Goal: Complete application form: Complete application form

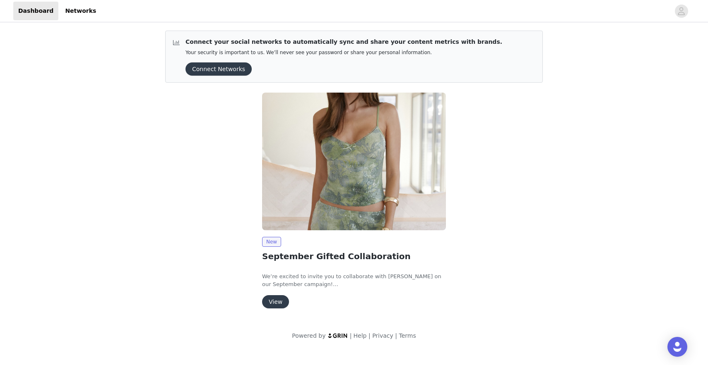
click at [281, 305] on button "View" at bounding box center [275, 301] width 27 height 13
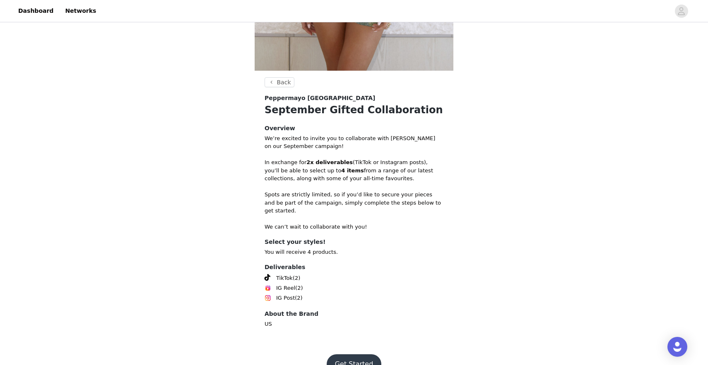
scroll to position [262, 0]
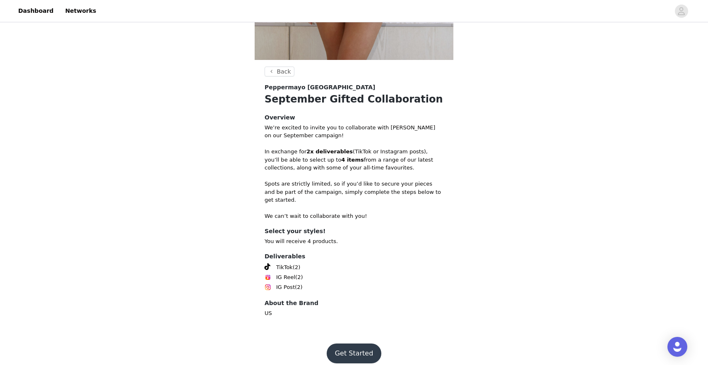
click at [350, 344] on button "Get Started" at bounding box center [354, 354] width 55 height 20
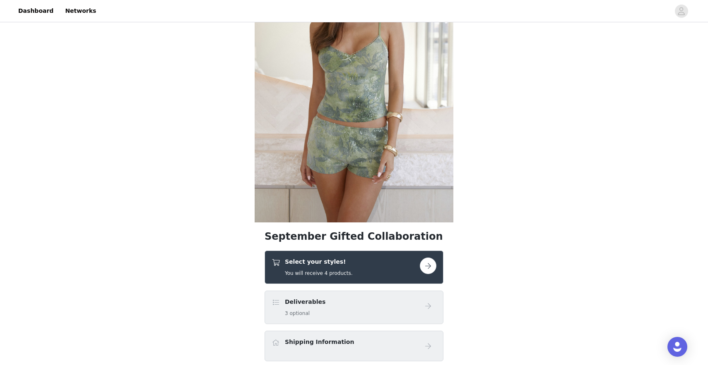
scroll to position [100, 0]
click at [429, 262] on button "button" at bounding box center [428, 265] width 17 height 17
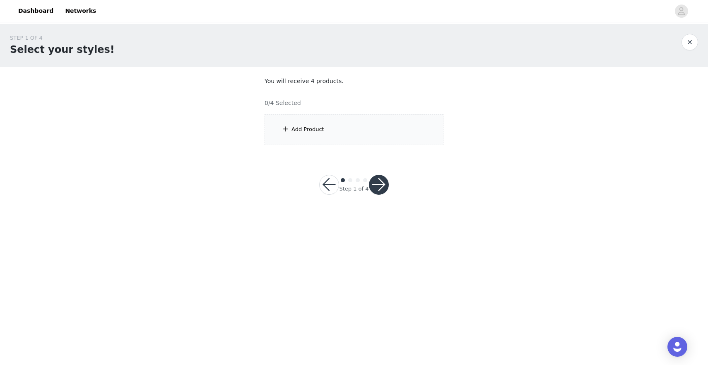
click at [374, 137] on div "Add Product" at bounding box center [353, 129] width 179 height 31
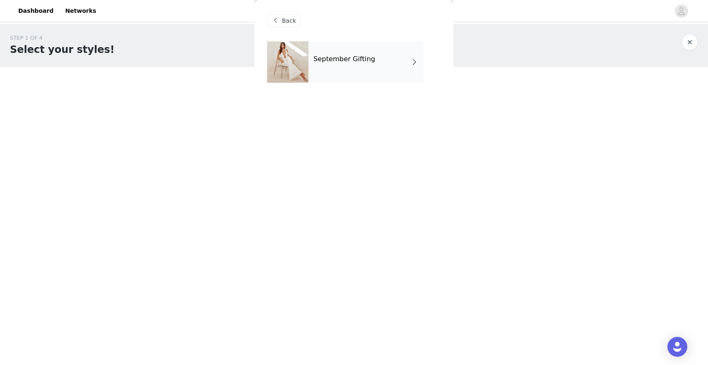
click at [384, 73] on div "September Gifting" at bounding box center [365, 61] width 115 height 41
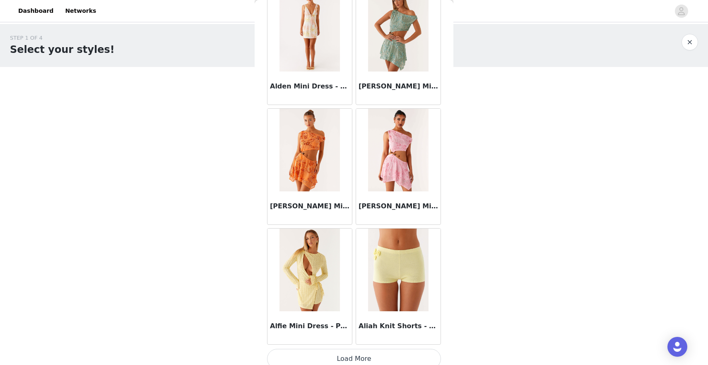
scroll to position [901, 0]
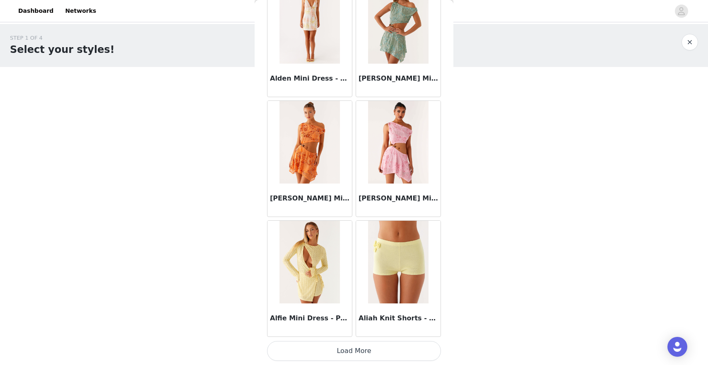
click at [384, 344] on button "Load More" at bounding box center [354, 351] width 174 height 20
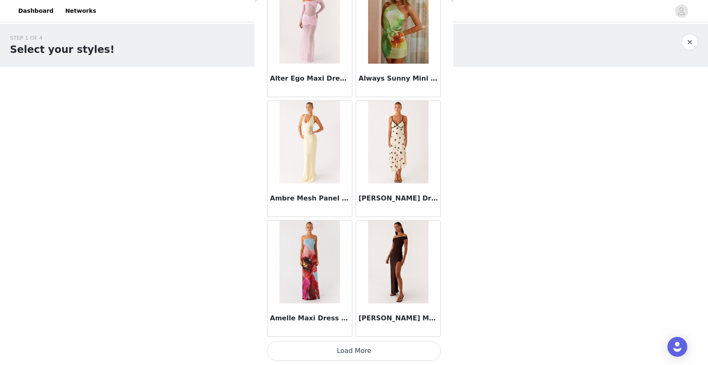
scroll to position [2101, 0]
click at [380, 350] on button "Load More" at bounding box center [354, 352] width 174 height 20
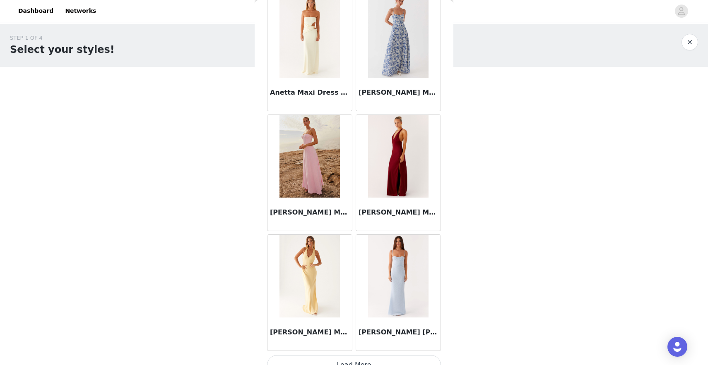
scroll to position [3301, 0]
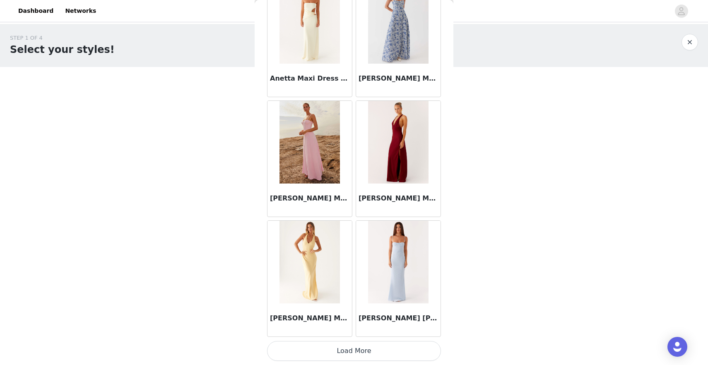
click at [375, 351] on button "Load More" at bounding box center [354, 351] width 174 height 20
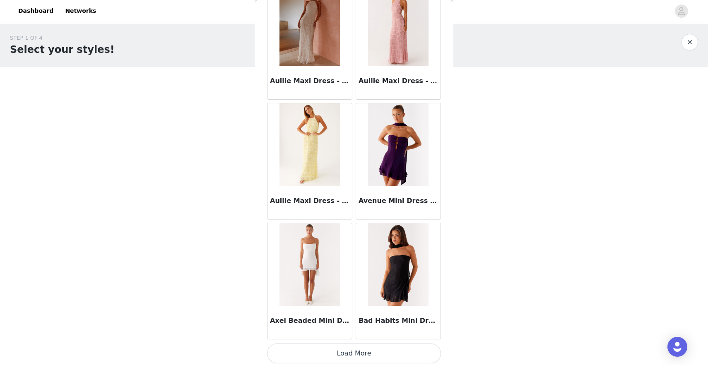
scroll to position [4500, 0]
click at [348, 349] on button "Load More" at bounding box center [354, 354] width 174 height 20
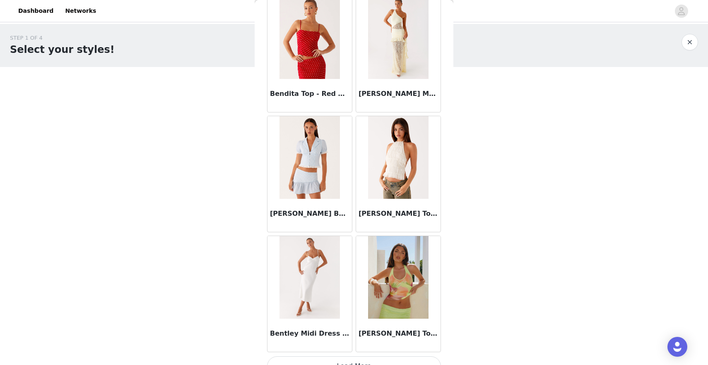
scroll to position [5702, 0]
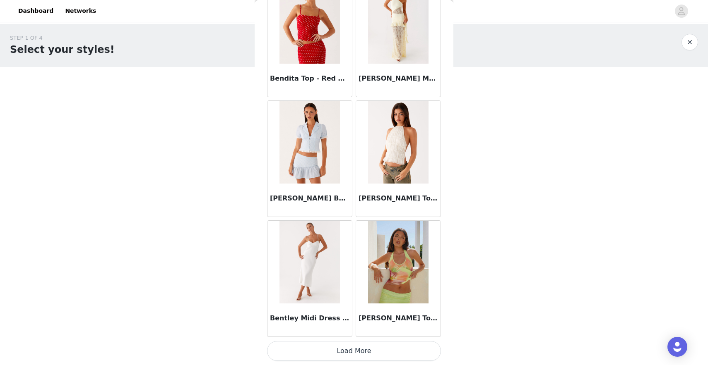
click at [307, 142] on img at bounding box center [309, 142] width 60 height 83
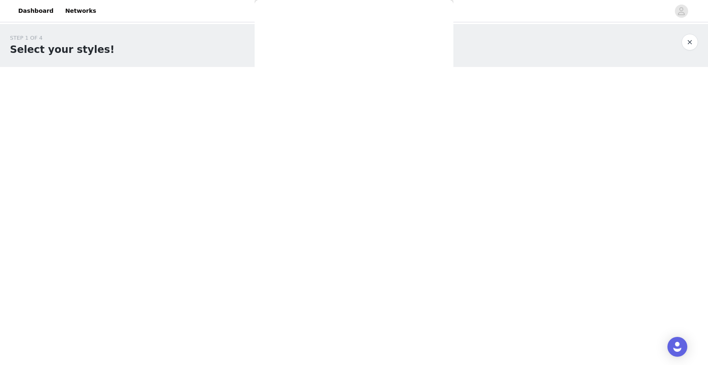
scroll to position [0, 0]
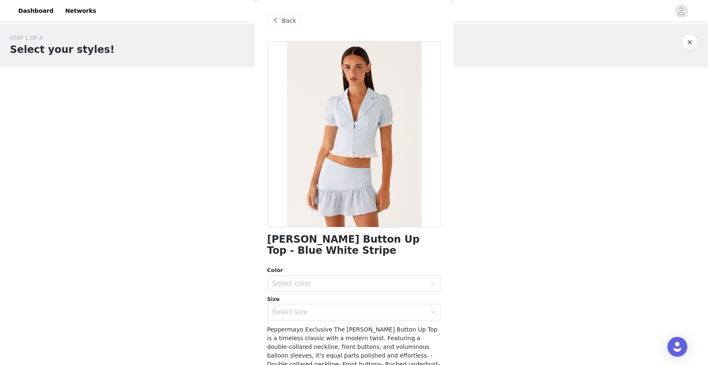
click at [290, 24] on span "Back" at bounding box center [289, 21] width 14 height 9
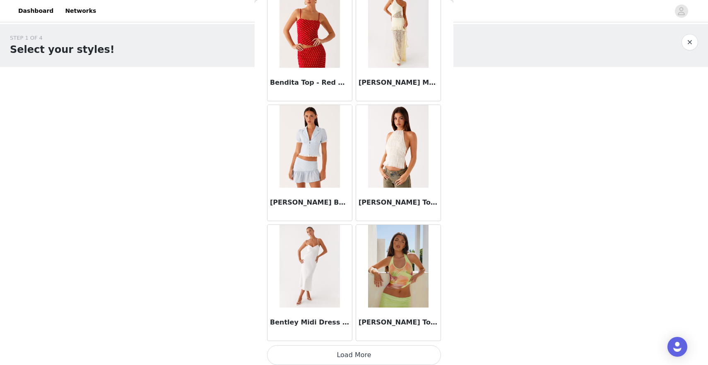
scroll to position [5702, 0]
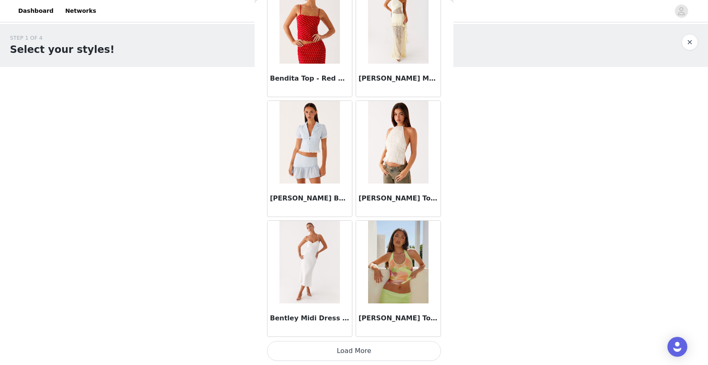
click at [355, 354] on button "Load More" at bounding box center [354, 351] width 174 height 20
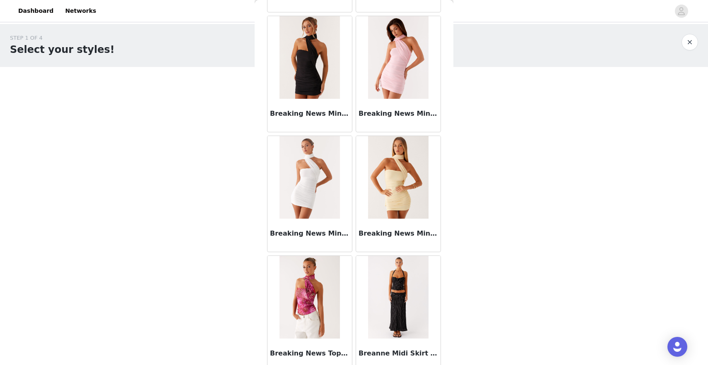
scroll to position [6902, 0]
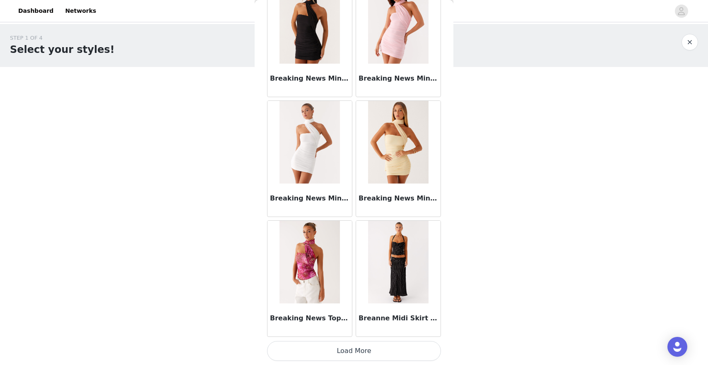
click at [371, 349] on button "Load More" at bounding box center [354, 351] width 174 height 20
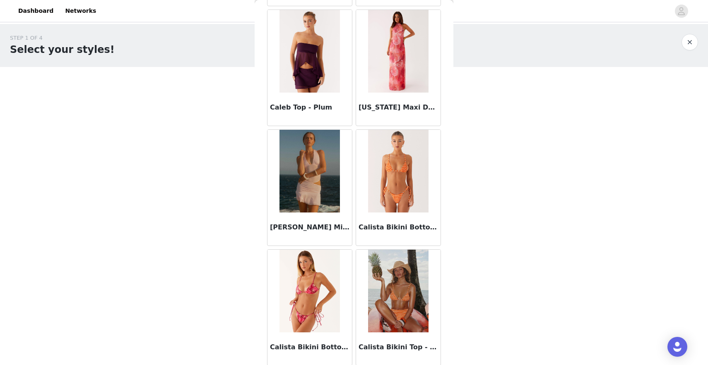
scroll to position [8102, 0]
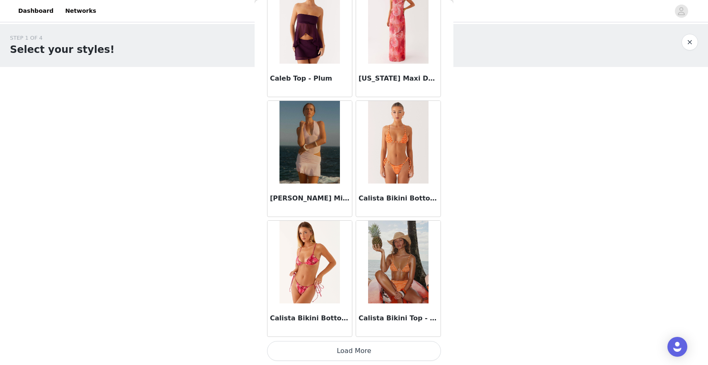
click at [347, 355] on button "Load More" at bounding box center [354, 351] width 174 height 20
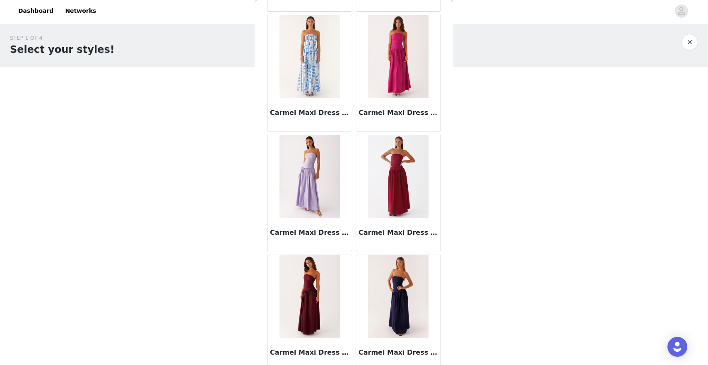
scroll to position [9302, 0]
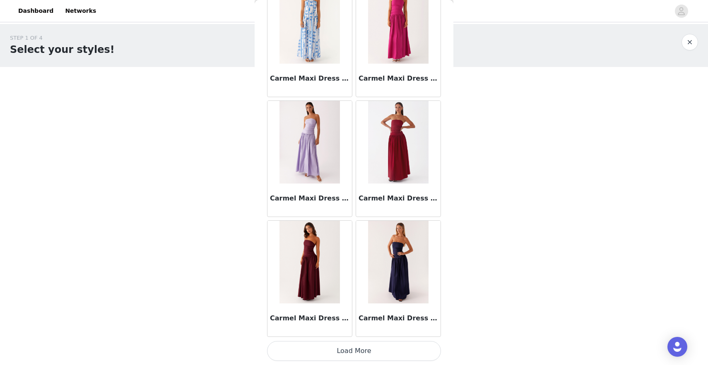
click at [347, 355] on button "Load More" at bounding box center [354, 351] width 174 height 20
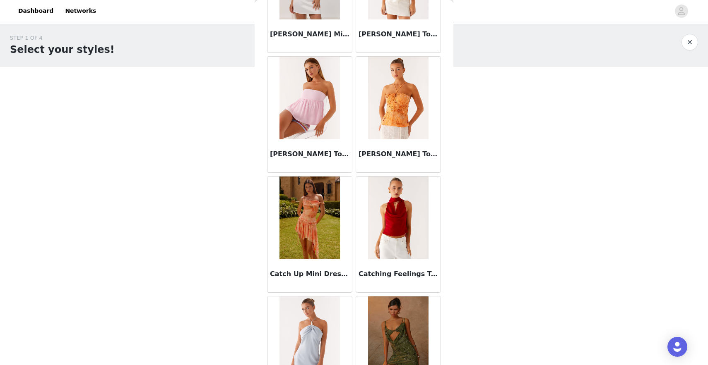
scroll to position [10503, 0]
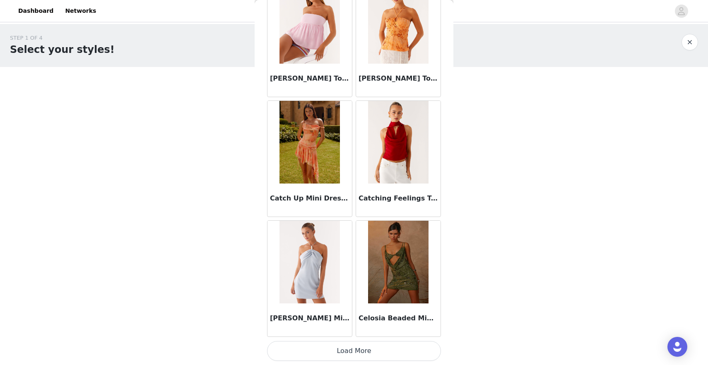
click at [344, 352] on button "Load More" at bounding box center [354, 351] width 174 height 20
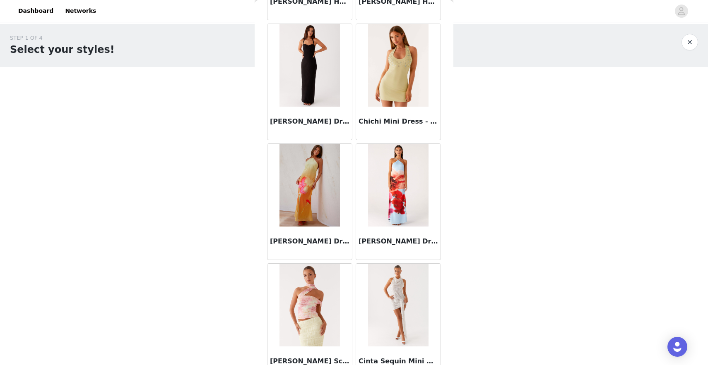
scroll to position [11703, 0]
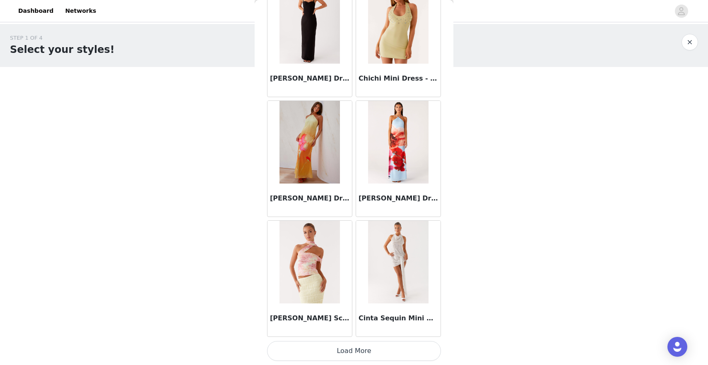
click at [377, 350] on button "Load More" at bounding box center [354, 351] width 174 height 20
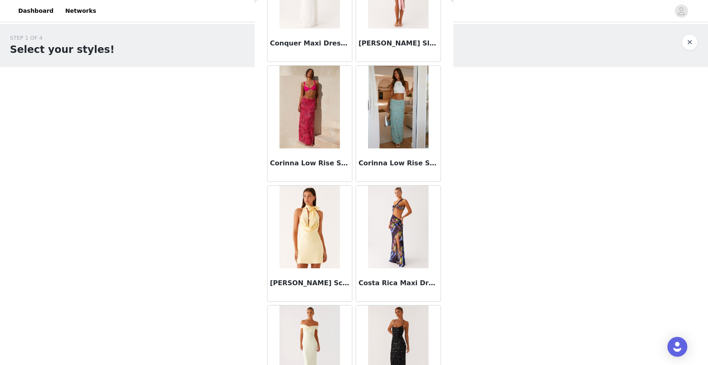
scroll to position [12903, 0]
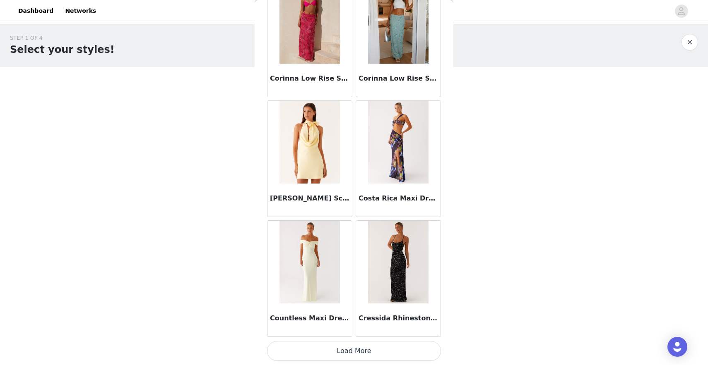
click at [378, 351] on button "Load More" at bounding box center [354, 351] width 174 height 20
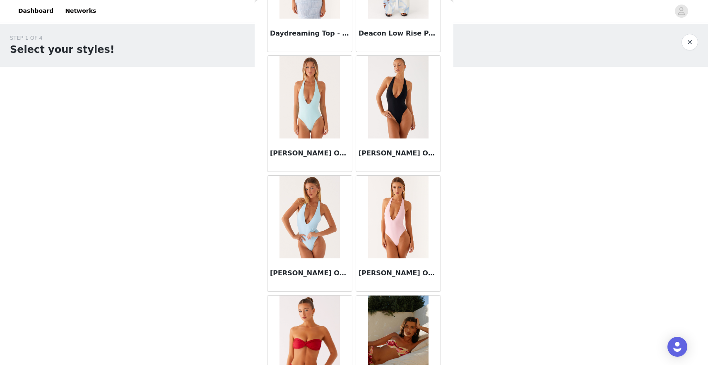
scroll to position [14103, 0]
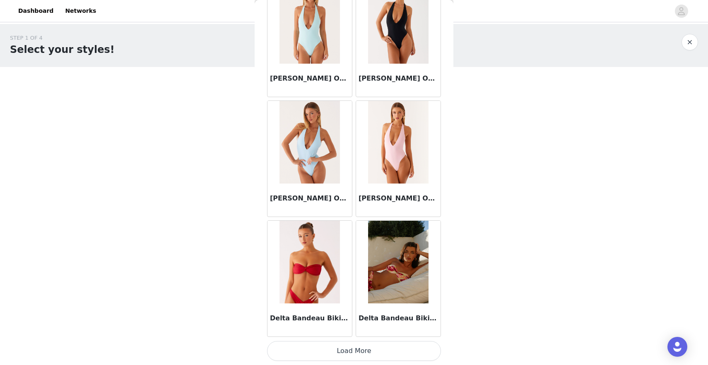
click at [372, 349] on button "Load More" at bounding box center [354, 351] width 174 height 20
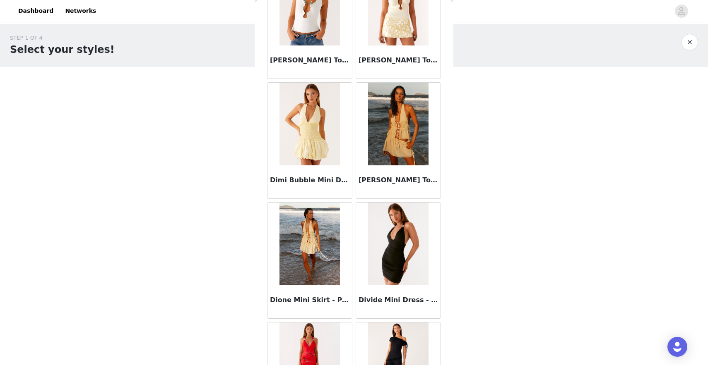
scroll to position [15204, 0]
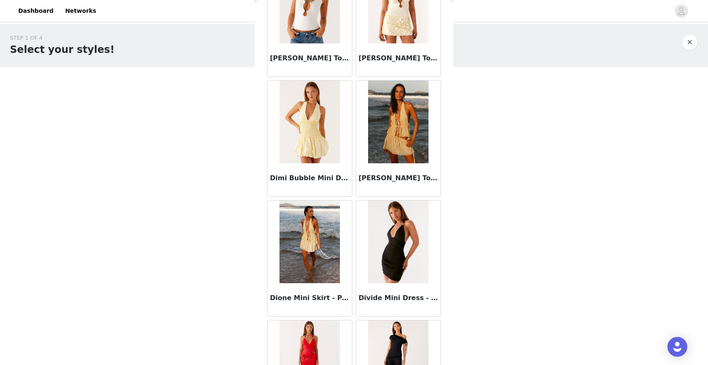
click at [310, 148] on img at bounding box center [309, 122] width 60 height 83
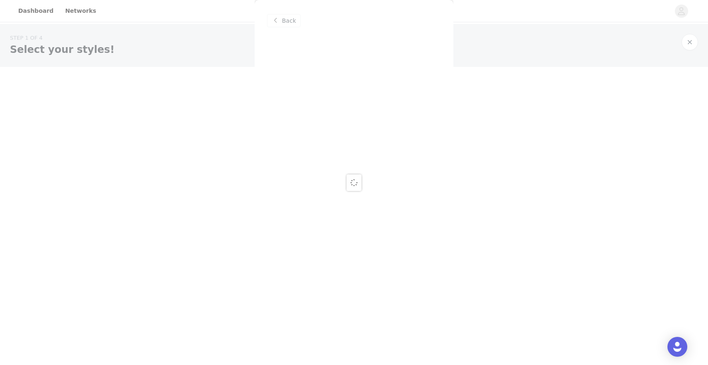
scroll to position [0, 0]
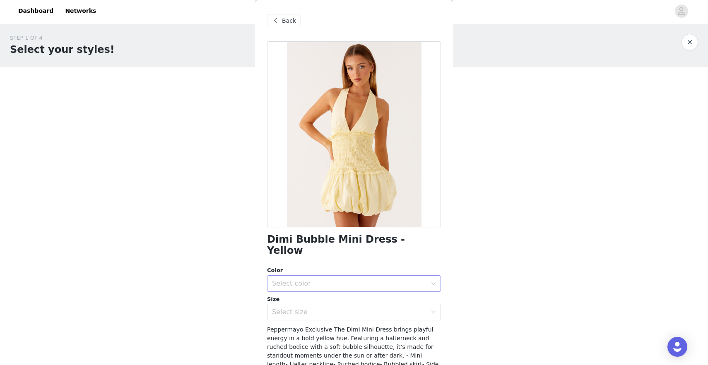
click at [339, 280] on div "Select color" at bounding box center [349, 284] width 155 height 8
click at [286, 21] on span "Back" at bounding box center [289, 21] width 14 height 9
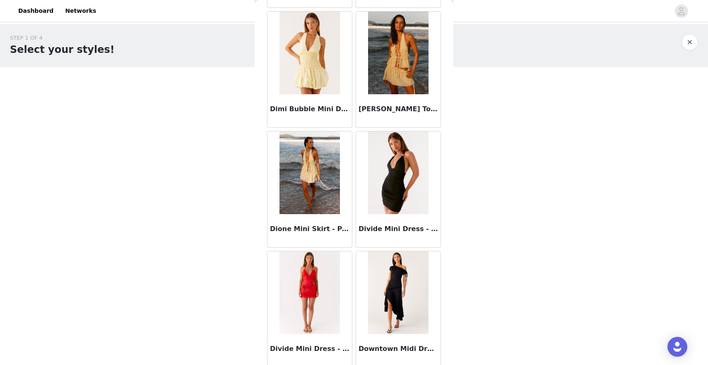
scroll to position [15304, 0]
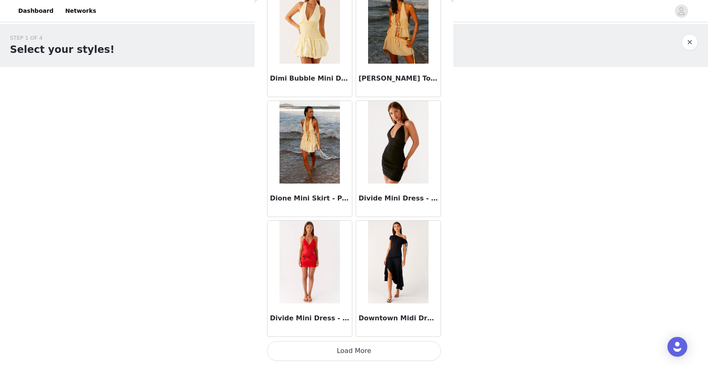
click at [360, 348] on button "Load More" at bounding box center [354, 351] width 174 height 20
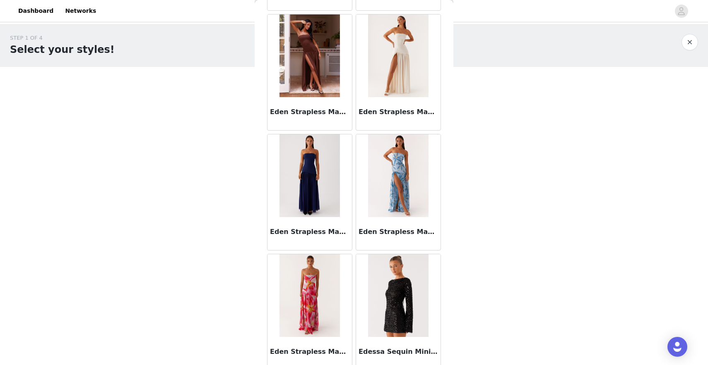
scroll to position [16504, 0]
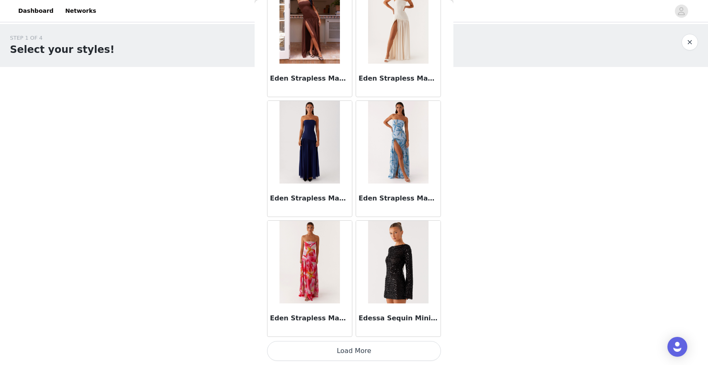
click at [336, 352] on button "Load More" at bounding box center [354, 351] width 174 height 20
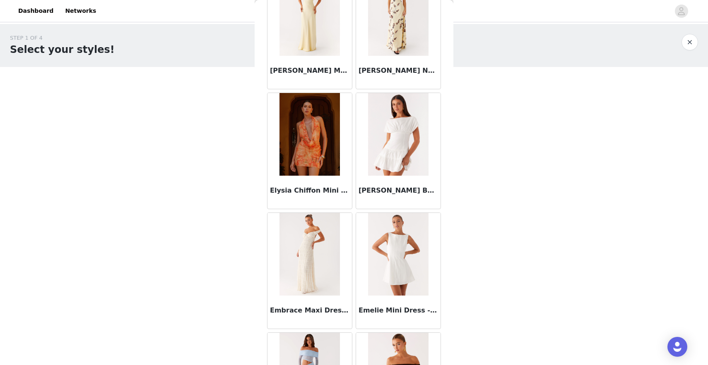
scroll to position [17473, 0]
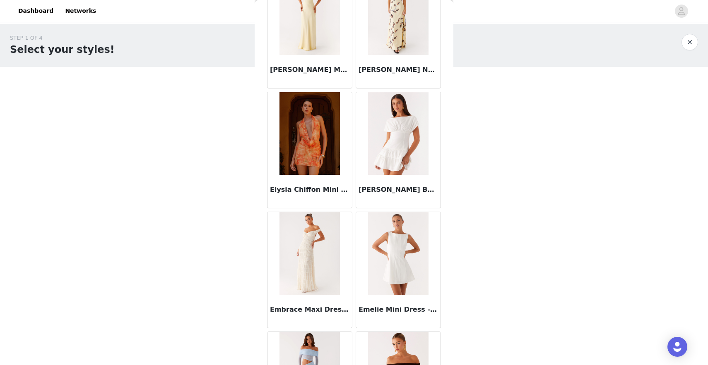
click at [404, 150] on img at bounding box center [398, 133] width 60 height 83
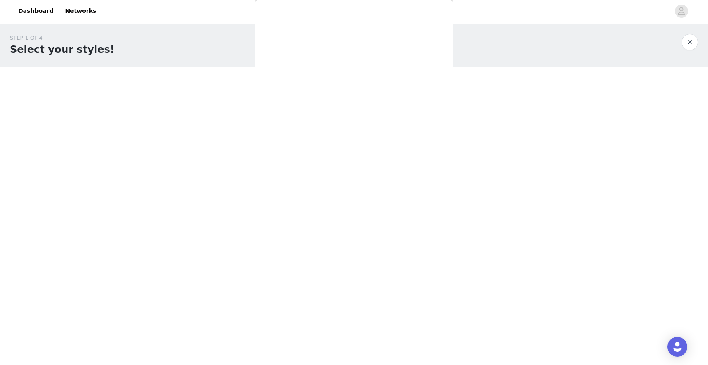
scroll to position [0, 0]
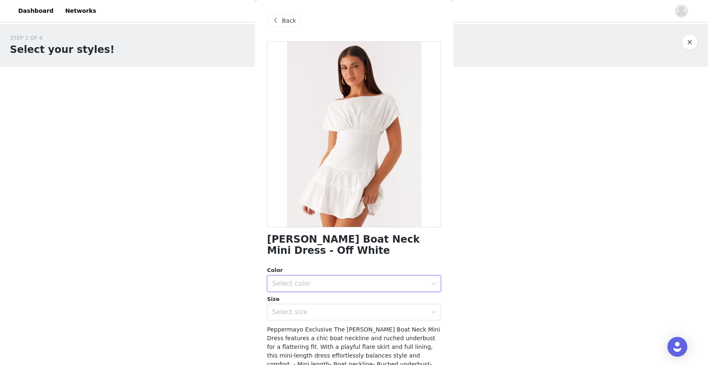
click at [354, 289] on div "Select color" at bounding box center [351, 284] width 159 height 16
click at [365, 271] on div "Color" at bounding box center [354, 271] width 174 height 8
click at [355, 312] on div "Select size" at bounding box center [349, 312] width 155 height 8
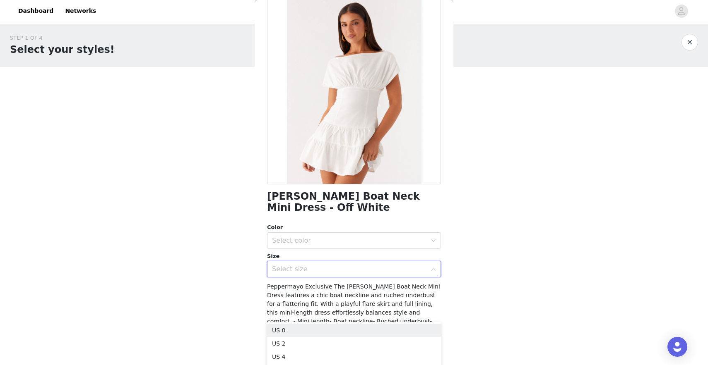
scroll to position [44, 0]
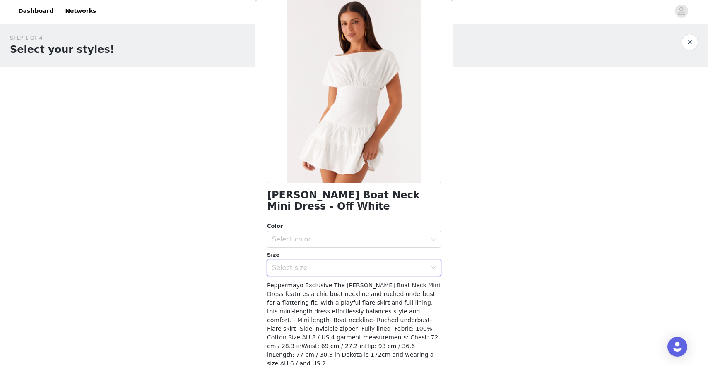
click at [390, 227] on div "Color" at bounding box center [354, 226] width 174 height 8
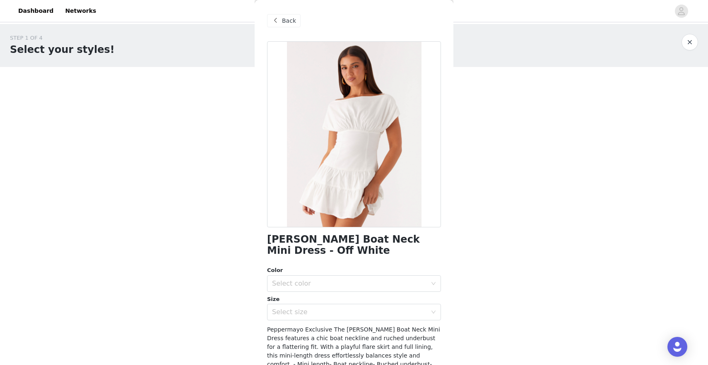
click at [295, 25] on div "Back" at bounding box center [284, 20] width 34 height 13
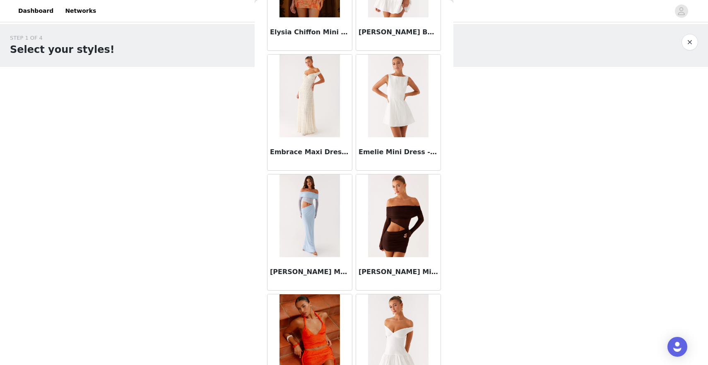
scroll to position [17704, 0]
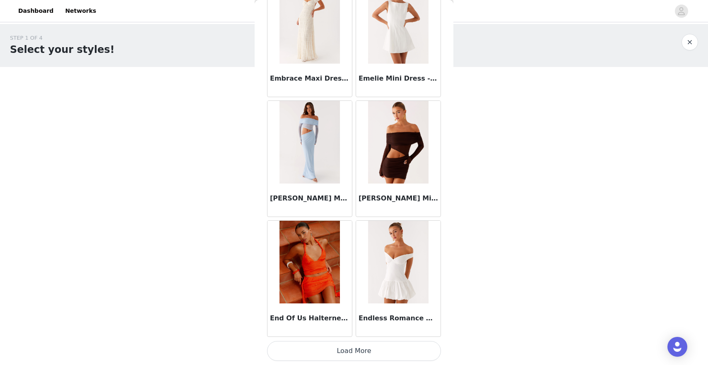
click at [356, 356] on button "Load More" at bounding box center [354, 351] width 174 height 20
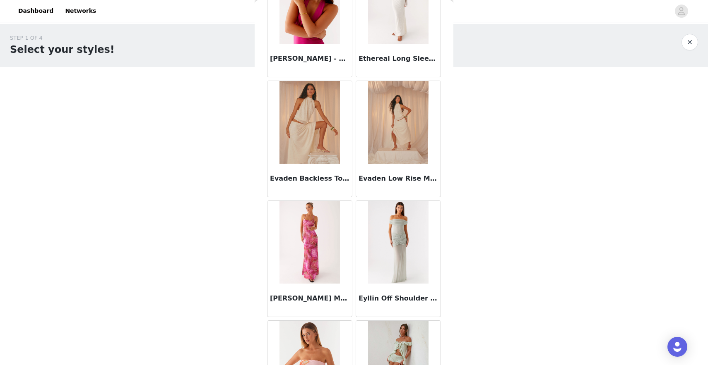
scroll to position [18904, 0]
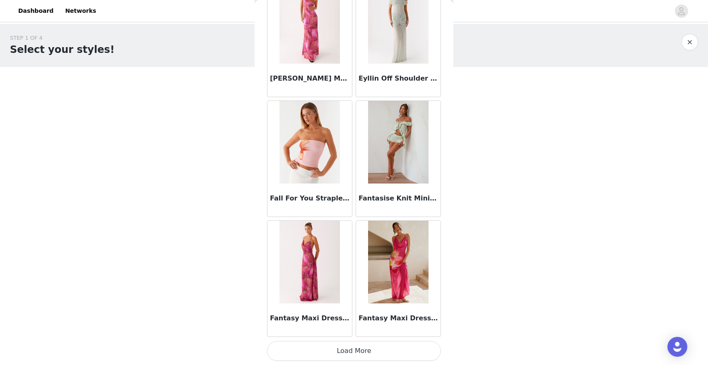
click at [372, 350] on button "Load More" at bounding box center [354, 351] width 174 height 20
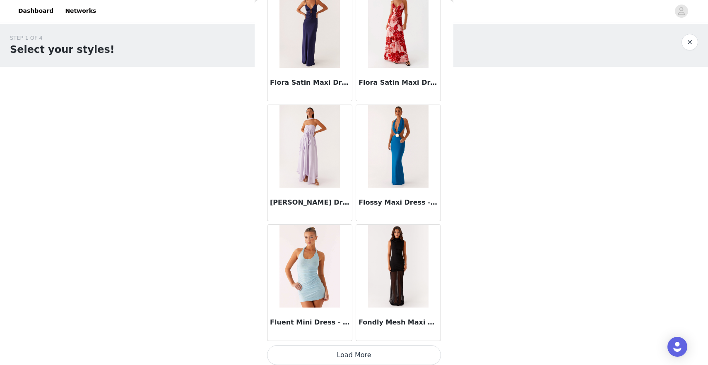
scroll to position [20104, 0]
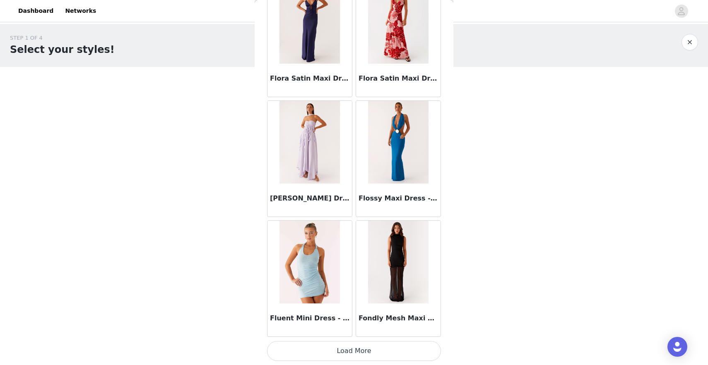
click at [379, 348] on button "Load More" at bounding box center [354, 351] width 174 height 20
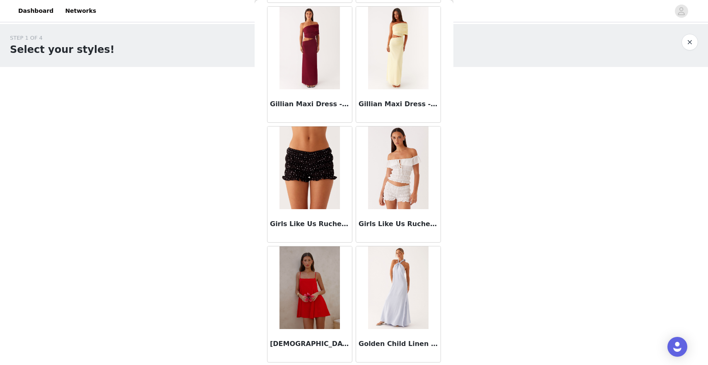
scroll to position [21038, 0]
click at [307, 190] on img at bounding box center [309, 168] width 60 height 83
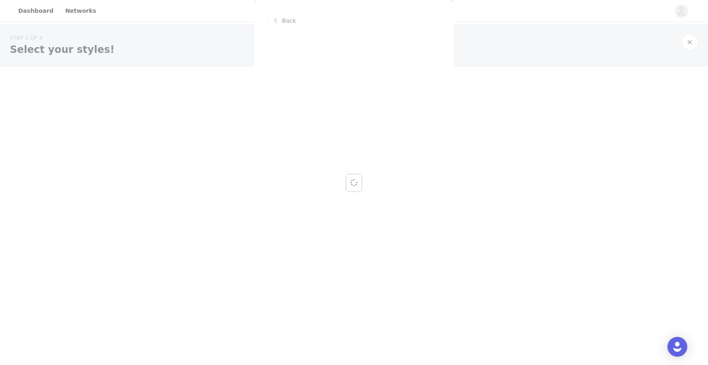
scroll to position [0, 0]
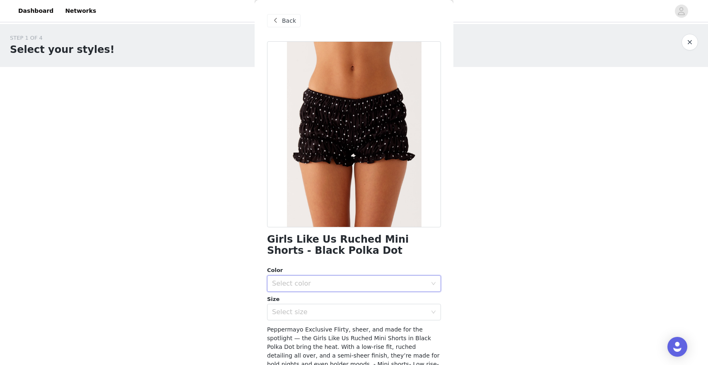
click at [337, 279] on div "Select color" at bounding box center [351, 284] width 159 height 16
click at [341, 312] on div "Select size" at bounding box center [349, 312] width 155 height 8
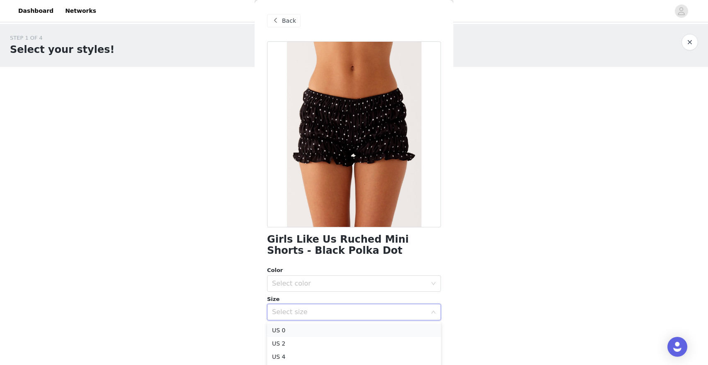
click at [320, 332] on li "US 0" at bounding box center [354, 330] width 174 height 13
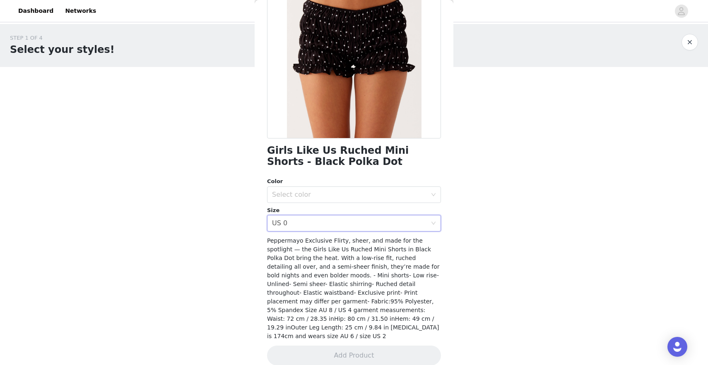
scroll to position [91, 0]
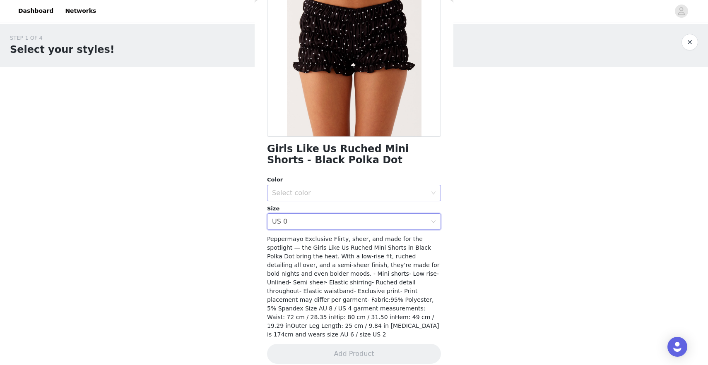
click at [401, 194] on div "Select color" at bounding box center [349, 193] width 155 height 8
click at [390, 210] on li "Black Polka Dot" at bounding box center [354, 211] width 174 height 13
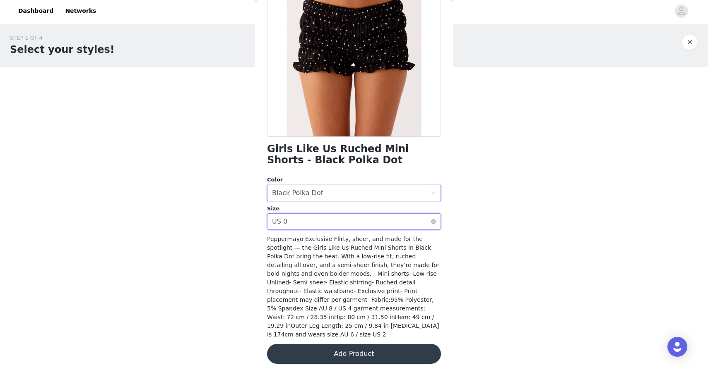
click at [389, 220] on div "Select size US 0" at bounding box center [351, 222] width 159 height 16
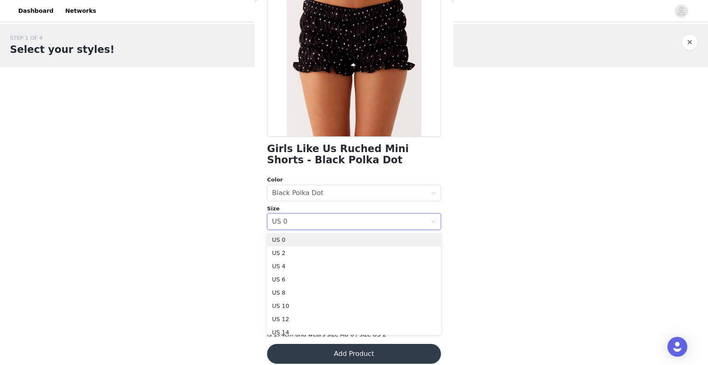
click at [394, 171] on div "Girls Like Us Ruched Mini Shorts - Black Polka Dot Color Select color Black Pol…" at bounding box center [354, 162] width 174 height 423
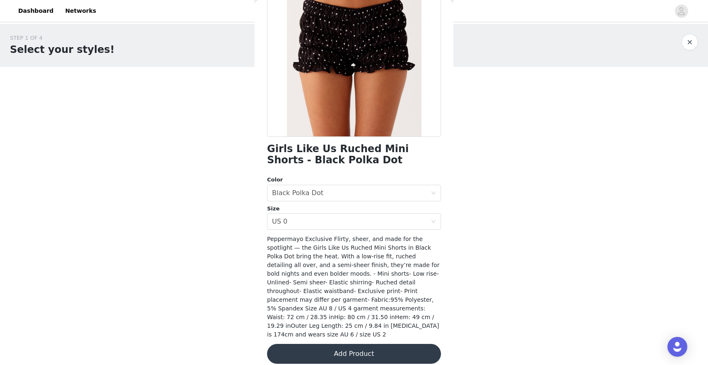
click at [335, 344] on button "Add Product" at bounding box center [354, 354] width 174 height 20
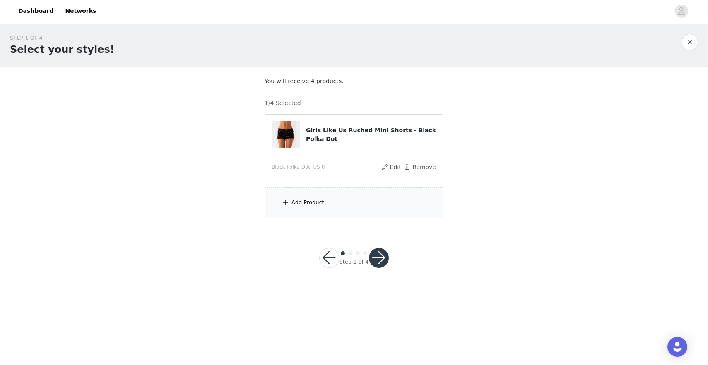
click at [391, 200] on div "Add Product" at bounding box center [353, 202] width 179 height 31
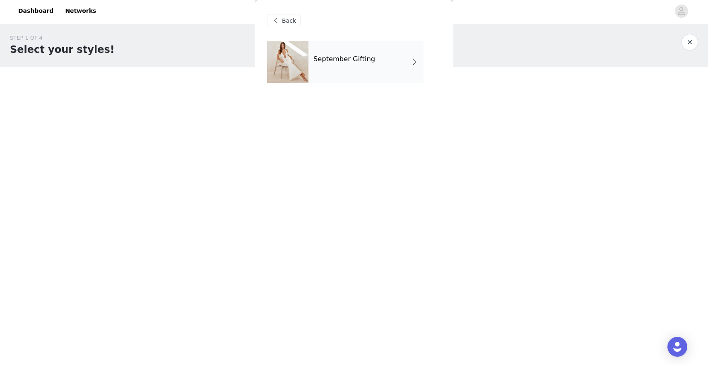
click at [399, 46] on div "September Gifting" at bounding box center [365, 61] width 115 height 41
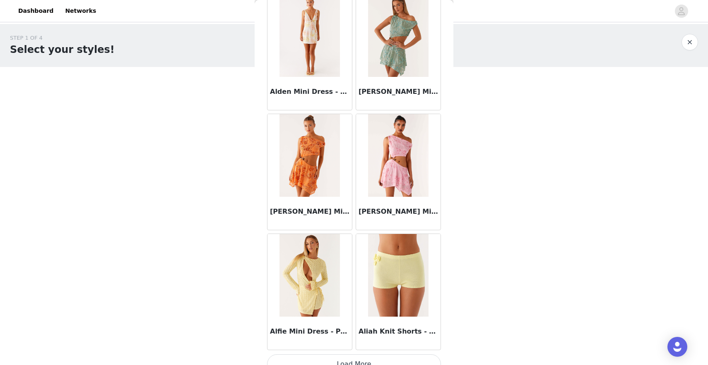
scroll to position [901, 0]
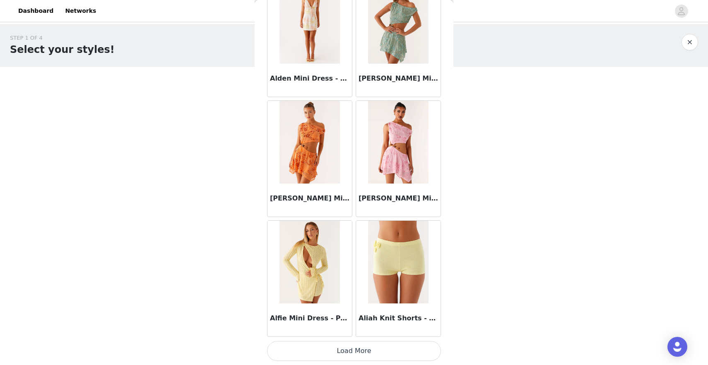
click at [346, 347] on button "Load More" at bounding box center [354, 351] width 174 height 20
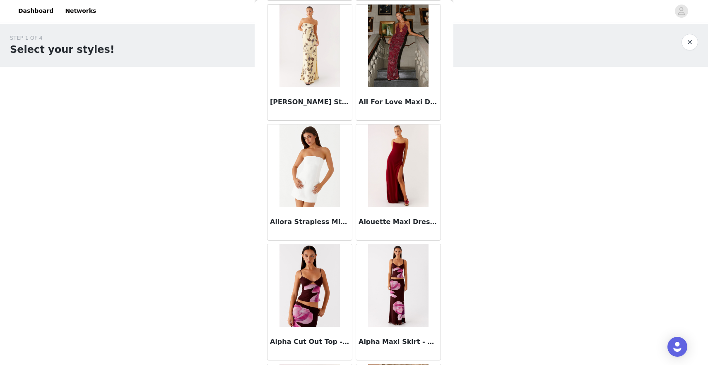
scroll to position [2101, 0]
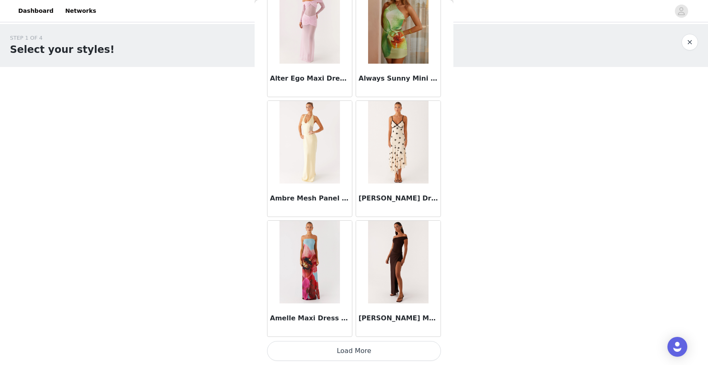
click at [373, 349] on button "Load More" at bounding box center [354, 351] width 174 height 20
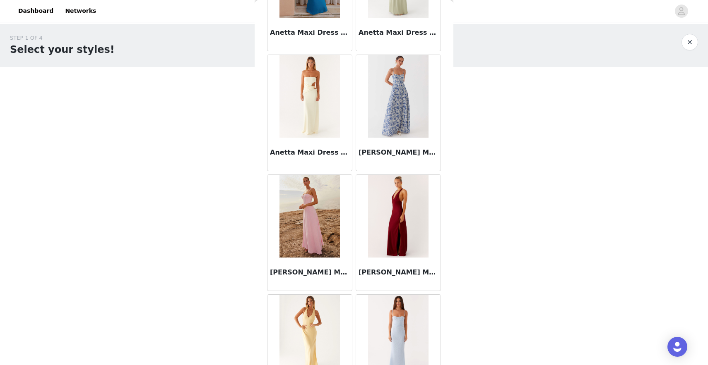
scroll to position [3301, 0]
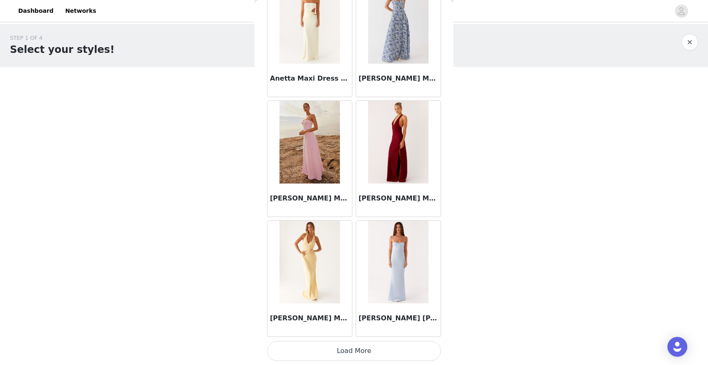
click at [330, 348] on button "Load More" at bounding box center [354, 351] width 174 height 20
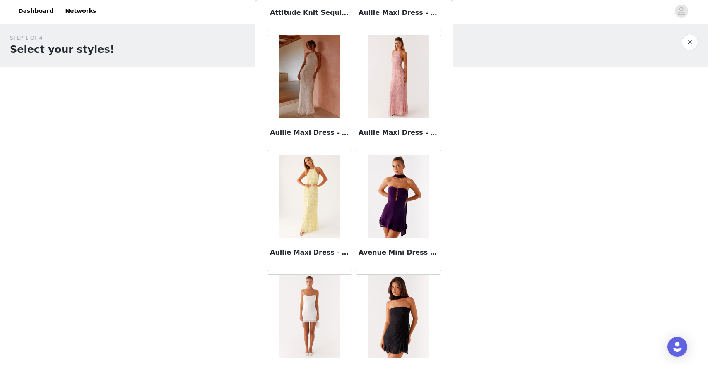
scroll to position [4502, 0]
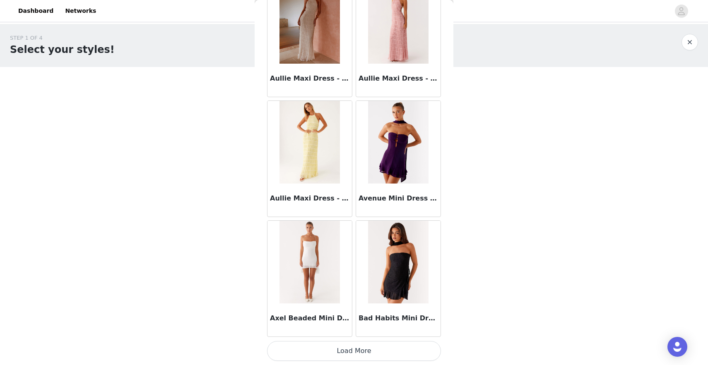
click at [338, 349] on button "Load More" at bounding box center [354, 351] width 174 height 20
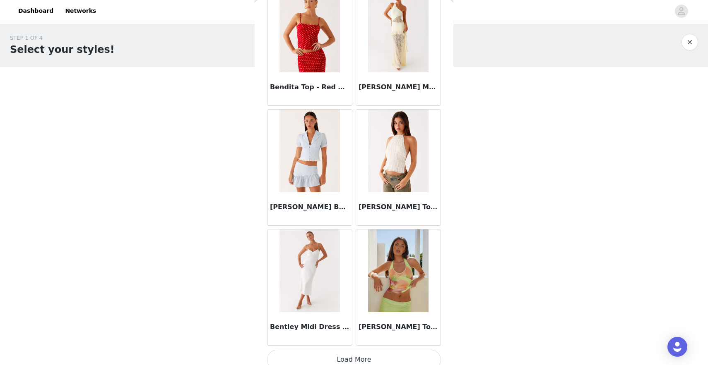
scroll to position [5694, 0]
click at [359, 359] on button "Load More" at bounding box center [354, 359] width 174 height 20
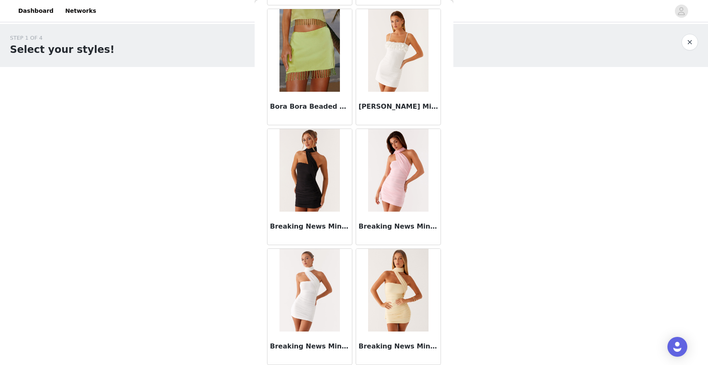
scroll to position [6902, 0]
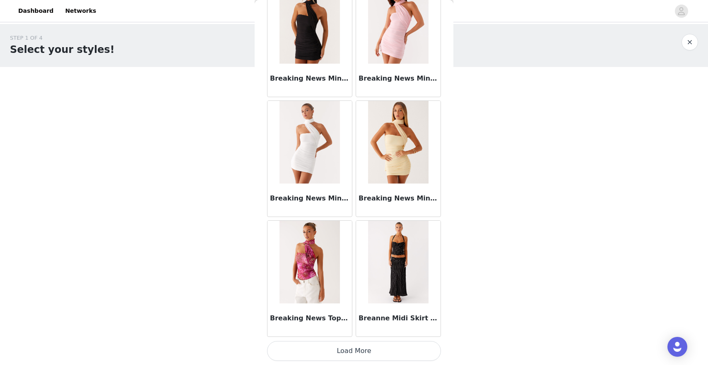
click at [354, 349] on button "Load More" at bounding box center [354, 351] width 174 height 20
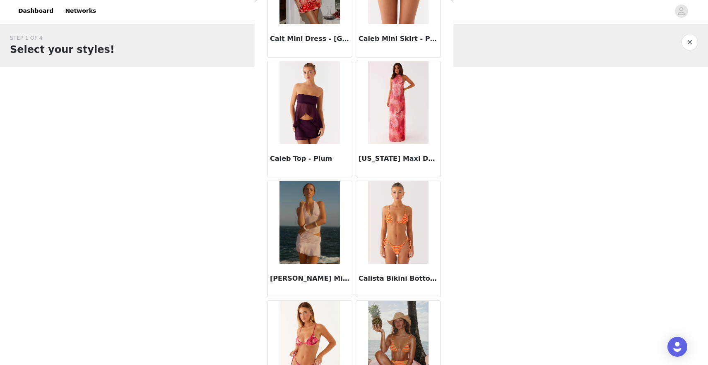
scroll to position [8102, 0]
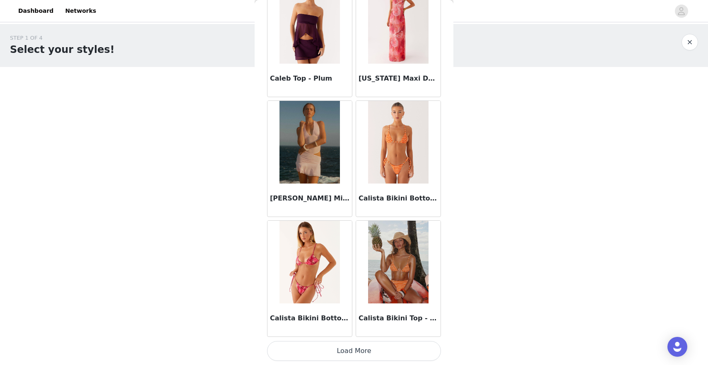
click at [357, 351] on button "Load More" at bounding box center [354, 351] width 174 height 20
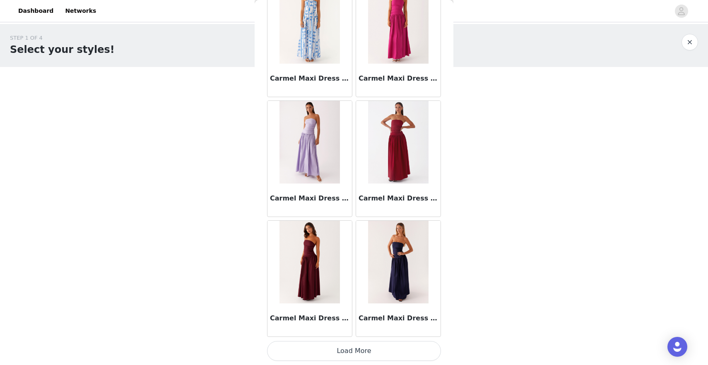
scroll to position [9302, 0]
click at [339, 358] on button "Load More" at bounding box center [354, 352] width 174 height 20
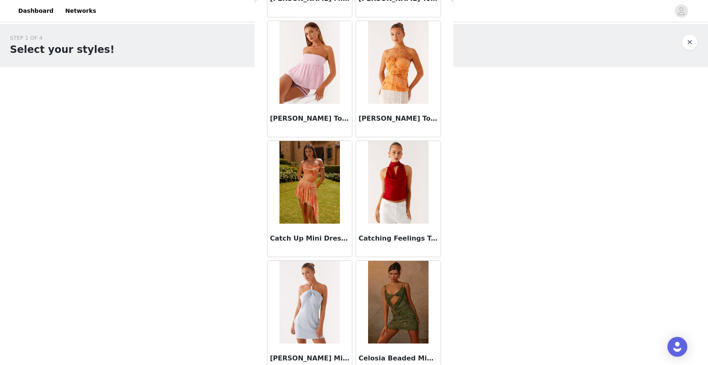
scroll to position [10503, 0]
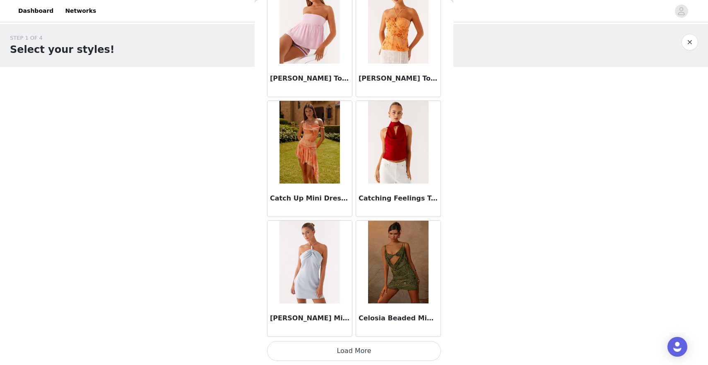
click at [351, 351] on button "Load More" at bounding box center [354, 351] width 174 height 20
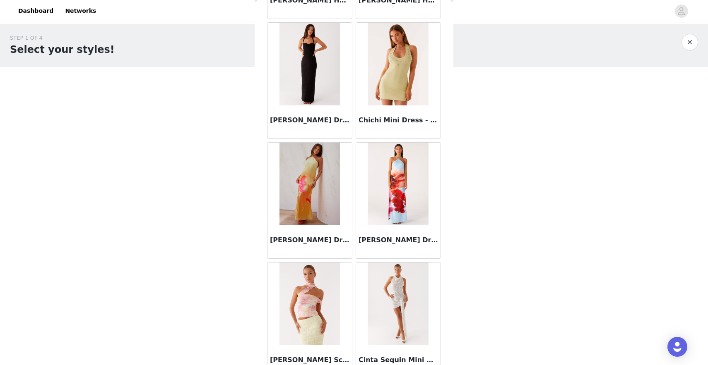
scroll to position [11703, 0]
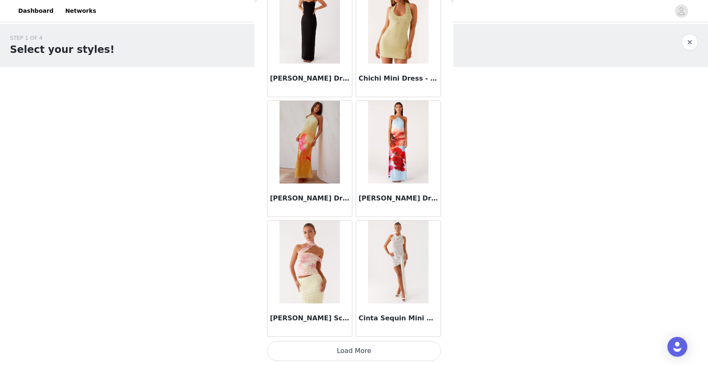
click at [364, 348] on button "Load More" at bounding box center [354, 351] width 174 height 20
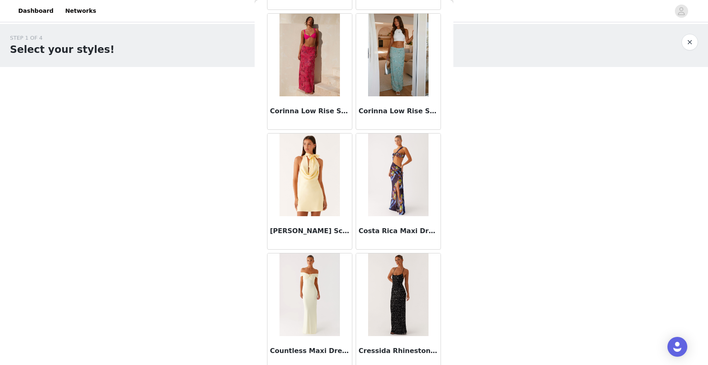
scroll to position [12903, 0]
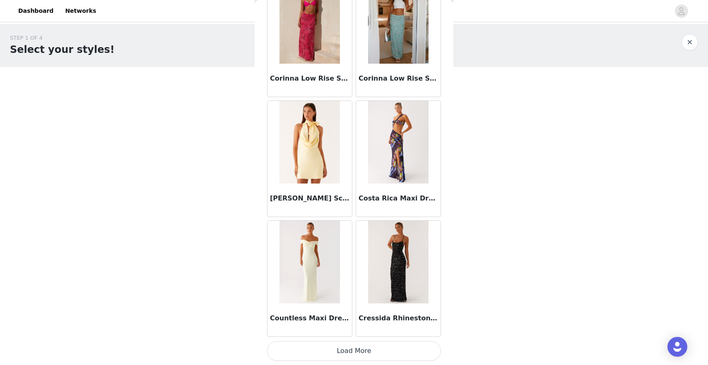
click at [377, 358] on button "Load More" at bounding box center [354, 351] width 174 height 20
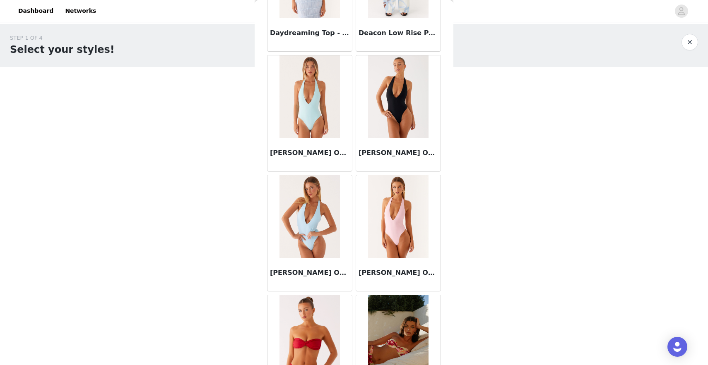
scroll to position [14103, 0]
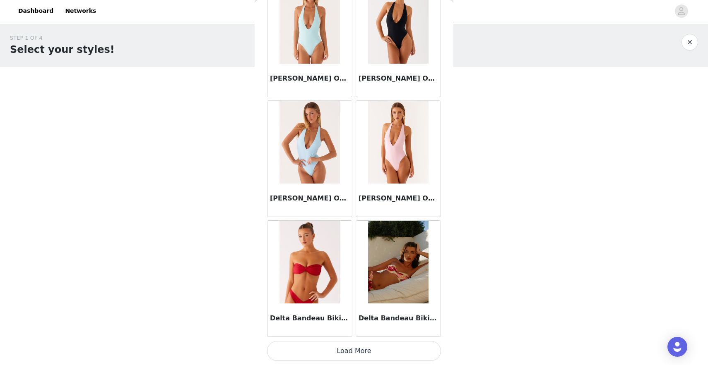
click at [366, 352] on button "Load More" at bounding box center [354, 351] width 174 height 20
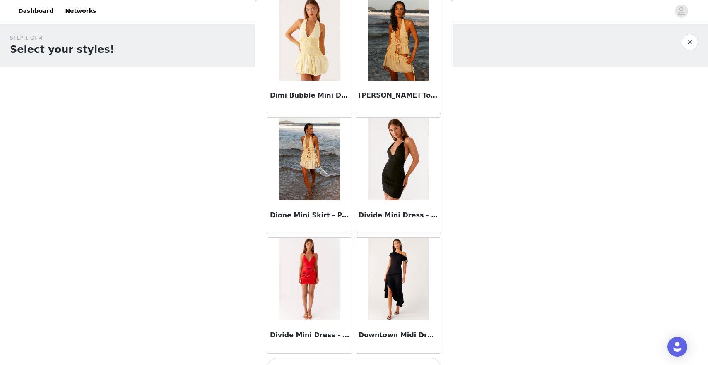
scroll to position [15304, 0]
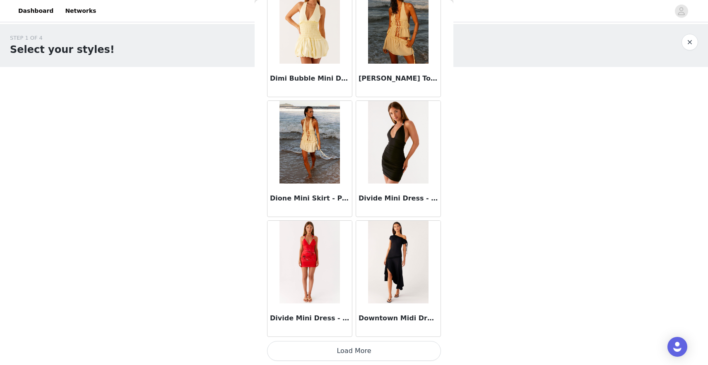
click at [353, 352] on button "Load More" at bounding box center [354, 351] width 174 height 20
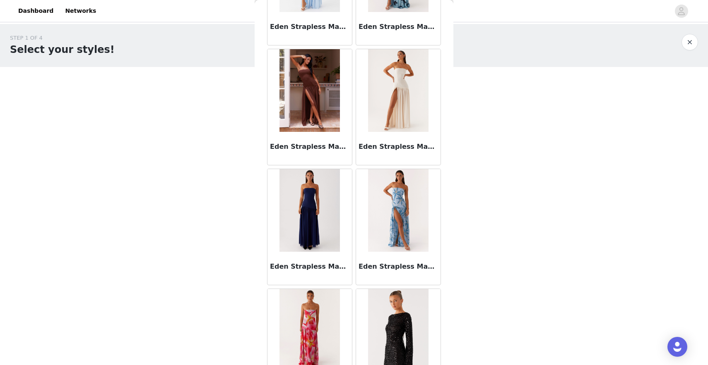
scroll to position [16504, 0]
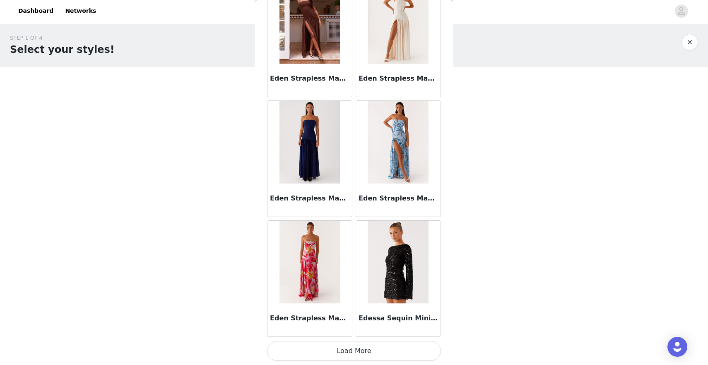
click at [351, 349] on button "Load More" at bounding box center [354, 351] width 174 height 20
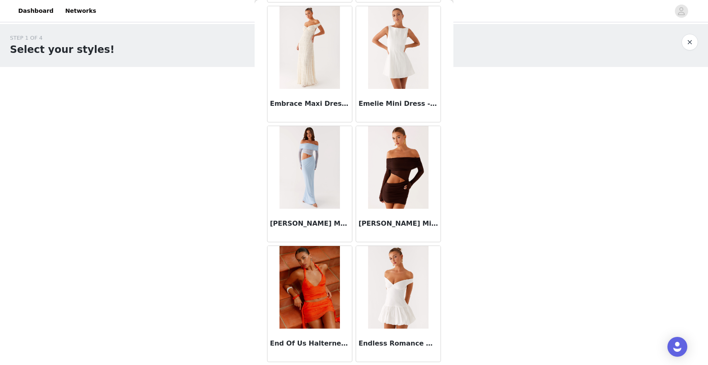
scroll to position [17704, 0]
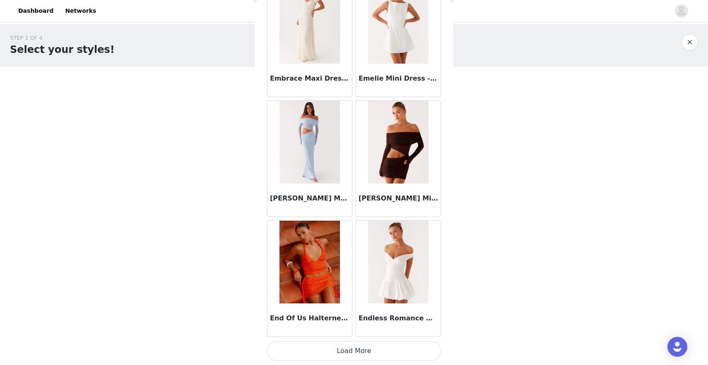
click at [355, 356] on button "Load More" at bounding box center [354, 351] width 174 height 20
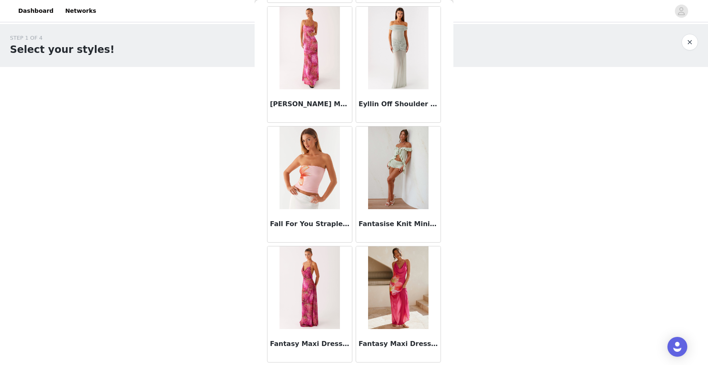
scroll to position [18904, 0]
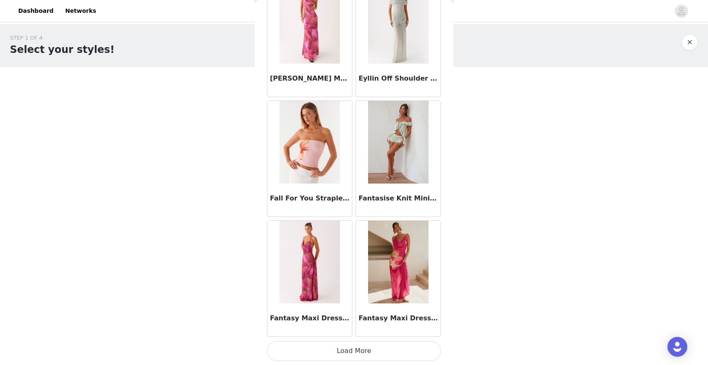
click at [360, 351] on button "Load More" at bounding box center [354, 351] width 174 height 20
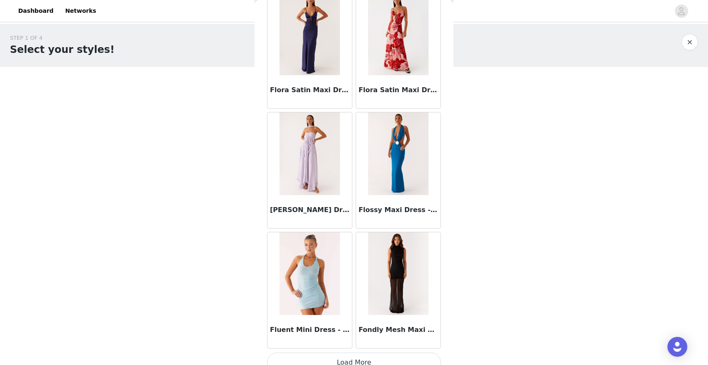
scroll to position [20104, 0]
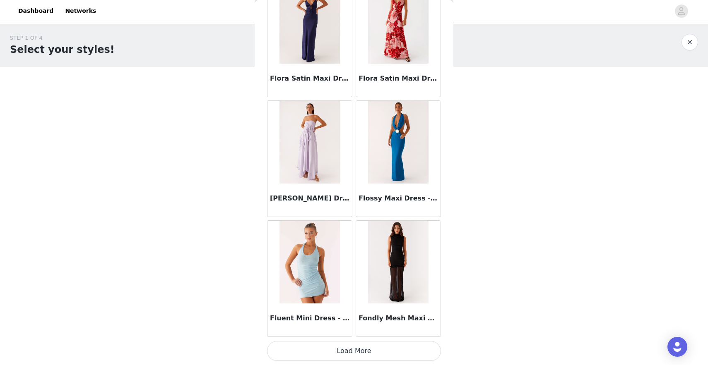
click at [360, 350] on button "Load More" at bounding box center [354, 351] width 174 height 20
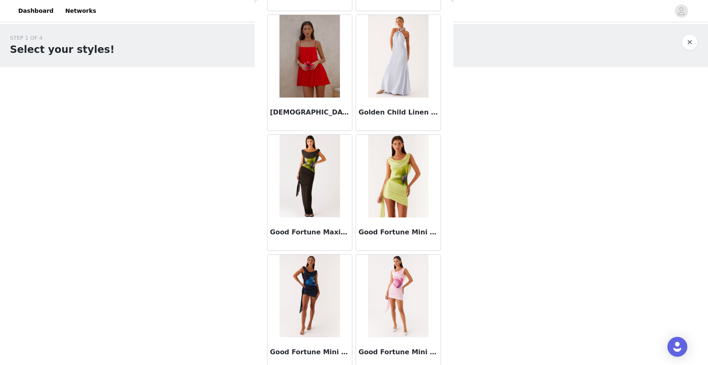
scroll to position [21305, 0]
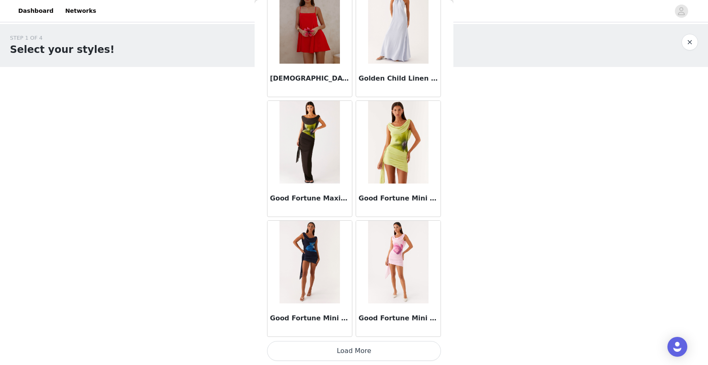
click at [353, 351] on button "Load More" at bounding box center [354, 351] width 174 height 20
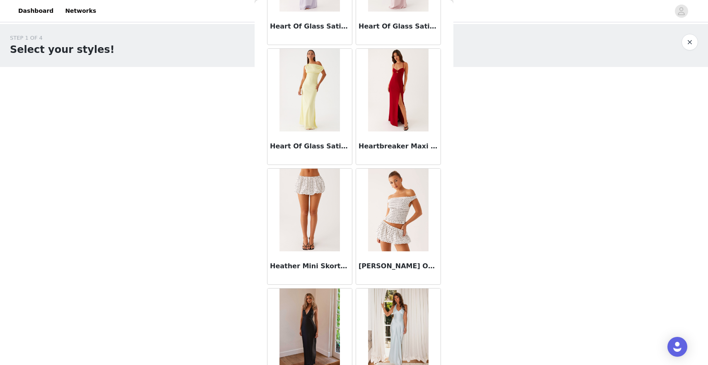
scroll to position [22440, 0]
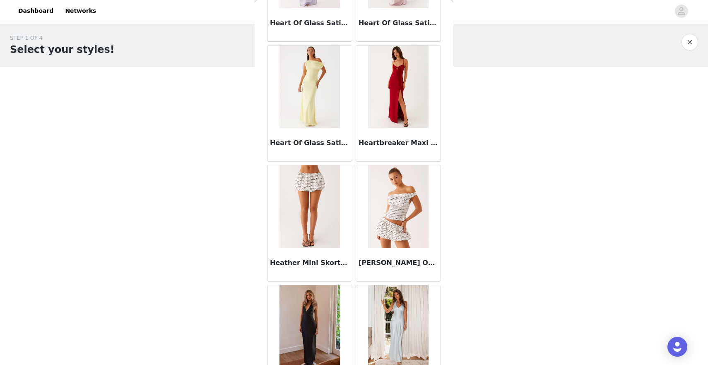
click at [330, 241] on img at bounding box center [309, 207] width 60 height 83
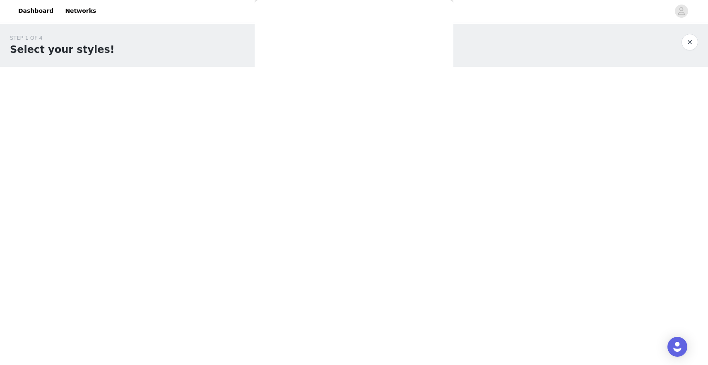
scroll to position [0, 0]
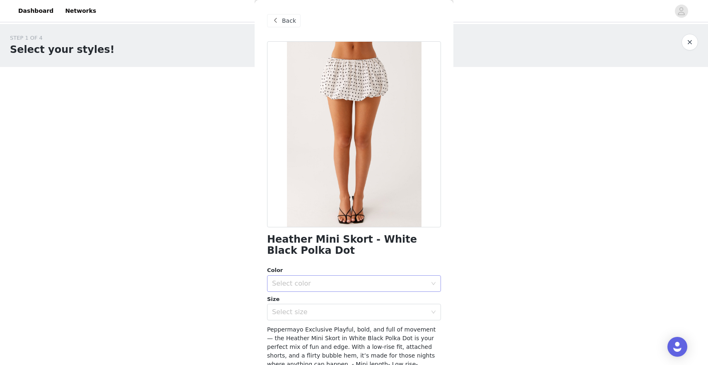
click at [329, 283] on div "Select color" at bounding box center [349, 284] width 155 height 8
click at [333, 302] on li "White Black Polka Dot" at bounding box center [354, 301] width 174 height 13
click at [334, 313] on div "Select size" at bounding box center [349, 312] width 155 height 8
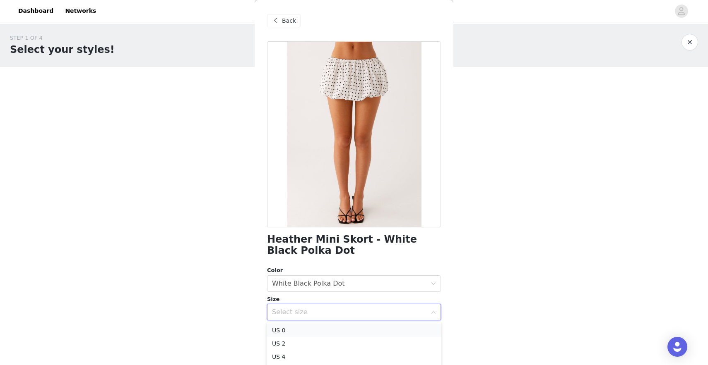
click at [328, 333] on li "US 0" at bounding box center [354, 330] width 174 height 13
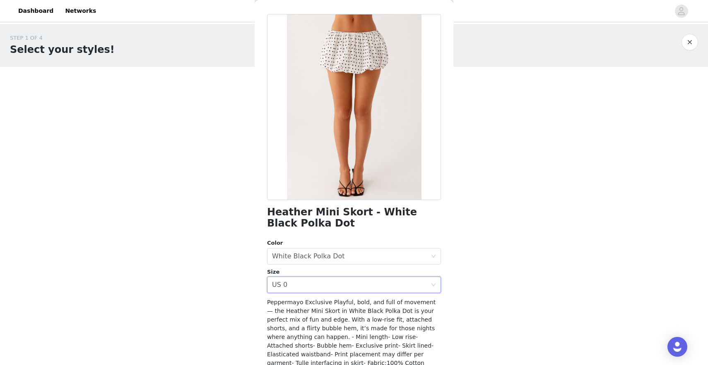
scroll to position [91, 0]
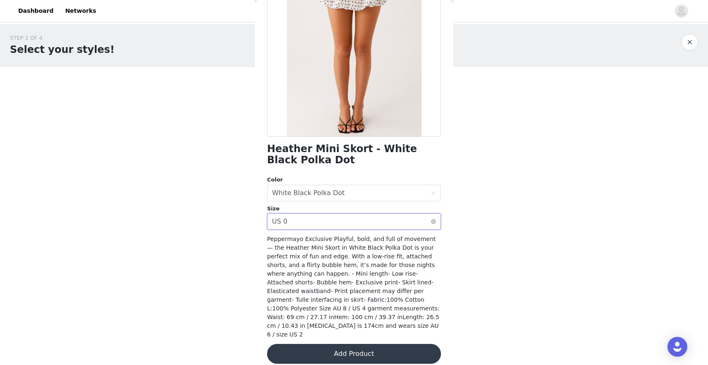
click at [416, 228] on div "Select size US 0" at bounding box center [351, 222] width 159 height 16
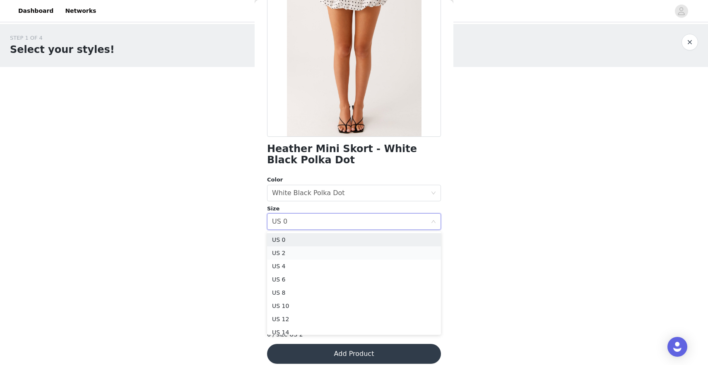
click at [395, 249] on li "US 2" at bounding box center [354, 253] width 174 height 13
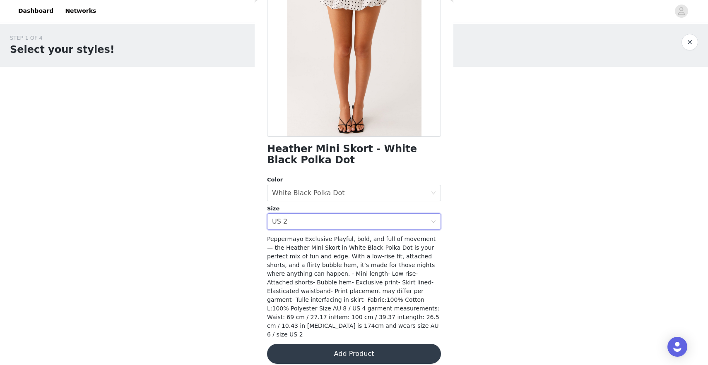
click at [363, 344] on button "Add Product" at bounding box center [354, 354] width 174 height 20
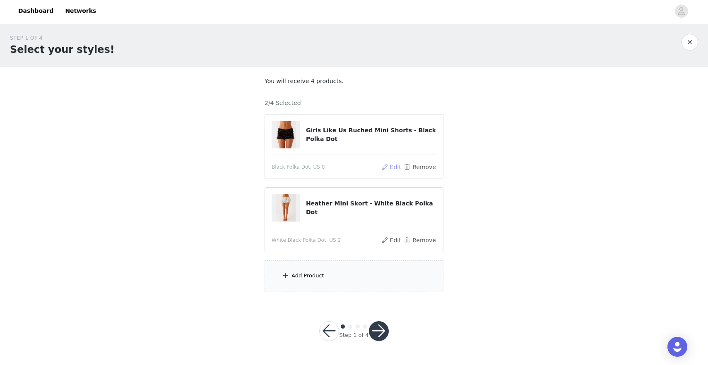
click at [396, 171] on button "Edit" at bounding box center [390, 167] width 21 height 10
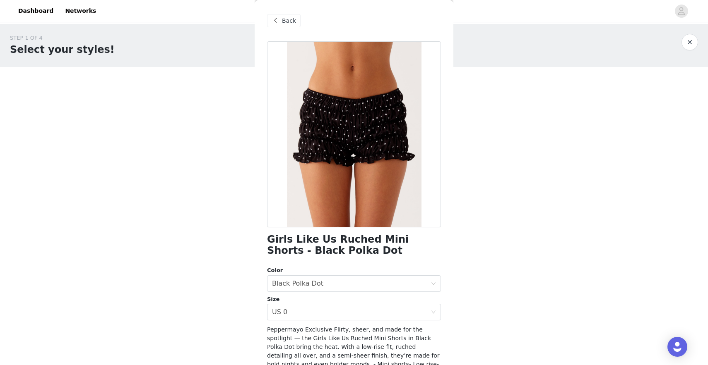
click at [293, 23] on span "Back" at bounding box center [289, 21] width 14 height 9
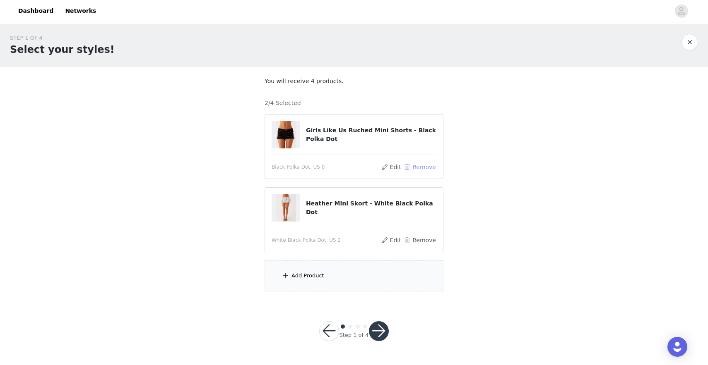
click at [431, 171] on button "Remove" at bounding box center [419, 167] width 33 height 10
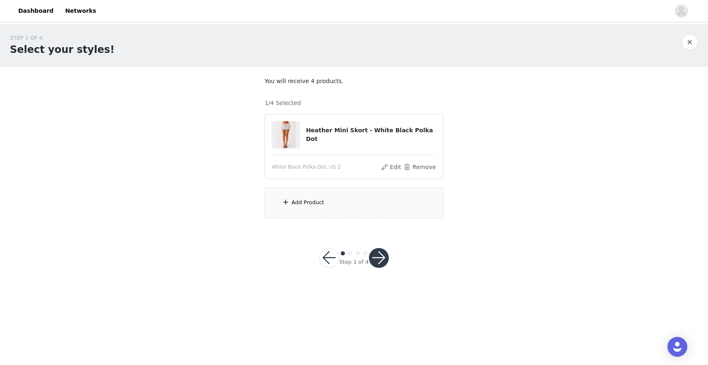
click at [340, 203] on div "Add Product" at bounding box center [353, 202] width 179 height 31
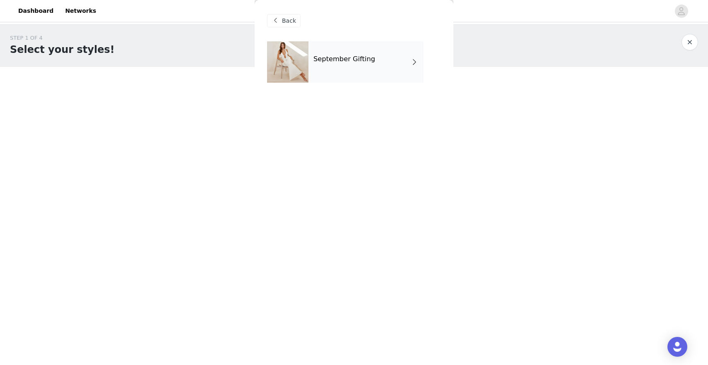
click at [361, 58] on h4 "September Gifting" at bounding box center [344, 58] width 62 height 7
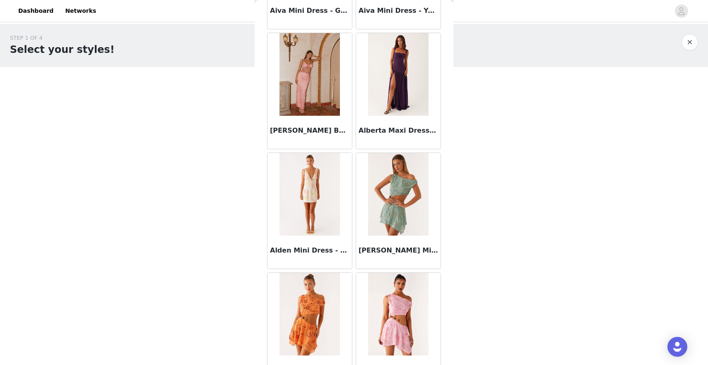
scroll to position [901, 0]
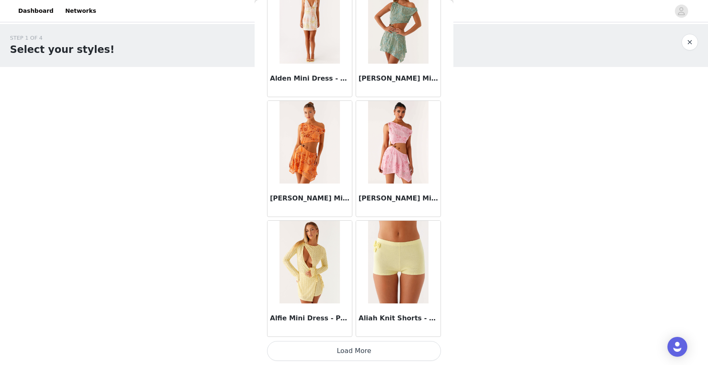
click at [354, 348] on button "Load More" at bounding box center [354, 351] width 174 height 20
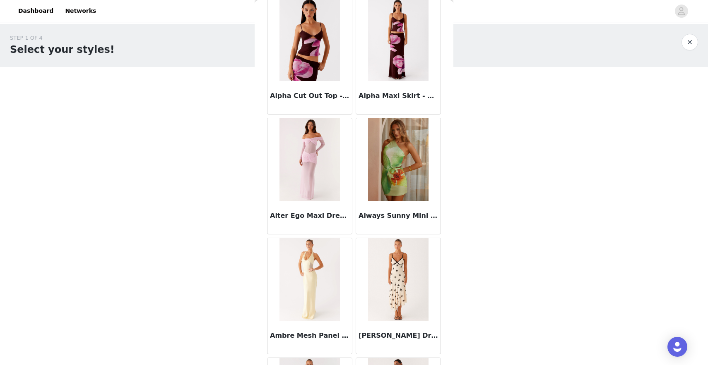
scroll to position [2101, 0]
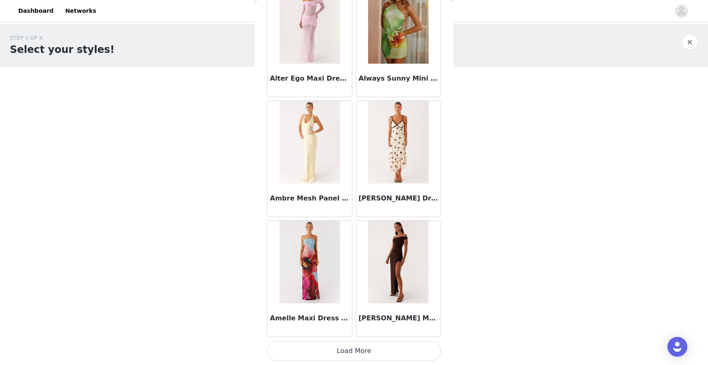
click at [362, 349] on button "Load More" at bounding box center [354, 351] width 174 height 20
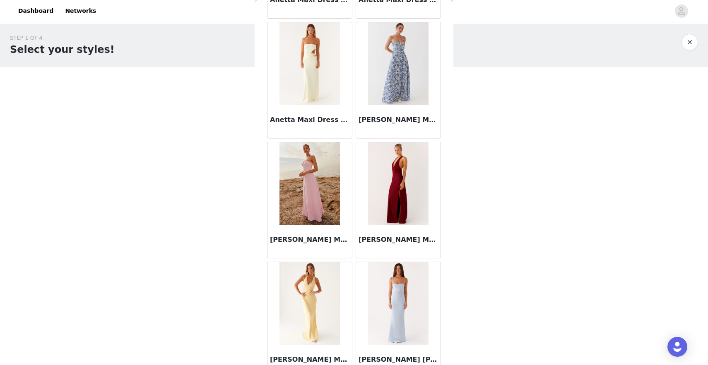
scroll to position [3301, 0]
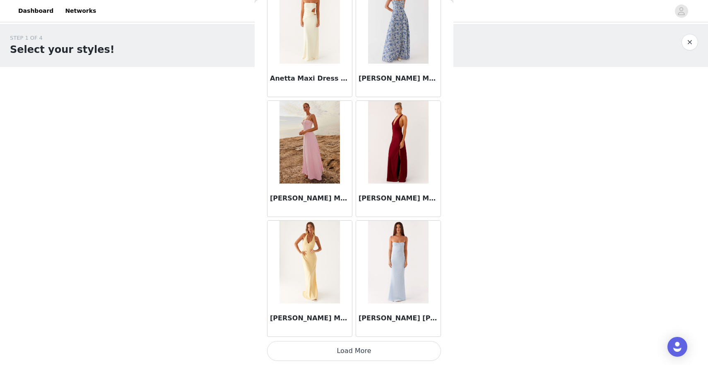
click at [352, 349] on button "Load More" at bounding box center [354, 351] width 174 height 20
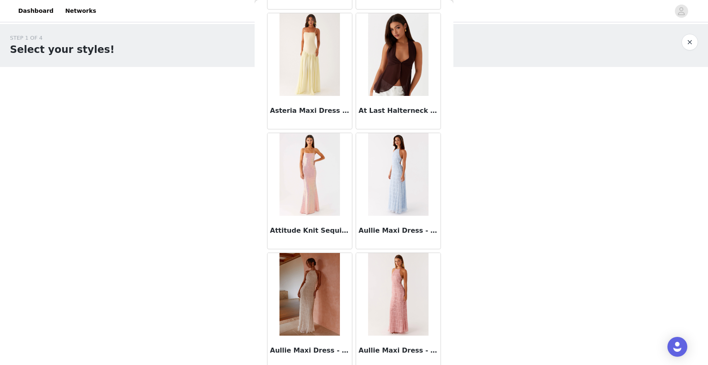
scroll to position [4502, 0]
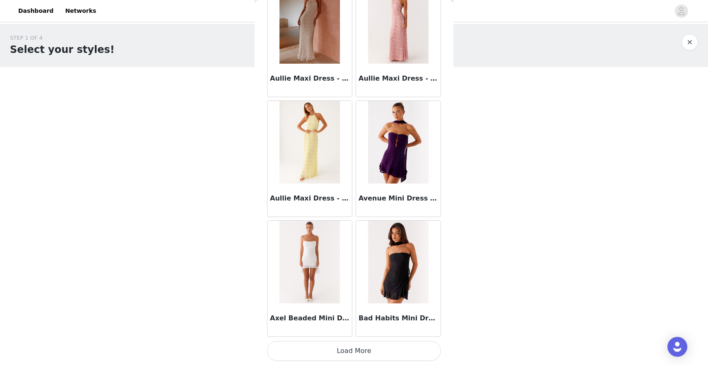
click at [393, 355] on button "Load More" at bounding box center [354, 351] width 174 height 20
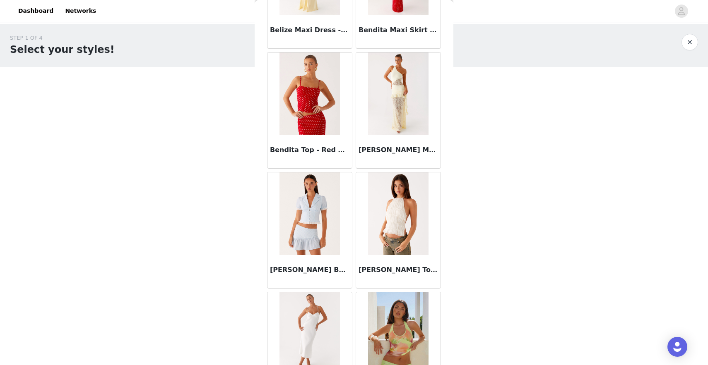
scroll to position [5702, 0]
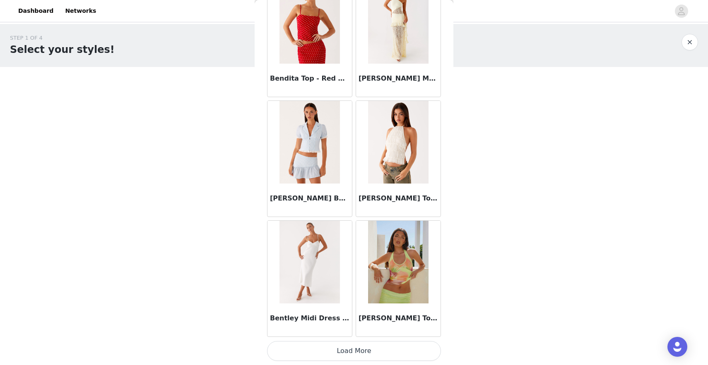
click at [373, 349] on button "Load More" at bounding box center [354, 351] width 174 height 20
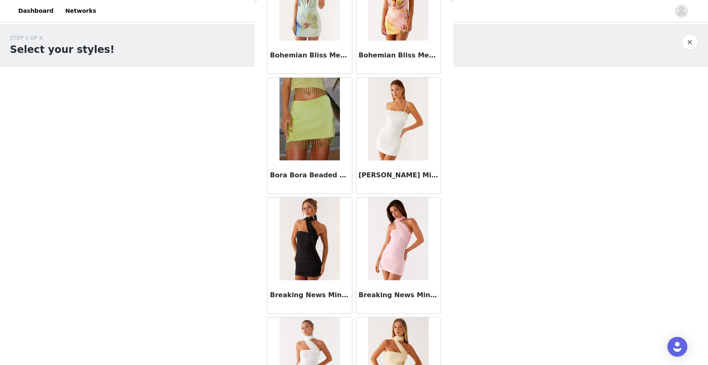
scroll to position [6902, 0]
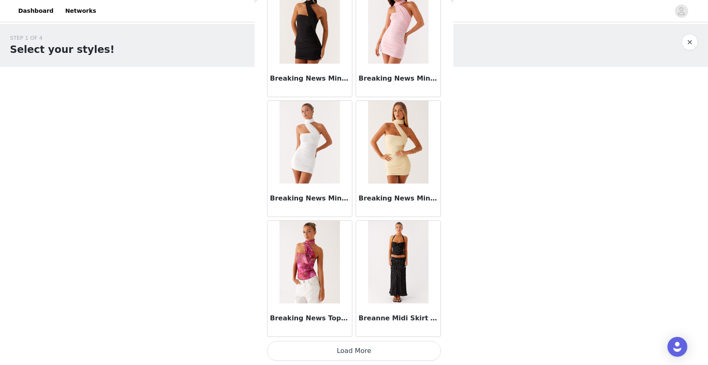
click at [360, 348] on button "Load More" at bounding box center [354, 351] width 174 height 20
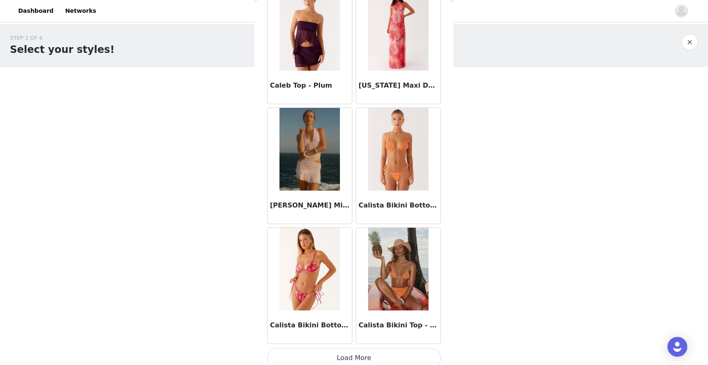
scroll to position [8102, 0]
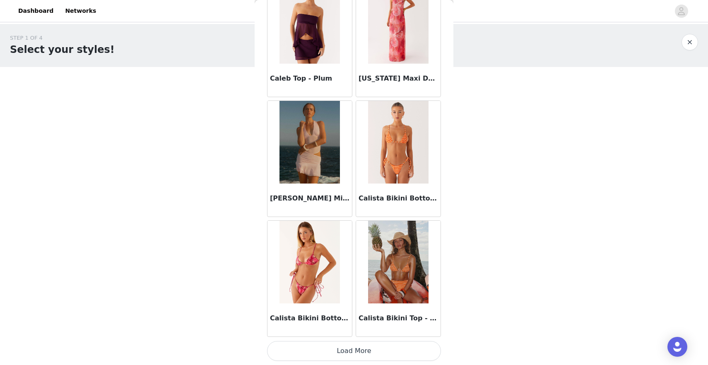
click at [352, 351] on button "Load More" at bounding box center [354, 351] width 174 height 20
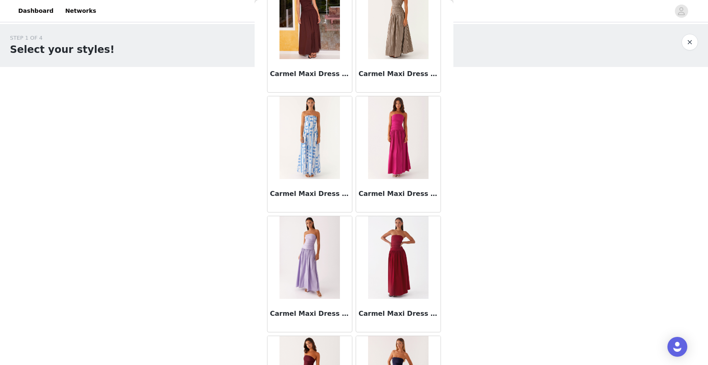
scroll to position [9302, 0]
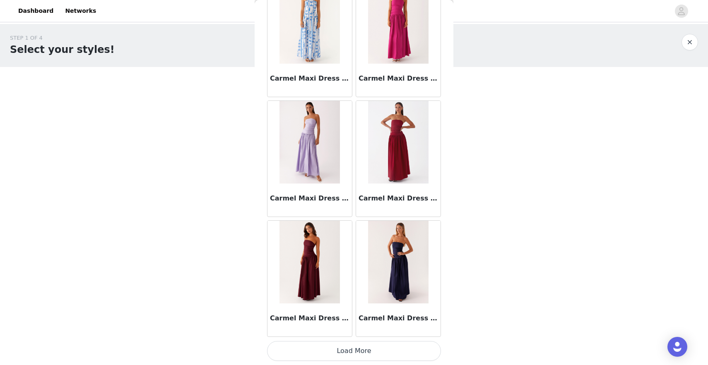
click at [346, 354] on button "Load More" at bounding box center [354, 351] width 174 height 20
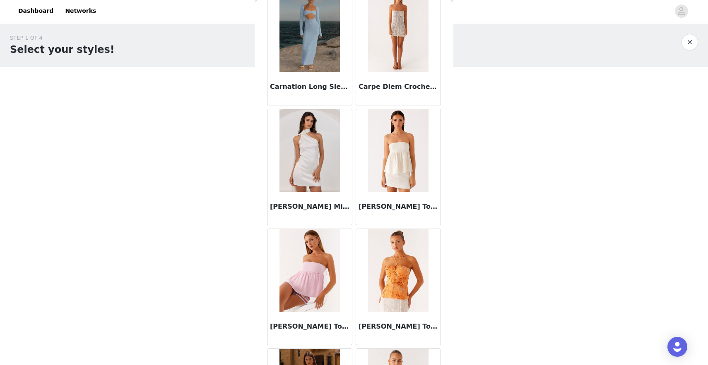
scroll to position [10503, 0]
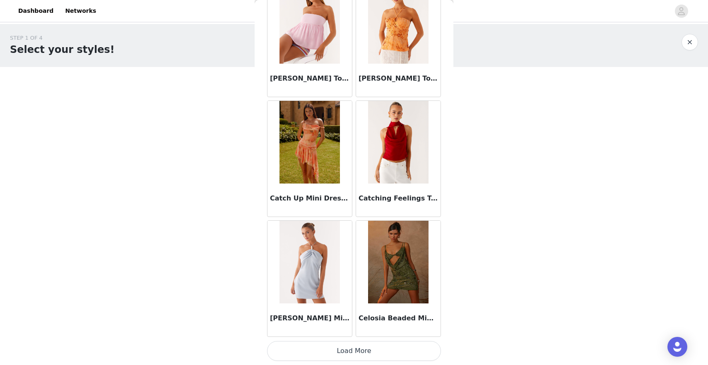
click at [354, 346] on button "Load More" at bounding box center [354, 351] width 174 height 20
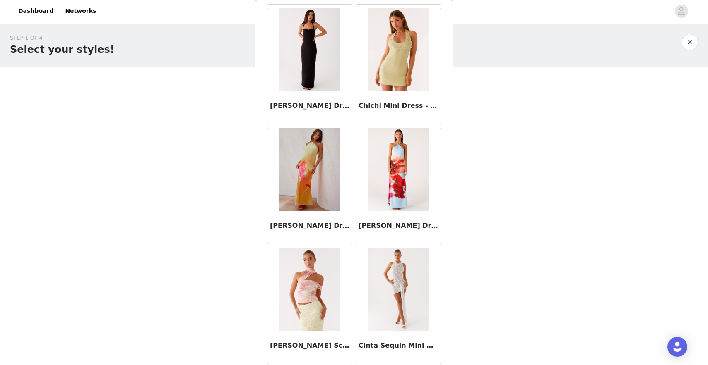
scroll to position [11703, 0]
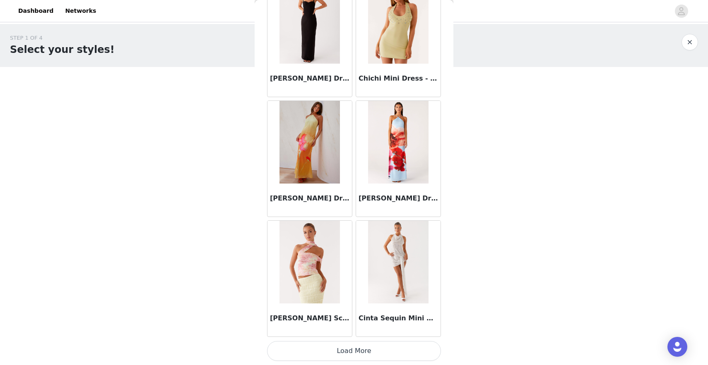
click at [354, 350] on button "Load More" at bounding box center [354, 351] width 174 height 20
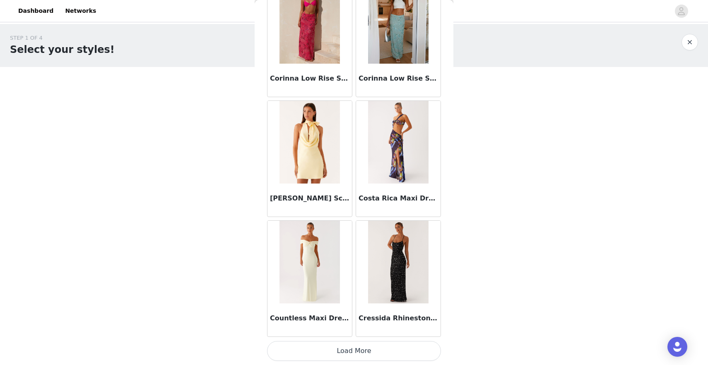
click at [365, 353] on button "Load More" at bounding box center [354, 351] width 174 height 20
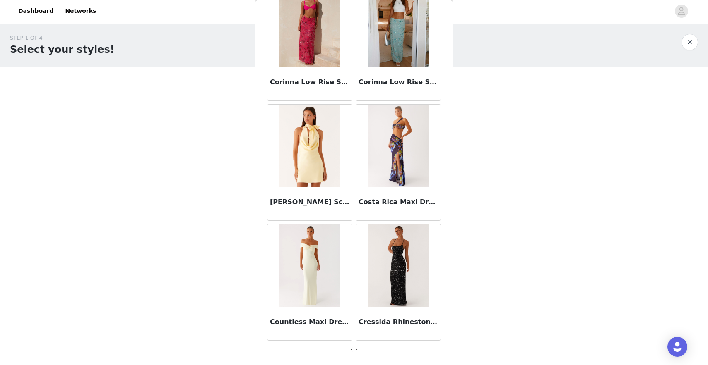
scroll to position [12899, 0]
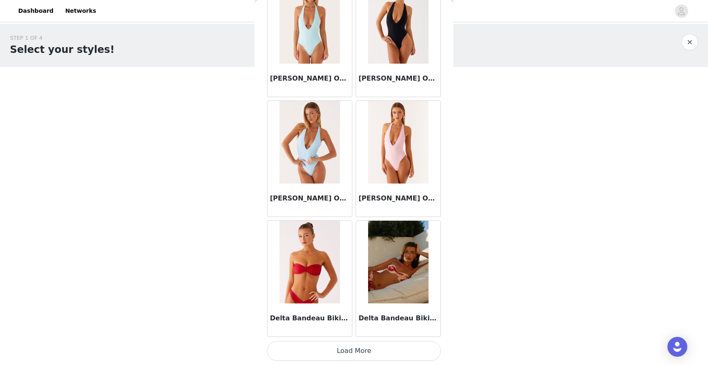
click at [355, 358] on button "Load More" at bounding box center [354, 351] width 174 height 20
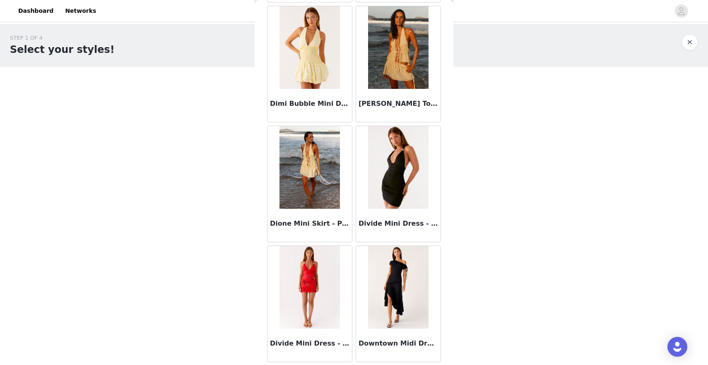
scroll to position [15304, 0]
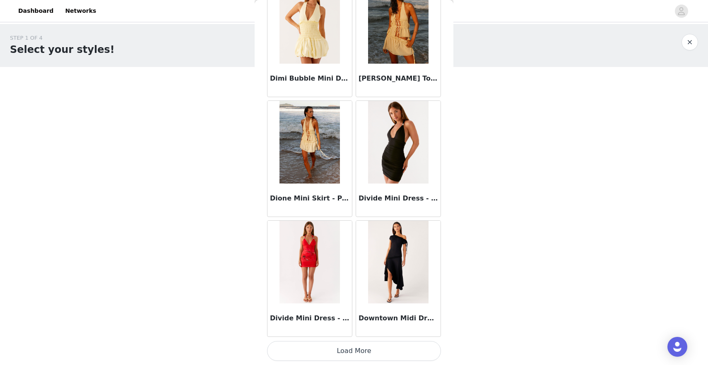
click at [360, 354] on button "Load More" at bounding box center [354, 351] width 174 height 20
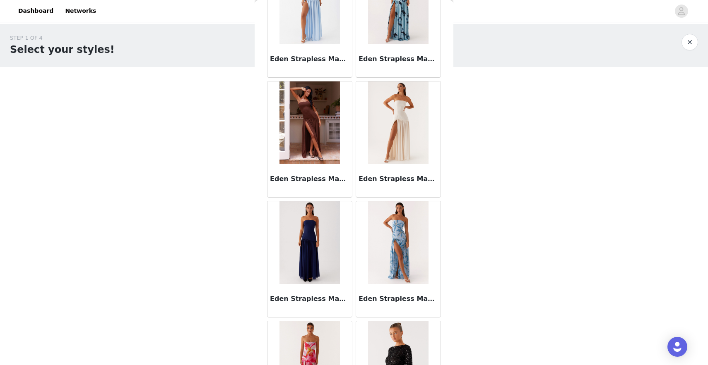
scroll to position [16504, 0]
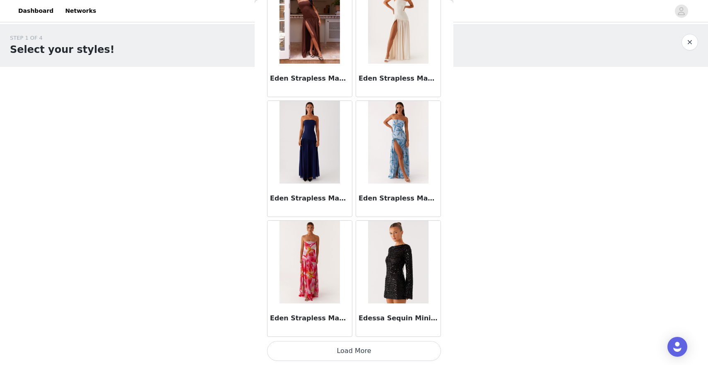
click at [340, 350] on button "Load More" at bounding box center [354, 351] width 174 height 20
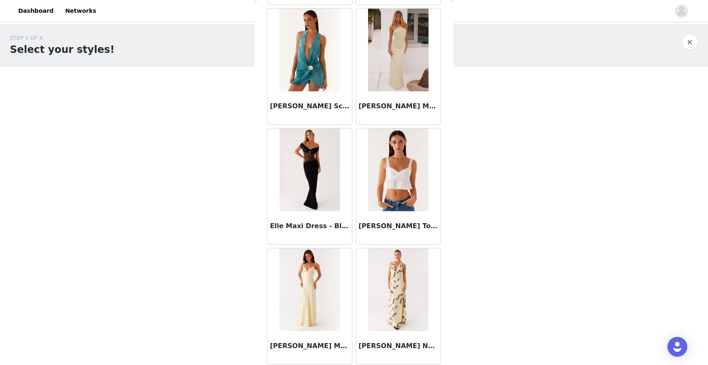
scroll to position [17704, 0]
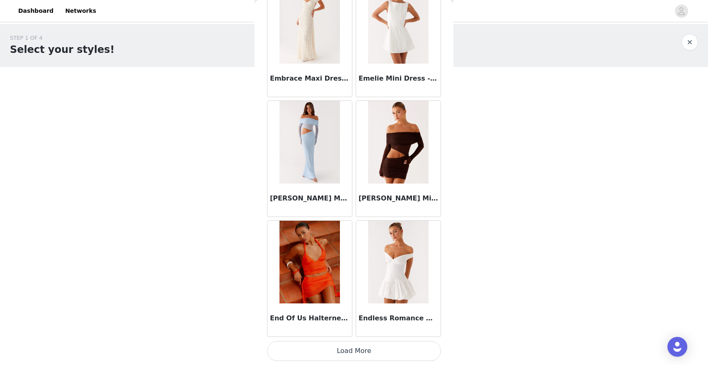
click at [337, 349] on button "Load More" at bounding box center [354, 351] width 174 height 20
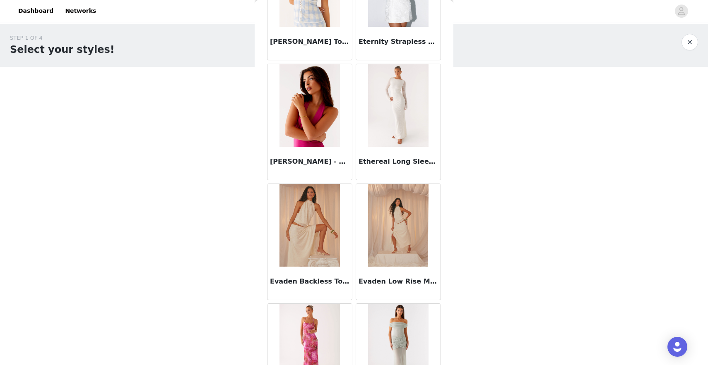
scroll to position [18904, 0]
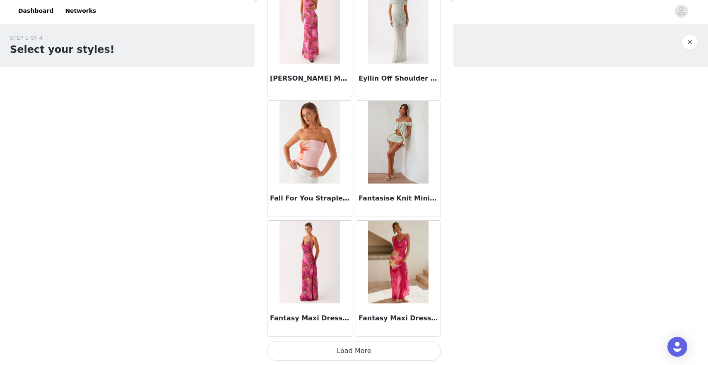
click at [346, 354] on button "Load More" at bounding box center [354, 351] width 174 height 20
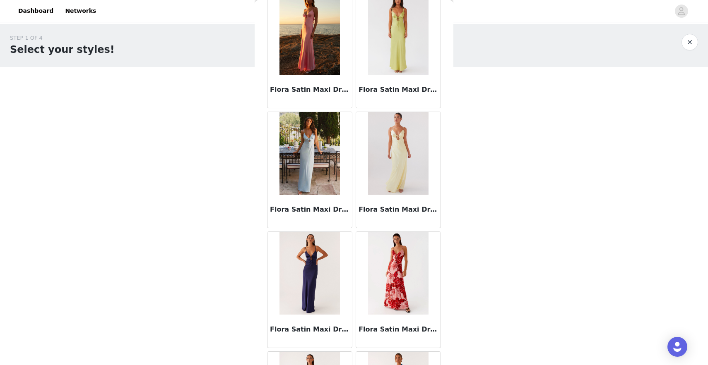
scroll to position [20104, 0]
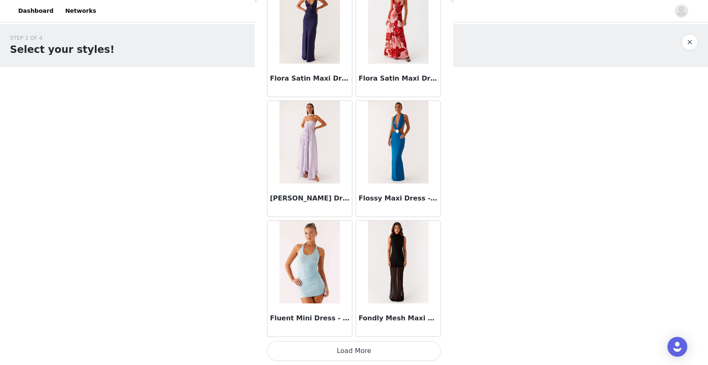
click at [350, 351] on button "Load More" at bounding box center [354, 351] width 174 height 20
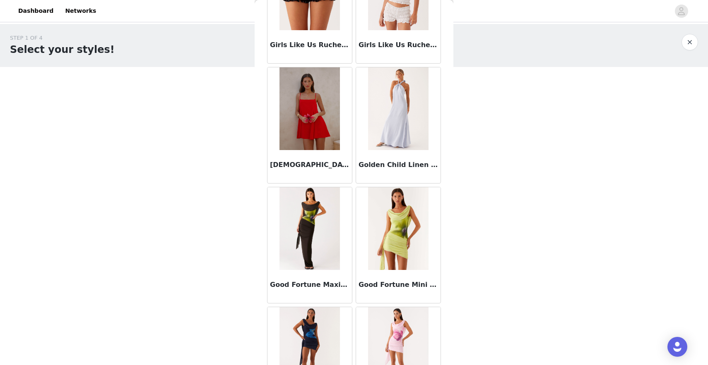
scroll to position [21305, 0]
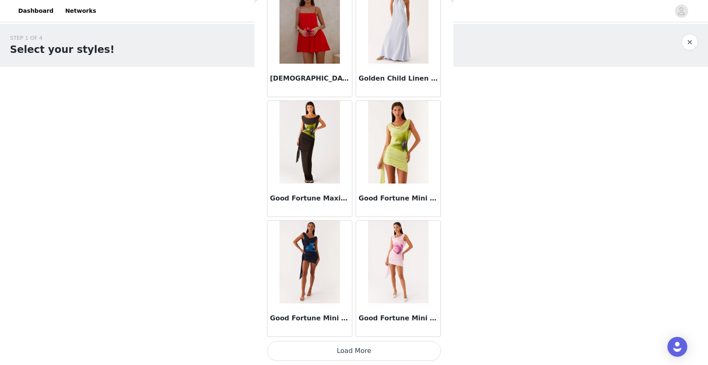
click at [353, 349] on button "Load More" at bounding box center [354, 351] width 174 height 20
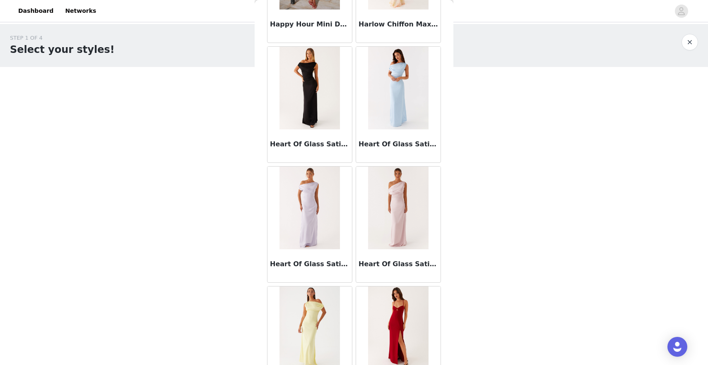
scroll to position [22505, 0]
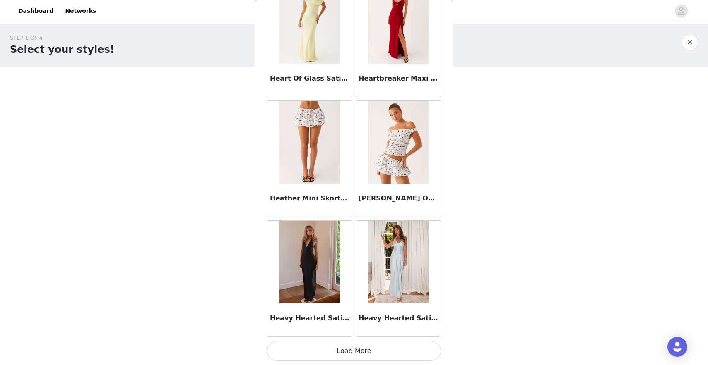
click at [375, 163] on img at bounding box center [398, 142] width 60 height 83
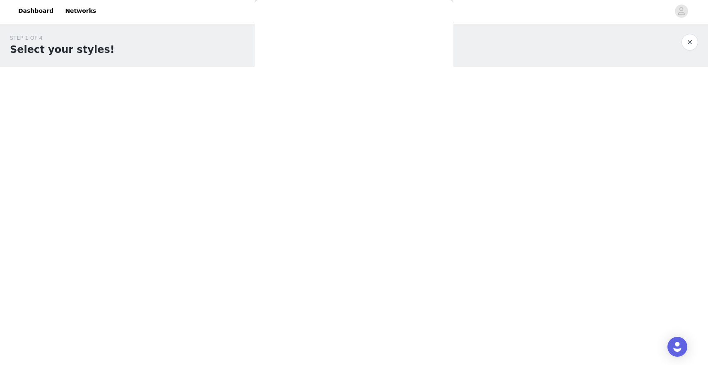
scroll to position [0, 0]
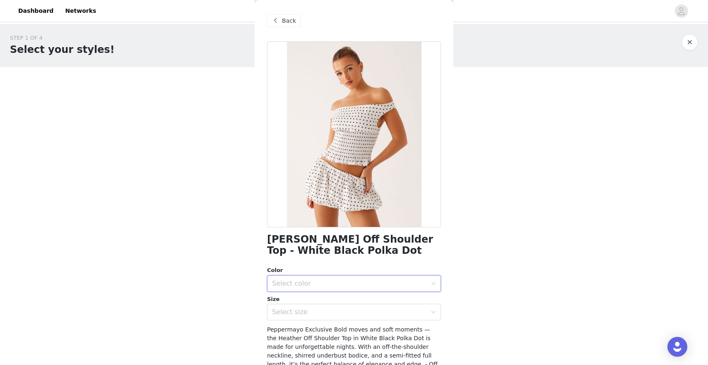
click at [392, 292] on div "Select color" at bounding box center [354, 284] width 174 height 17
click at [374, 301] on li "White Black Polka Dot" at bounding box center [354, 301] width 174 height 13
click at [369, 317] on div "Select size" at bounding box center [351, 313] width 159 height 16
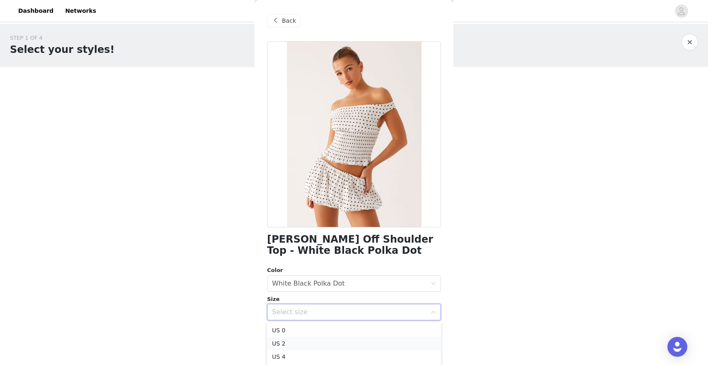
click at [307, 345] on li "US 2" at bounding box center [354, 343] width 174 height 13
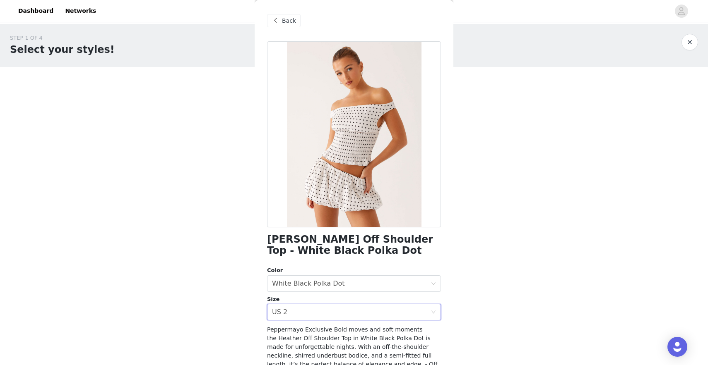
scroll to position [91, 0]
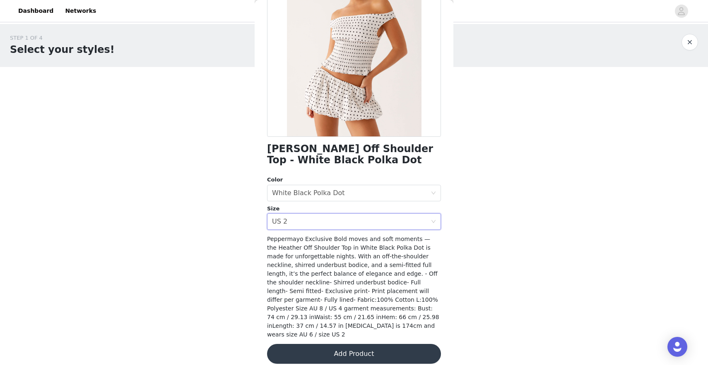
click at [362, 345] on button "Add Product" at bounding box center [354, 354] width 174 height 20
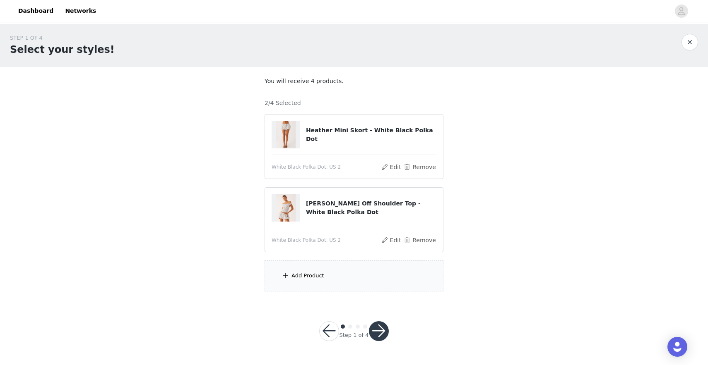
click at [344, 287] on div "Add Product" at bounding box center [353, 276] width 179 height 31
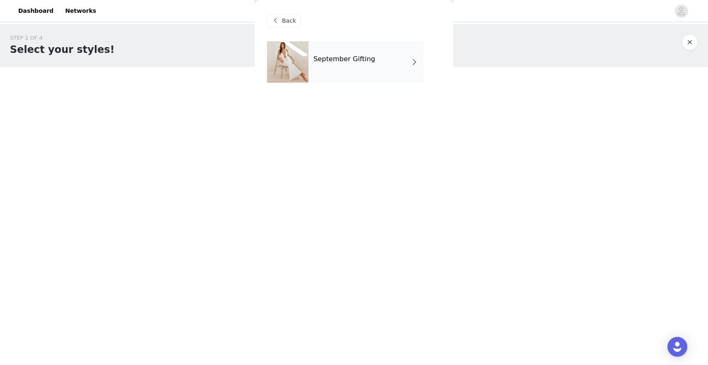
click at [368, 73] on div "September Gifting" at bounding box center [365, 61] width 115 height 41
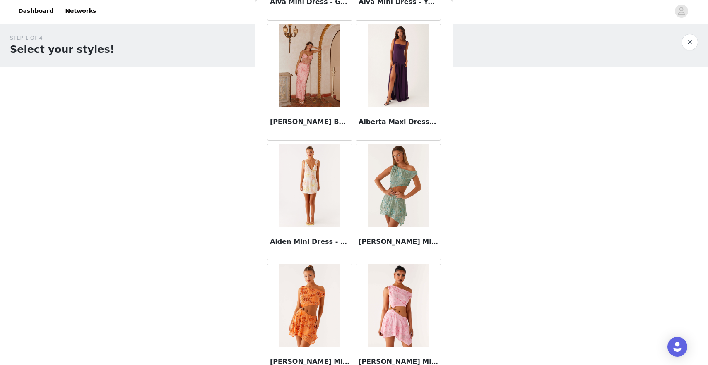
scroll to position [901, 0]
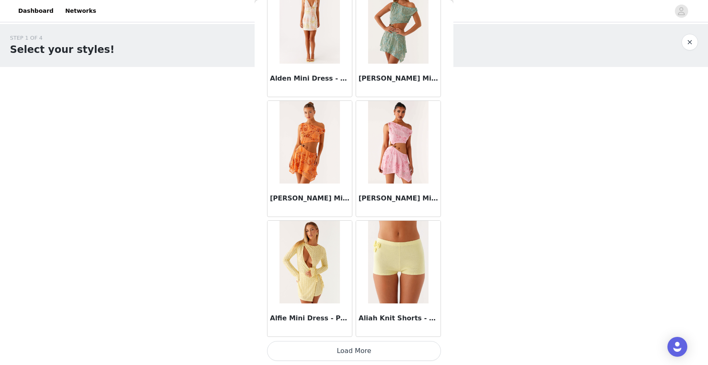
click at [387, 50] on img at bounding box center [398, 22] width 60 height 83
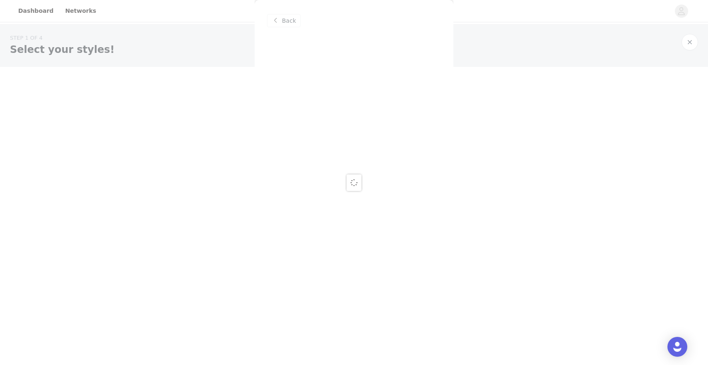
scroll to position [0, 0]
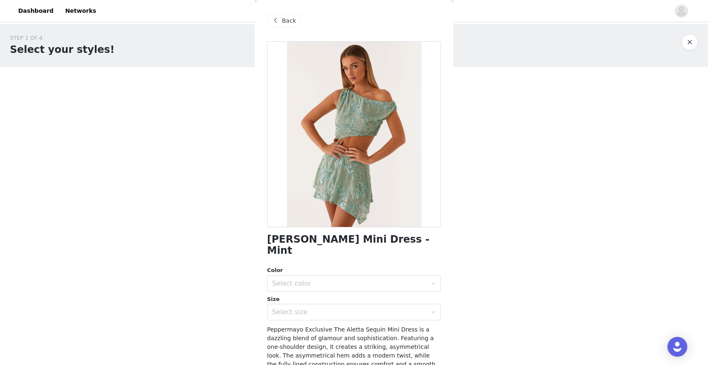
click at [292, 20] on span "Back" at bounding box center [289, 21] width 14 height 9
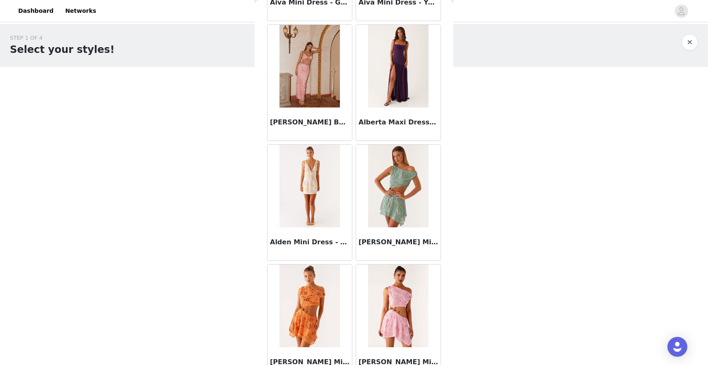
scroll to position [901, 0]
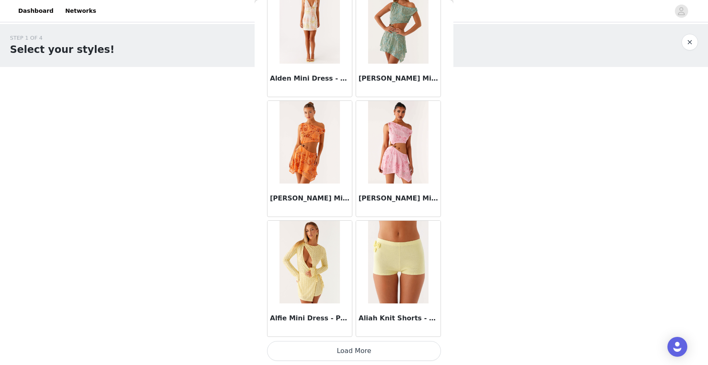
click at [381, 356] on button "Load More" at bounding box center [354, 351] width 174 height 20
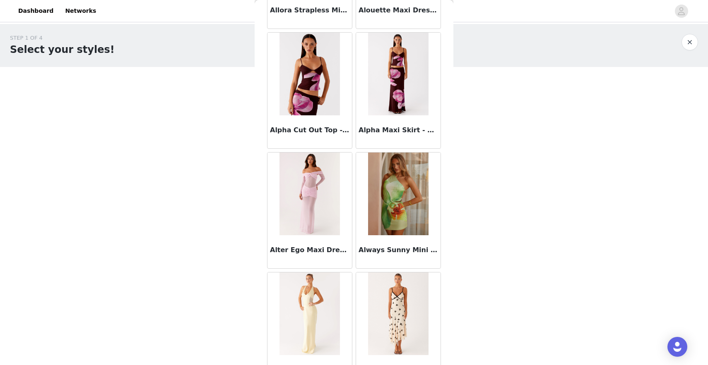
scroll to position [2101, 0]
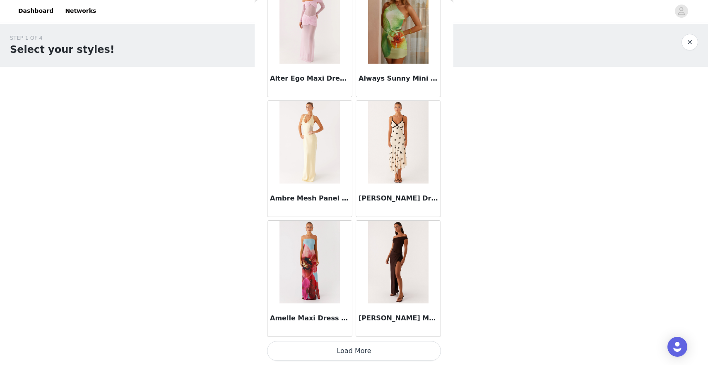
click at [349, 348] on button "Load More" at bounding box center [354, 351] width 174 height 20
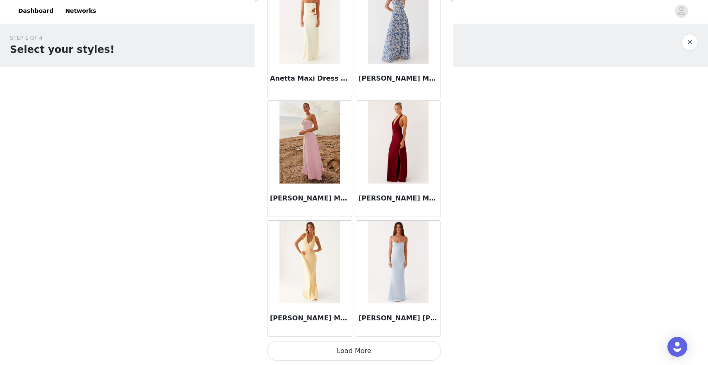
click at [329, 347] on button "Load More" at bounding box center [354, 351] width 174 height 20
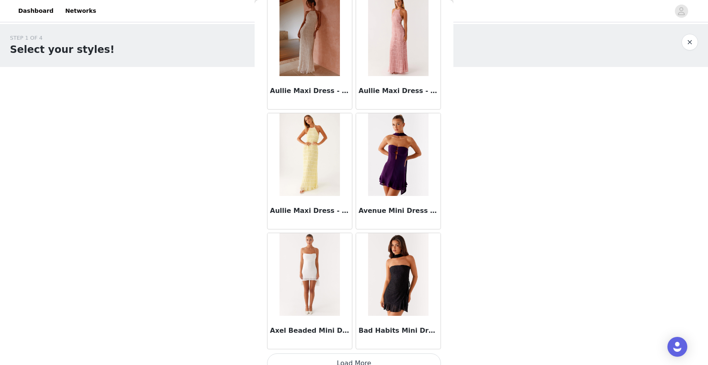
scroll to position [4502, 0]
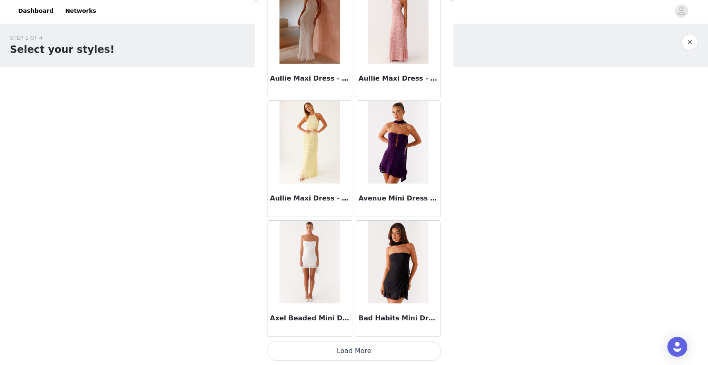
click at [335, 357] on button "Load More" at bounding box center [354, 351] width 174 height 20
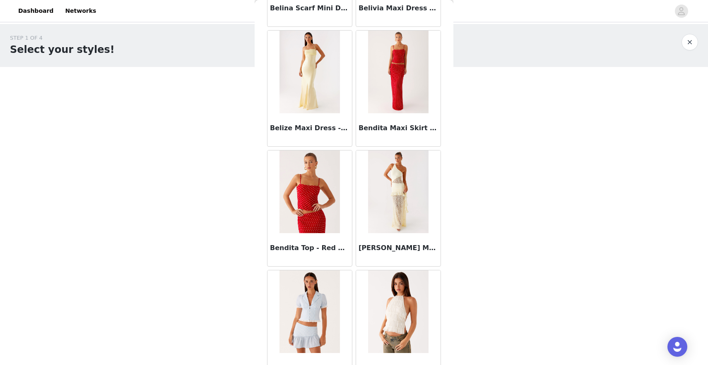
scroll to position [5702, 0]
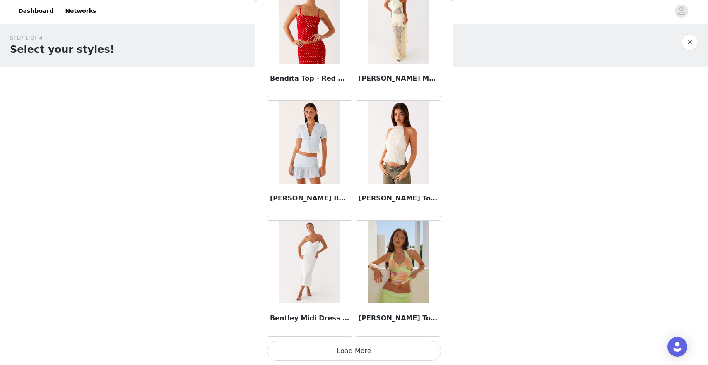
click at [363, 354] on button "Load More" at bounding box center [354, 351] width 174 height 20
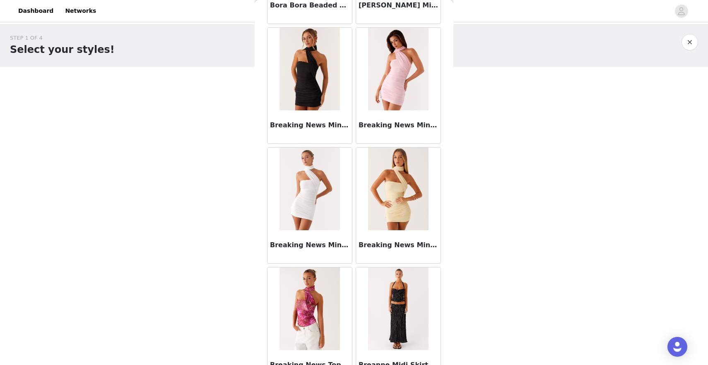
scroll to position [6902, 0]
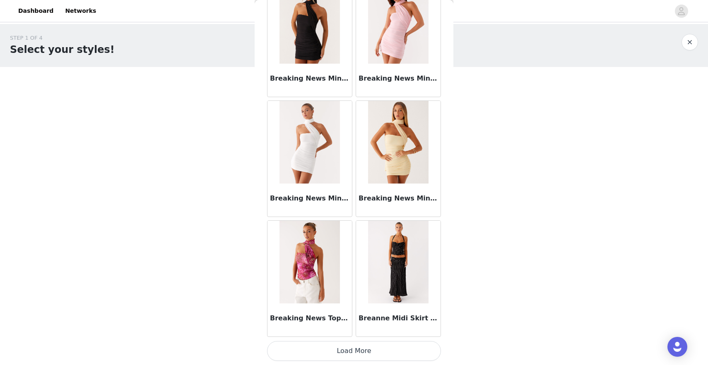
click at [355, 351] on button "Load More" at bounding box center [354, 351] width 174 height 20
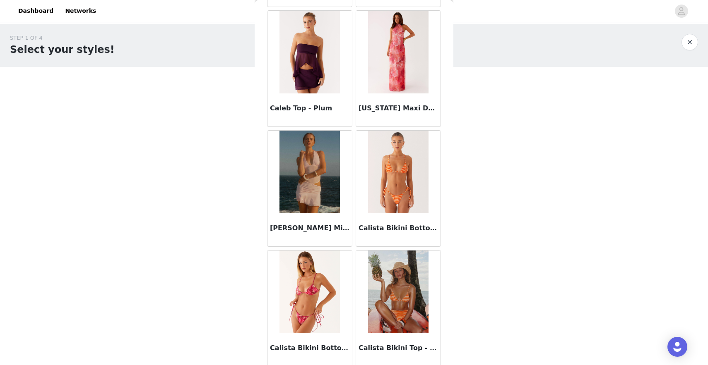
scroll to position [8102, 0]
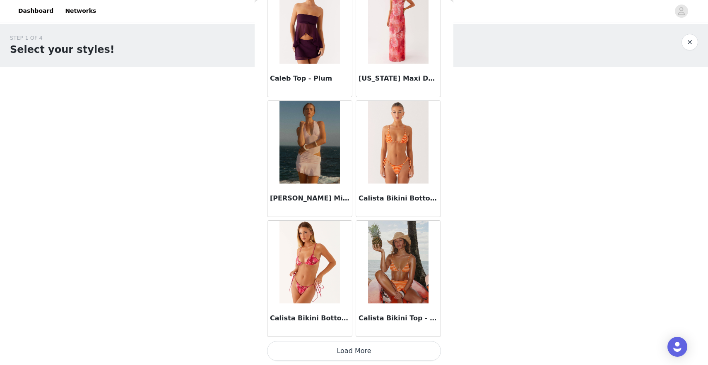
click at [363, 351] on button "Load More" at bounding box center [354, 351] width 174 height 20
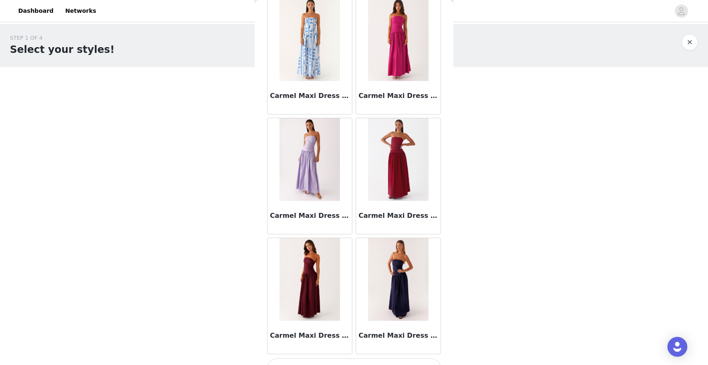
scroll to position [9302, 0]
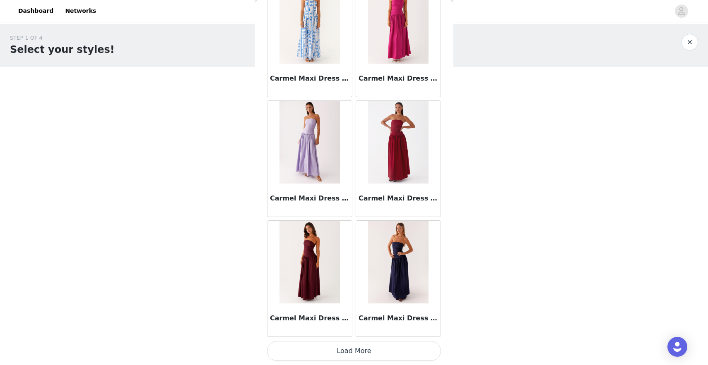
click at [330, 351] on button "Load More" at bounding box center [354, 351] width 174 height 20
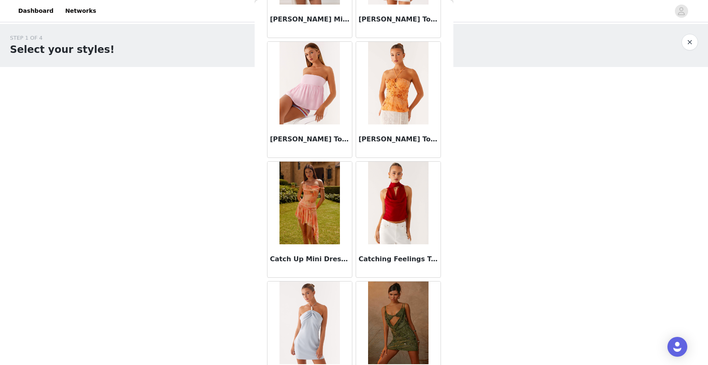
scroll to position [10503, 0]
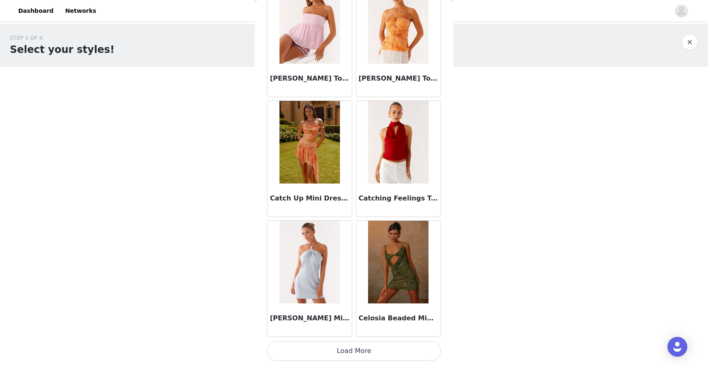
click at [341, 347] on button "Load More" at bounding box center [354, 351] width 174 height 20
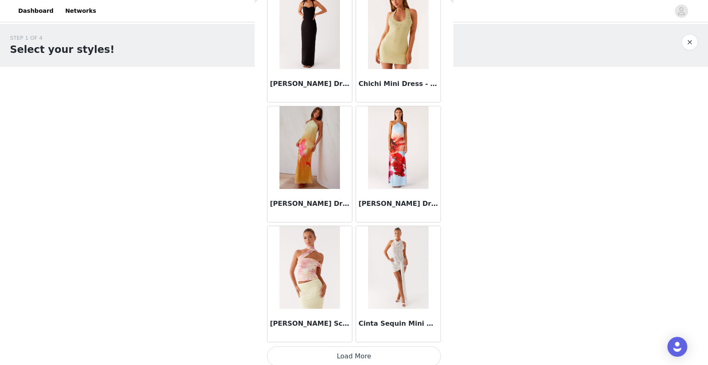
scroll to position [11703, 0]
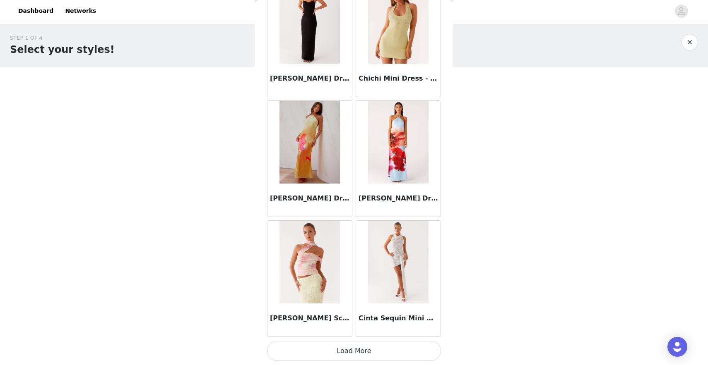
click at [359, 349] on button "Load More" at bounding box center [354, 351] width 174 height 20
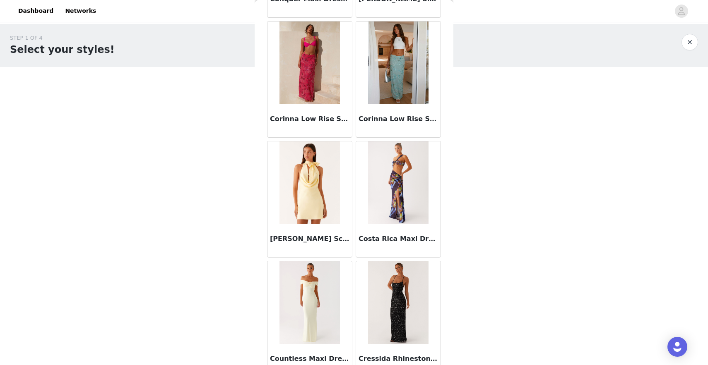
scroll to position [12903, 0]
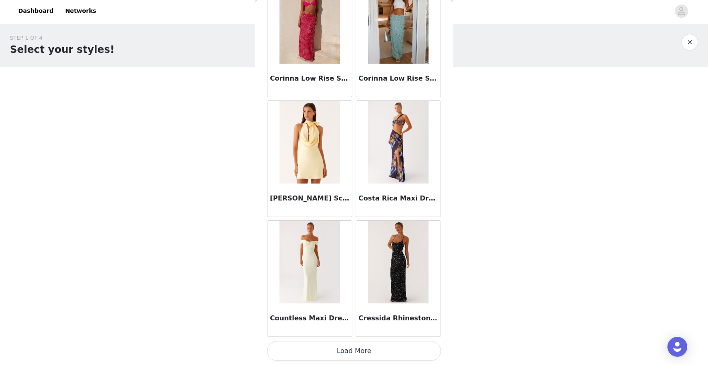
click at [365, 353] on button "Load More" at bounding box center [354, 351] width 174 height 20
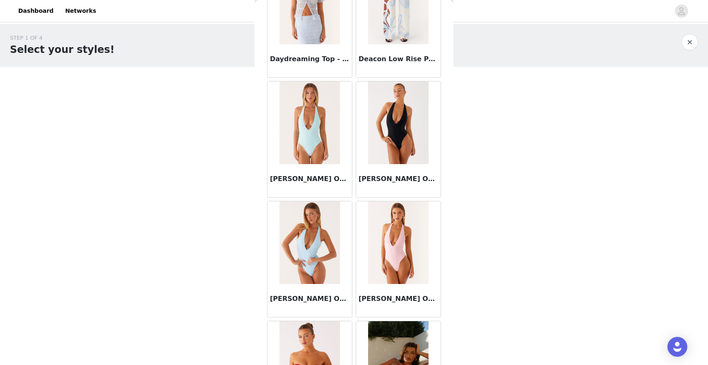
scroll to position [14103, 0]
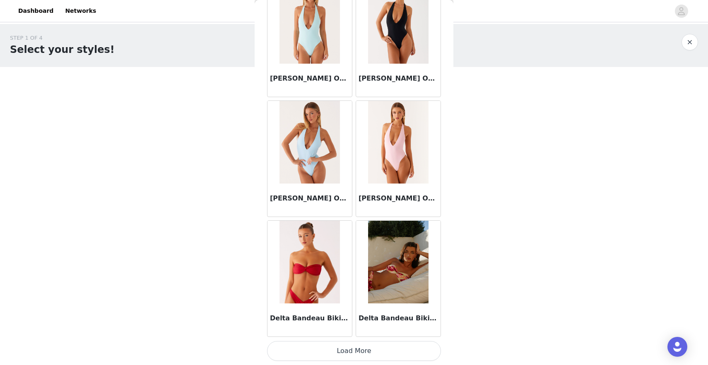
click at [334, 353] on button "Load More" at bounding box center [354, 351] width 174 height 20
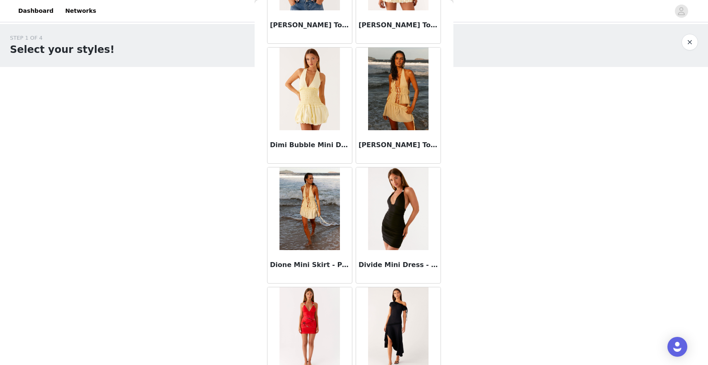
scroll to position [15304, 0]
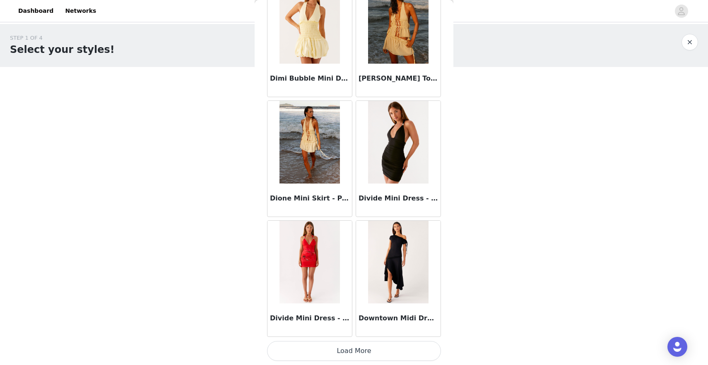
click at [334, 349] on button "Load More" at bounding box center [354, 351] width 174 height 20
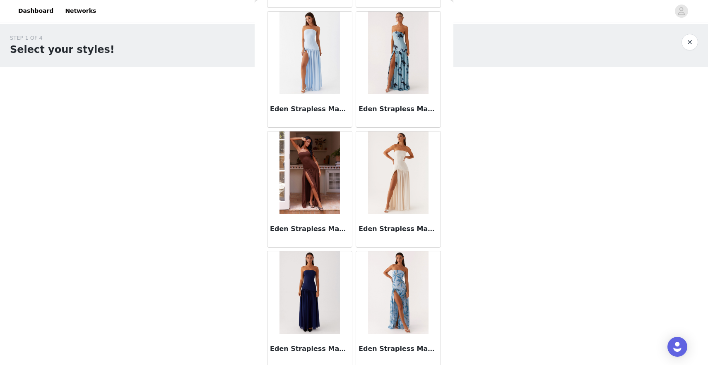
scroll to position [16504, 0]
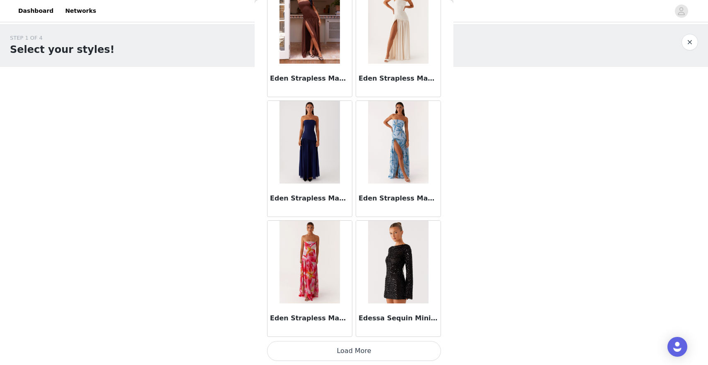
click at [346, 351] on button "Load More" at bounding box center [354, 351] width 174 height 20
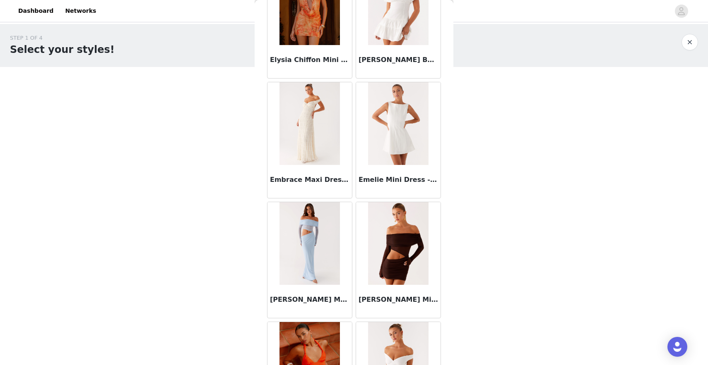
scroll to position [17704, 0]
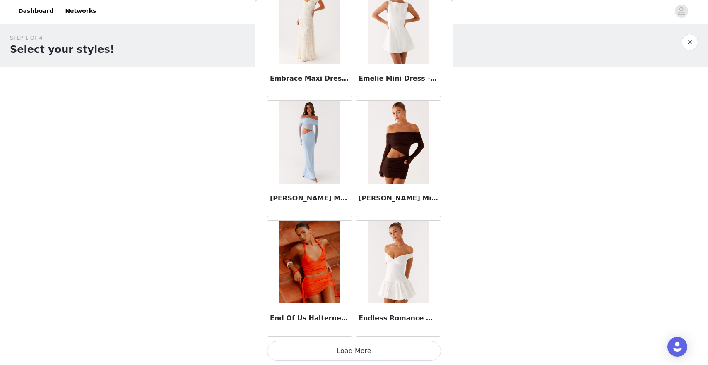
click at [341, 353] on button "Load More" at bounding box center [354, 351] width 174 height 20
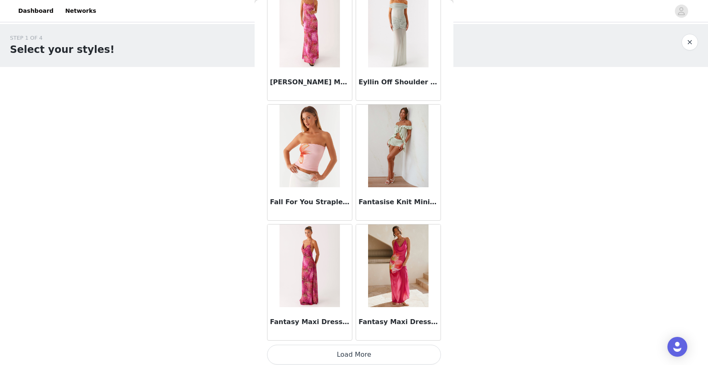
scroll to position [18904, 0]
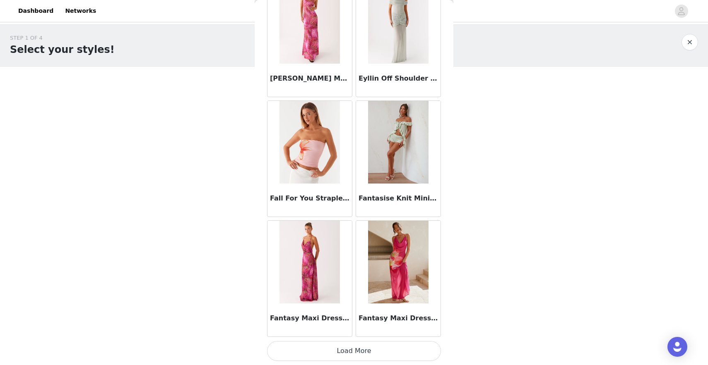
click at [344, 351] on button "Load More" at bounding box center [354, 351] width 174 height 20
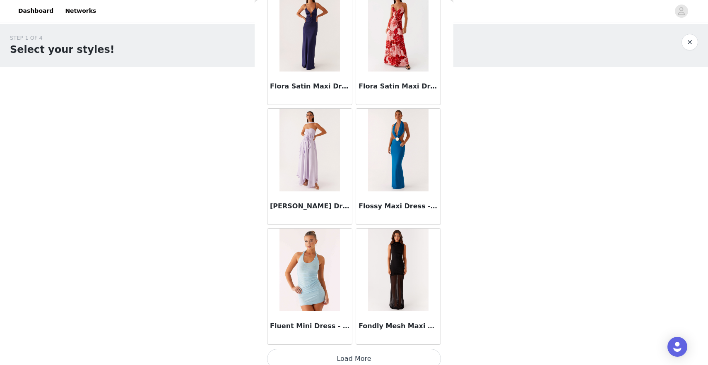
scroll to position [20104, 0]
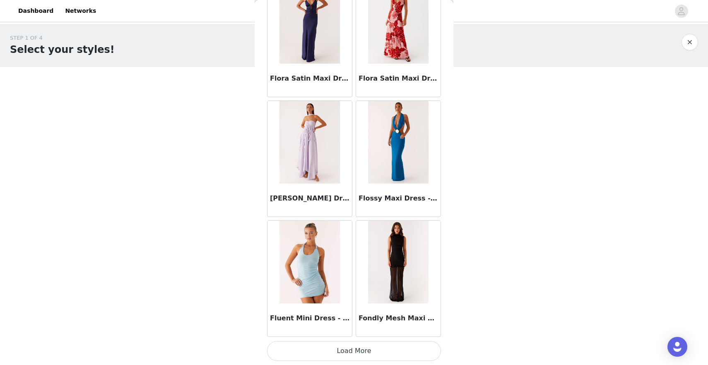
click at [366, 353] on button "Load More" at bounding box center [354, 351] width 174 height 20
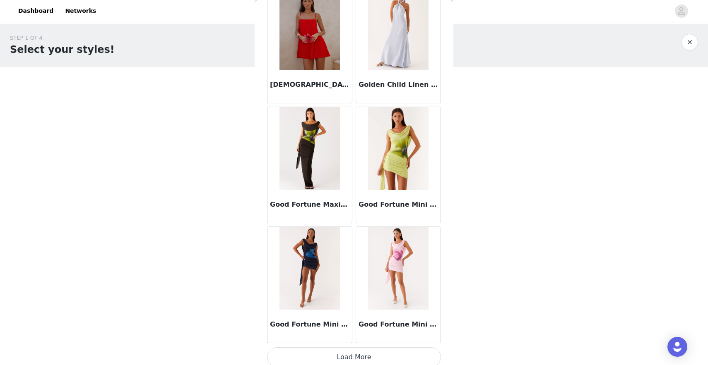
scroll to position [21305, 0]
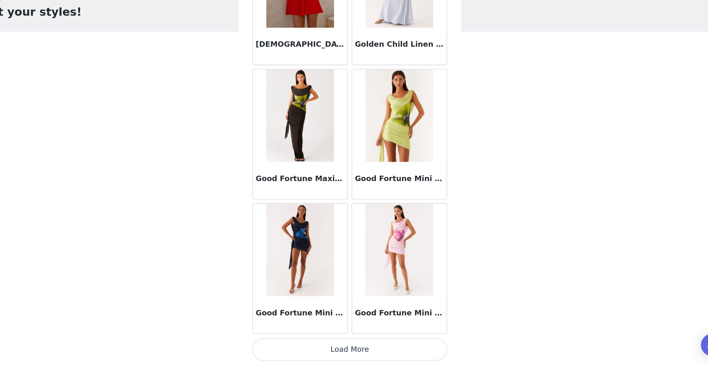
click at [364, 351] on button "Load More" at bounding box center [354, 351] width 174 height 20
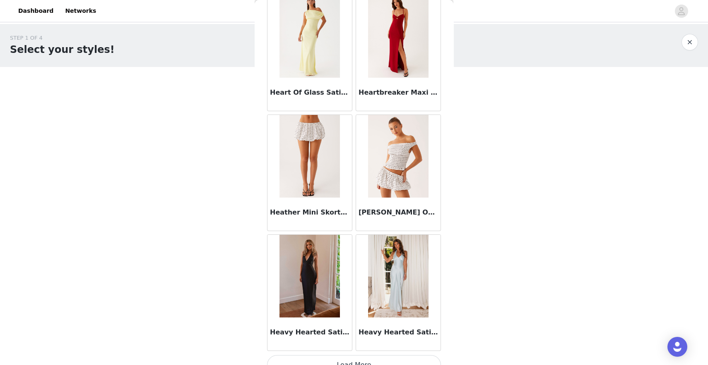
scroll to position [22505, 0]
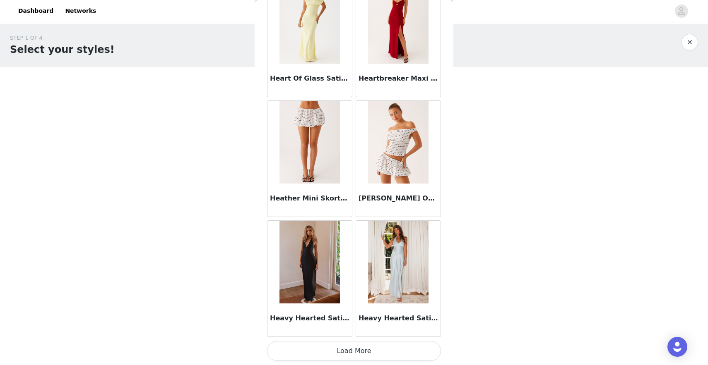
click at [346, 353] on button "Load More" at bounding box center [354, 351] width 174 height 20
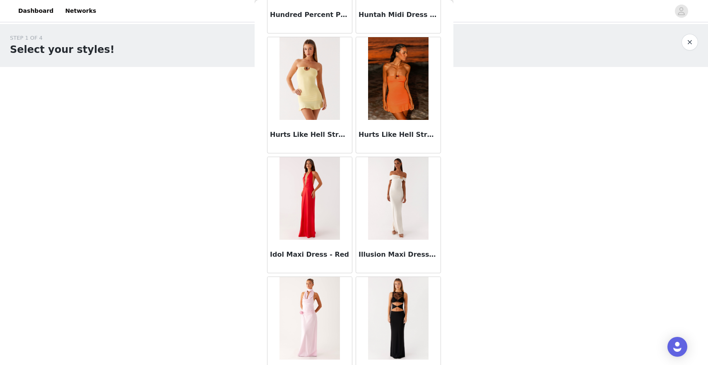
scroll to position [23705, 0]
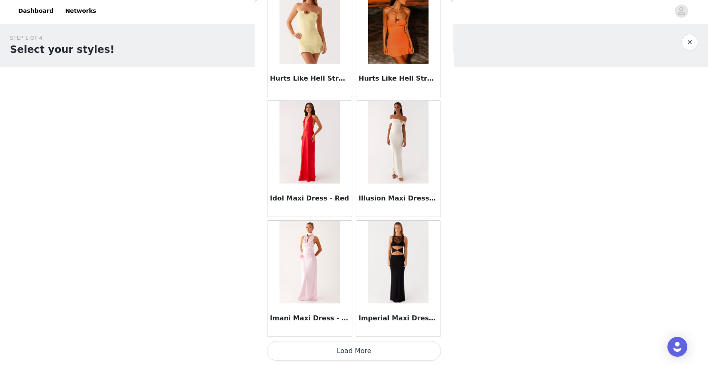
click at [381, 353] on button "Load More" at bounding box center [354, 351] width 174 height 20
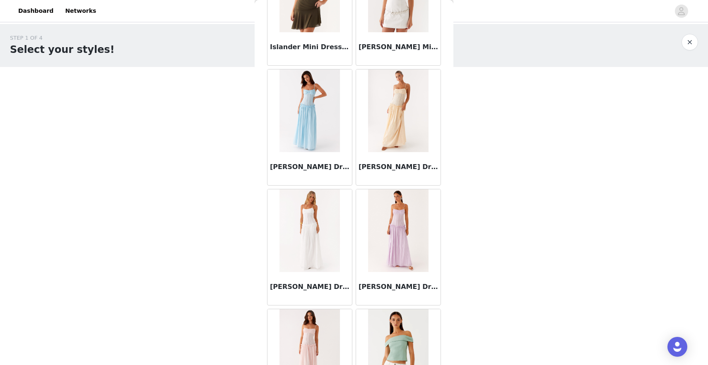
scroll to position [24905, 0]
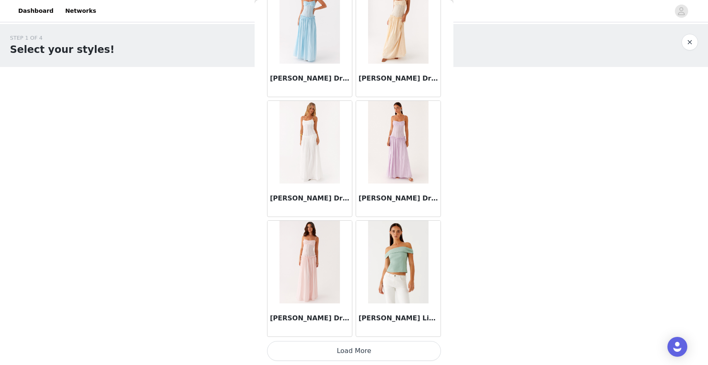
click at [323, 348] on button "Load More" at bounding box center [354, 351] width 174 height 20
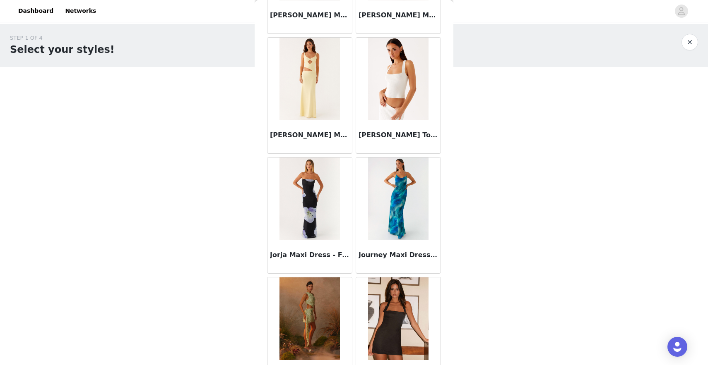
scroll to position [26105, 0]
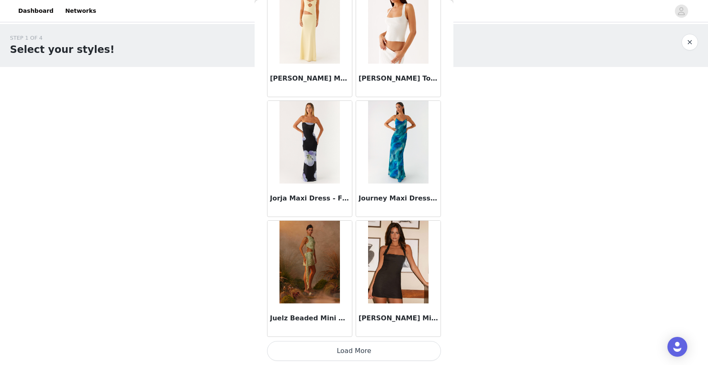
click at [327, 353] on button "Load More" at bounding box center [354, 351] width 174 height 20
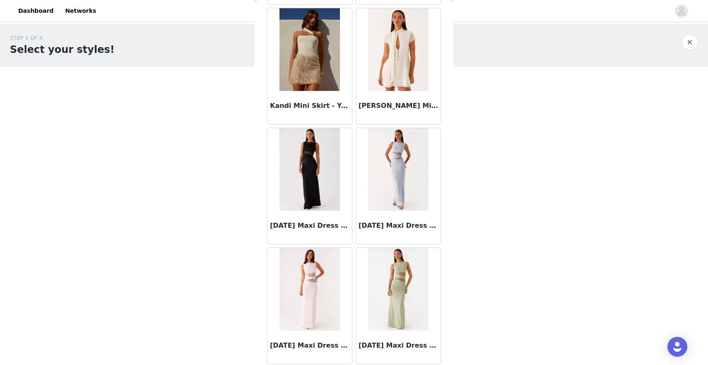
scroll to position [27306, 0]
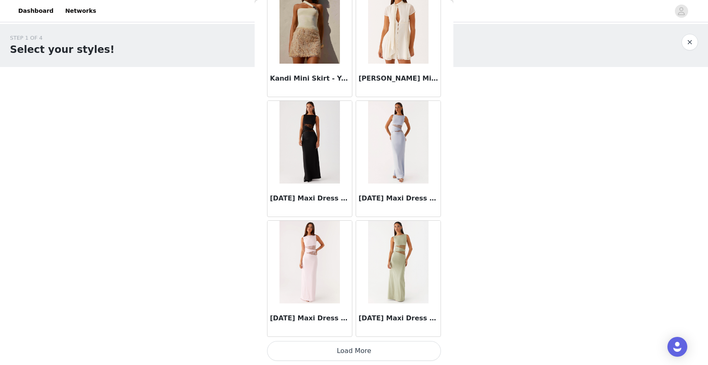
click at [334, 351] on button "Load More" at bounding box center [354, 351] width 174 height 20
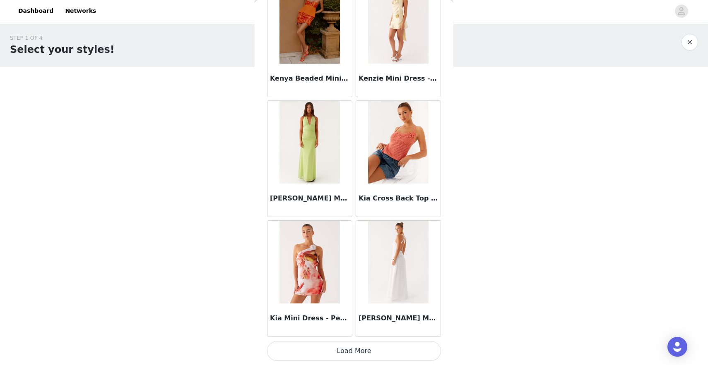
scroll to position [28505, 0]
click at [329, 348] on button "Load More" at bounding box center [354, 352] width 174 height 20
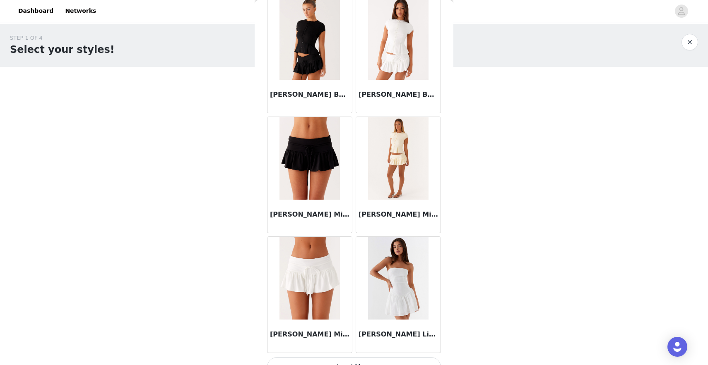
scroll to position [29706, 0]
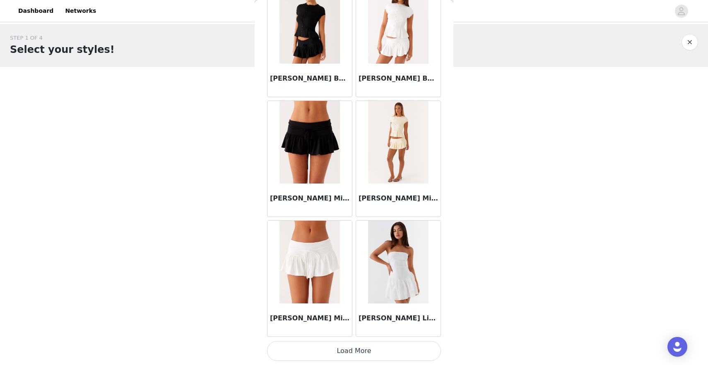
click at [363, 351] on button "Load More" at bounding box center [354, 351] width 174 height 20
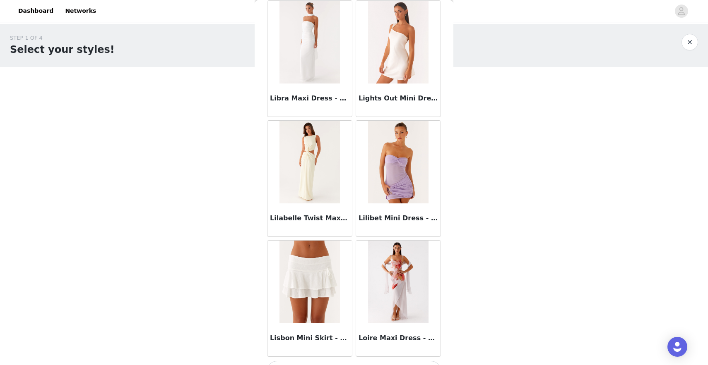
scroll to position [30906, 0]
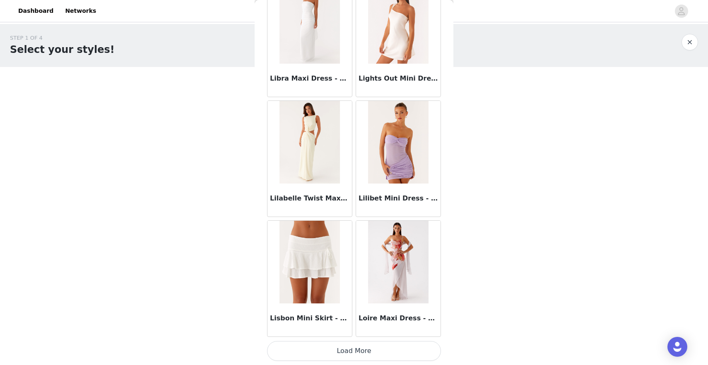
click at [351, 353] on button "Load More" at bounding box center [354, 351] width 174 height 20
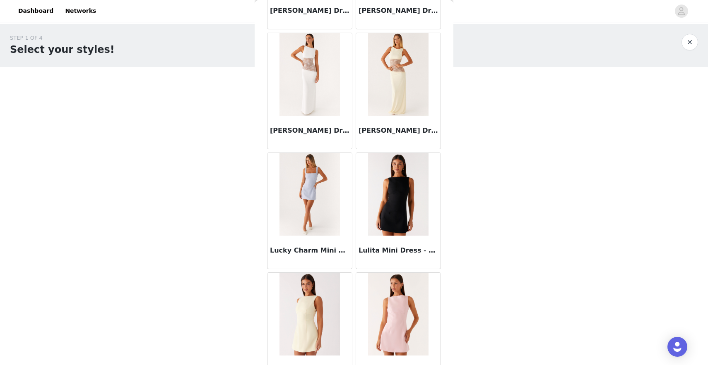
scroll to position [32106, 0]
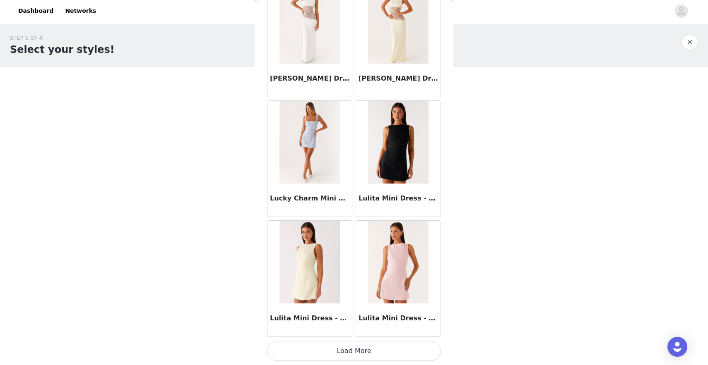
click at [347, 346] on button "Load More" at bounding box center [354, 351] width 174 height 20
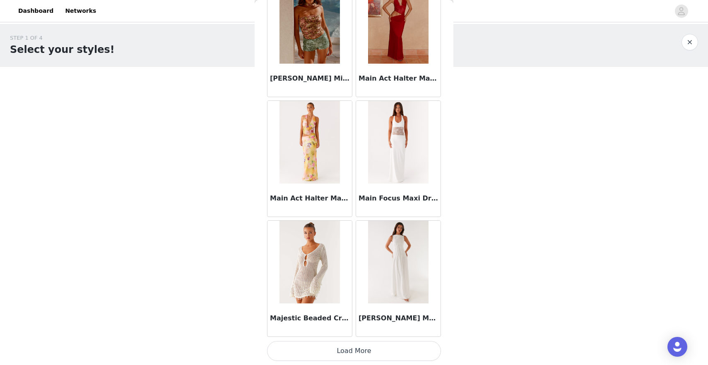
scroll to position [33306, 0]
click at [345, 349] on button "Load More" at bounding box center [354, 352] width 174 height 20
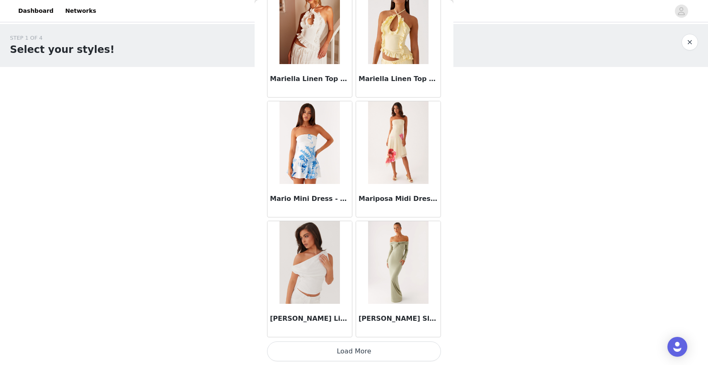
scroll to position [34507, 0]
click at [364, 351] on button "Load More" at bounding box center [354, 351] width 174 height 20
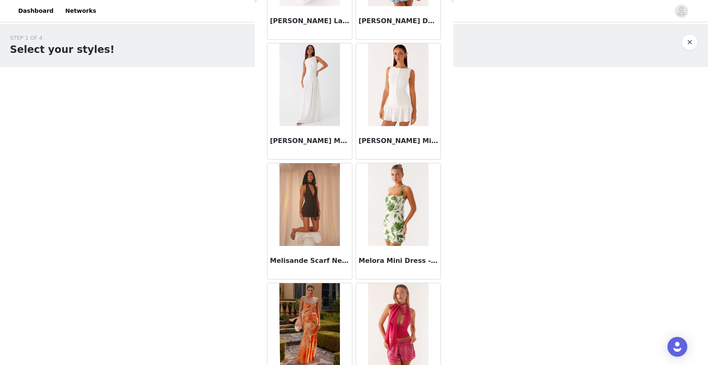
scroll to position [35707, 0]
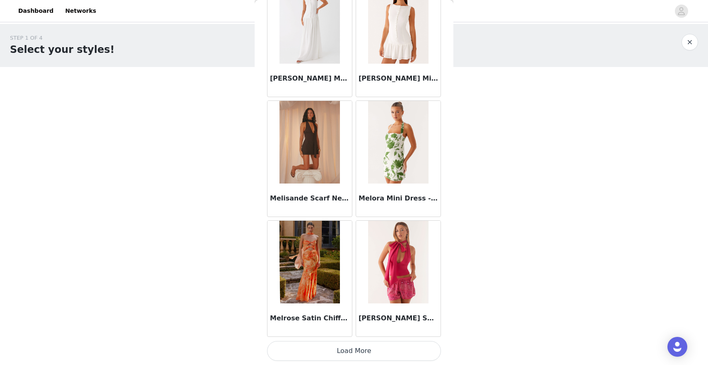
click at [369, 347] on button "Load More" at bounding box center [354, 351] width 174 height 20
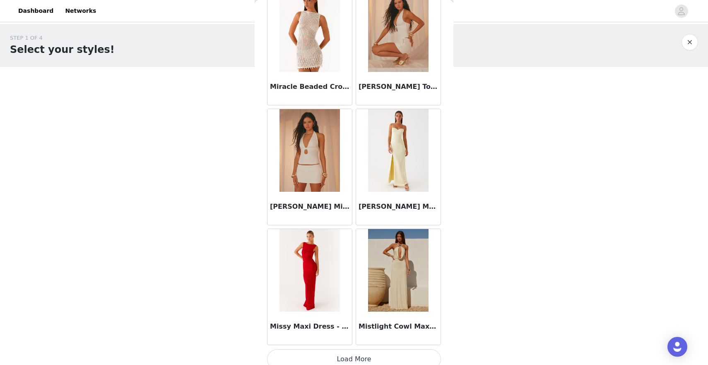
scroll to position [36907, 0]
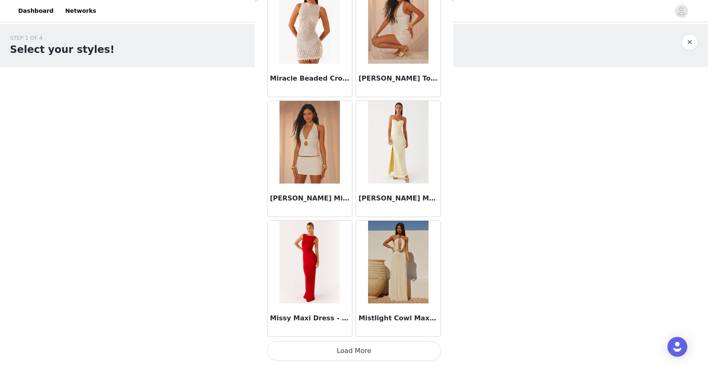
click at [351, 355] on button "Load More" at bounding box center [354, 351] width 174 height 20
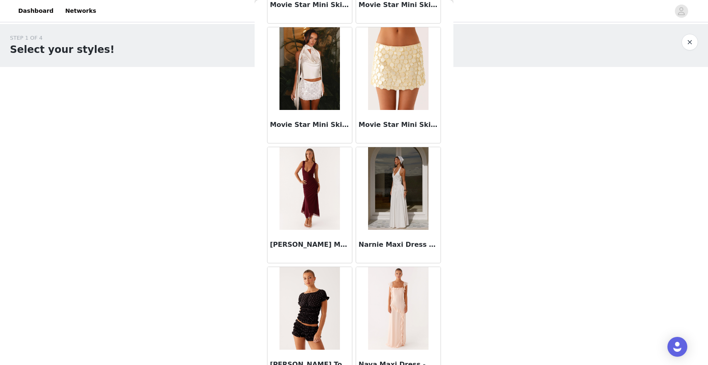
scroll to position [38107, 0]
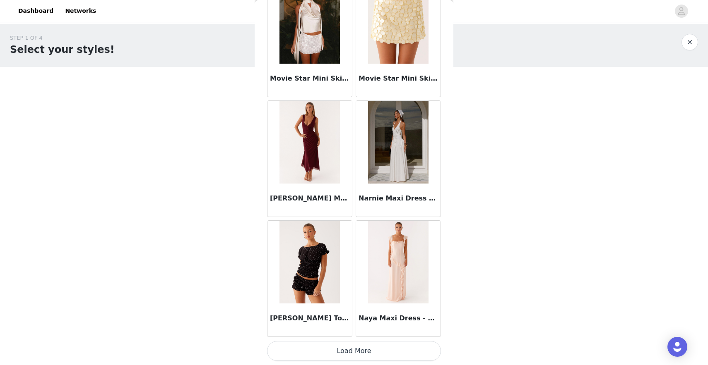
click at [354, 350] on button "Load More" at bounding box center [354, 351] width 174 height 20
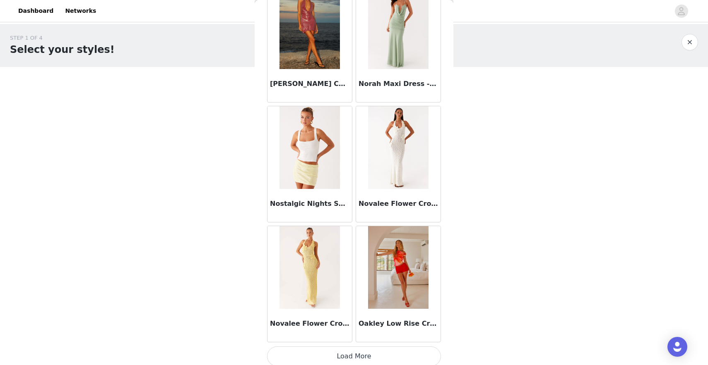
scroll to position [39305, 0]
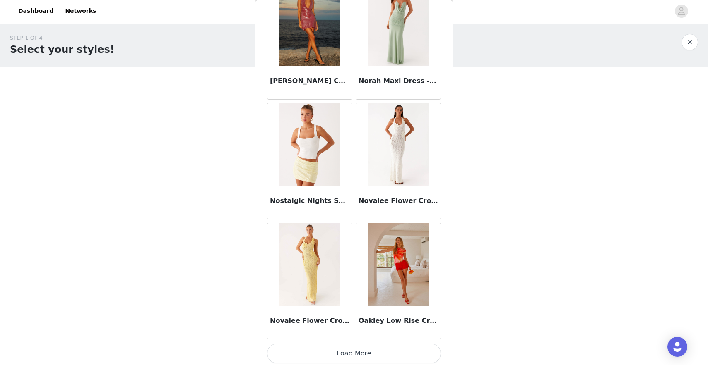
click at [357, 360] on button "Load More" at bounding box center [354, 354] width 174 height 20
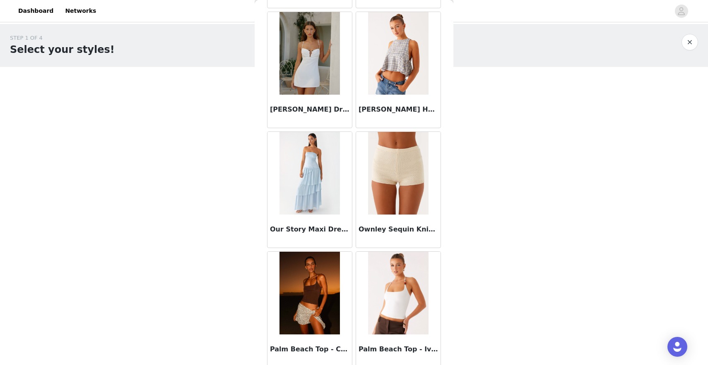
scroll to position [40508, 0]
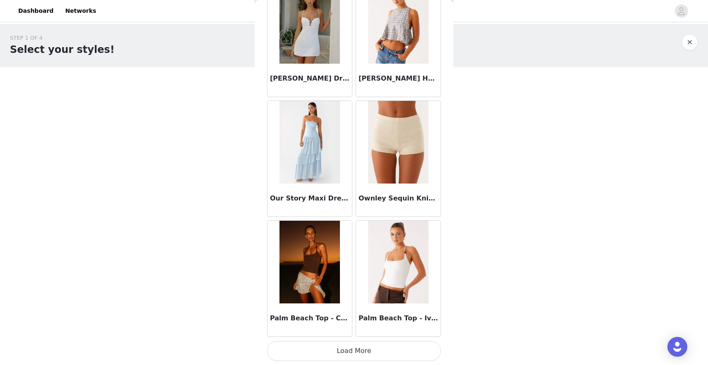
click at [356, 358] on button "Load More" at bounding box center [354, 351] width 174 height 20
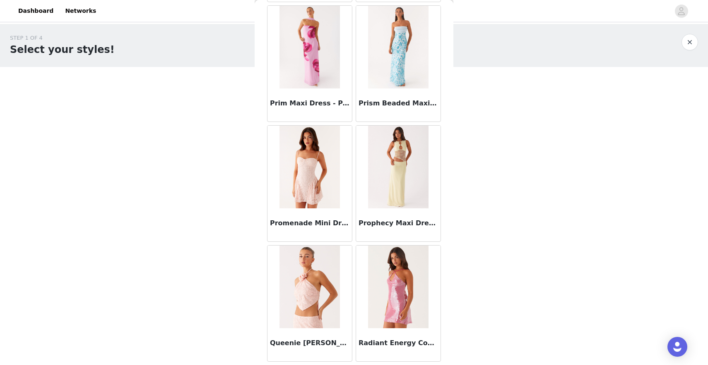
scroll to position [41708, 0]
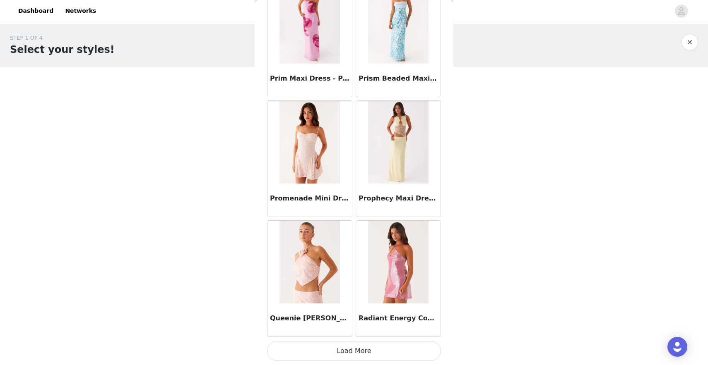
click at [348, 351] on button "Load More" at bounding box center [354, 351] width 174 height 20
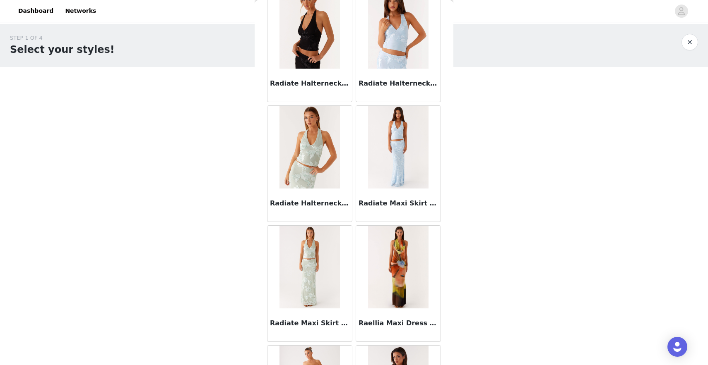
scroll to position [42208, 0]
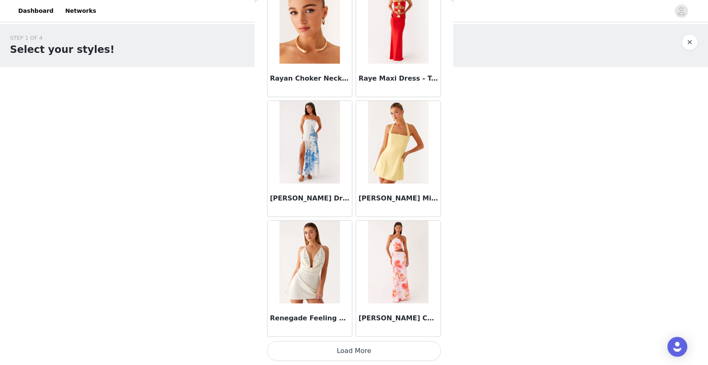
click at [331, 354] on button "Load More" at bounding box center [354, 351] width 174 height 20
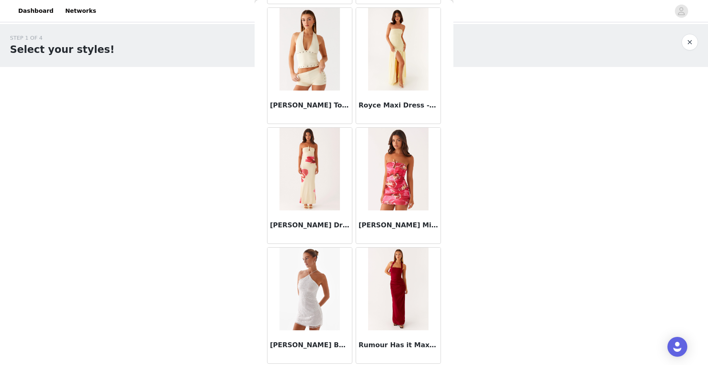
scroll to position [44109, 0]
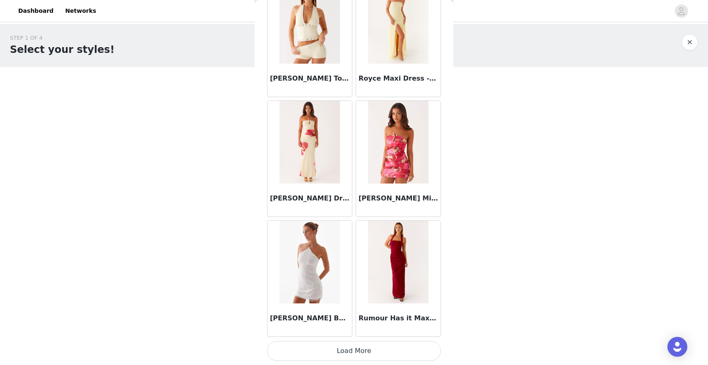
click at [355, 349] on button "Load More" at bounding box center [354, 351] width 174 height 20
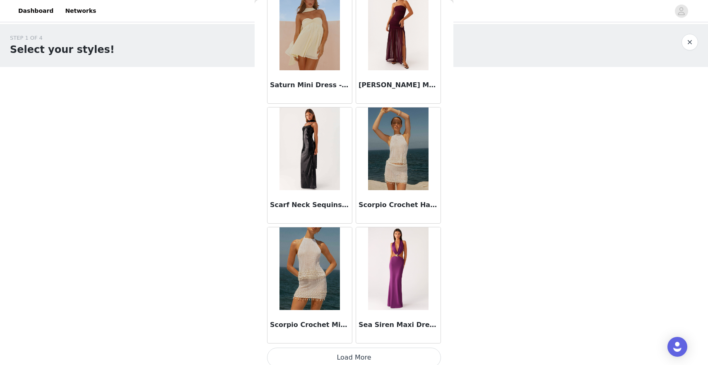
scroll to position [45303, 0]
click at [339, 351] on button "Load More" at bounding box center [354, 358] width 174 height 20
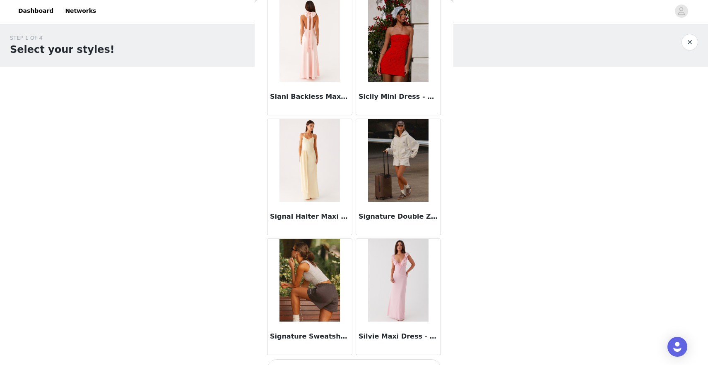
scroll to position [46509, 0]
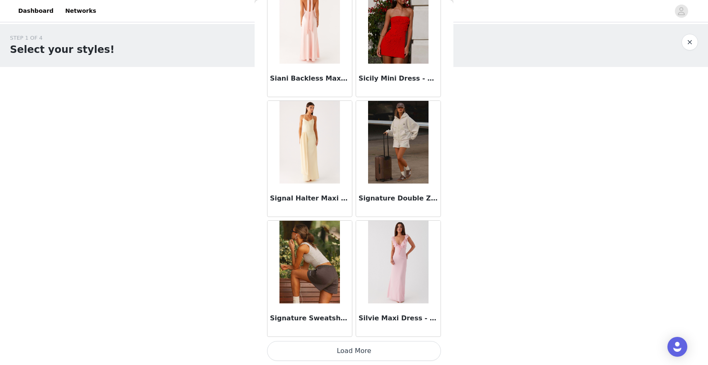
click at [368, 358] on button "Load More" at bounding box center [354, 351] width 174 height 20
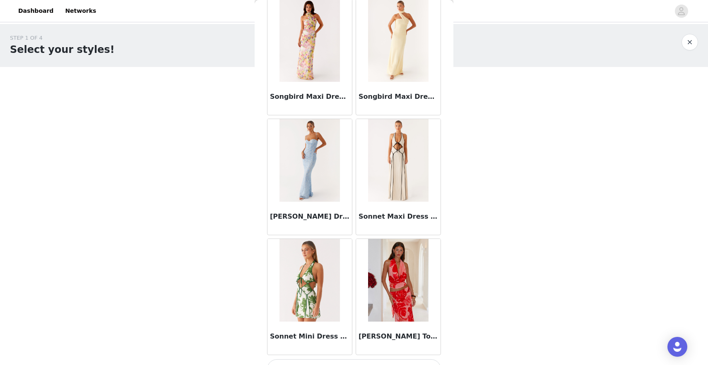
scroll to position [47709, 0]
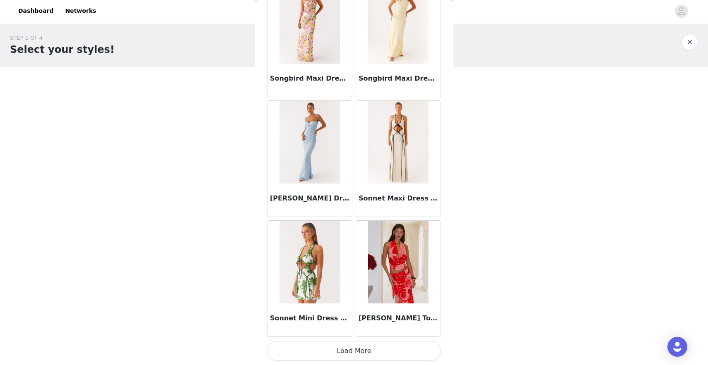
click at [339, 356] on button "Load More" at bounding box center [354, 351] width 174 height 20
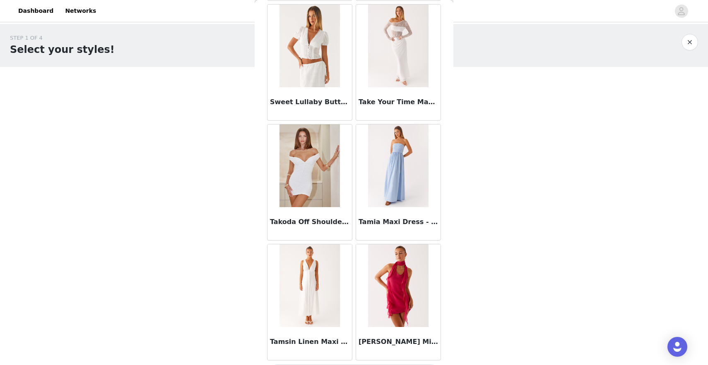
scroll to position [48909, 0]
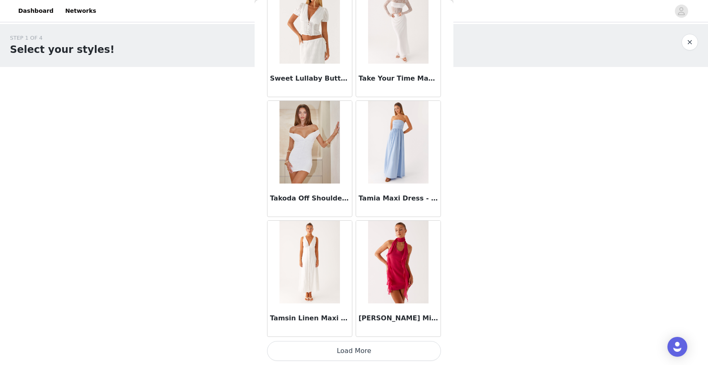
click at [330, 353] on button "Load More" at bounding box center [354, 351] width 174 height 20
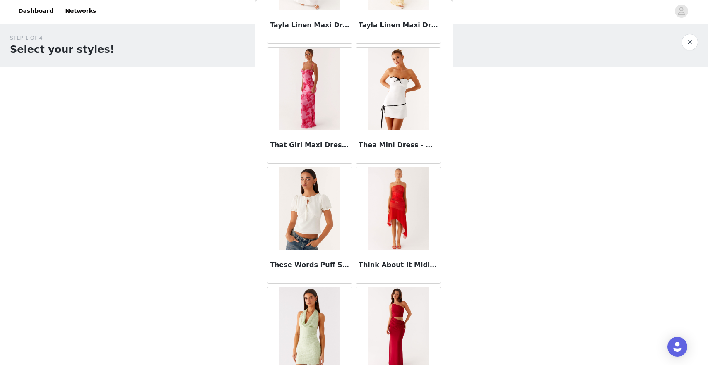
scroll to position [49566, 0]
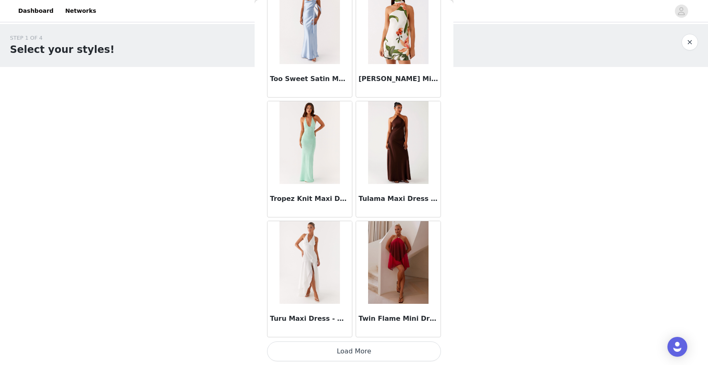
click at [330, 353] on button "Load More" at bounding box center [354, 352] width 174 height 20
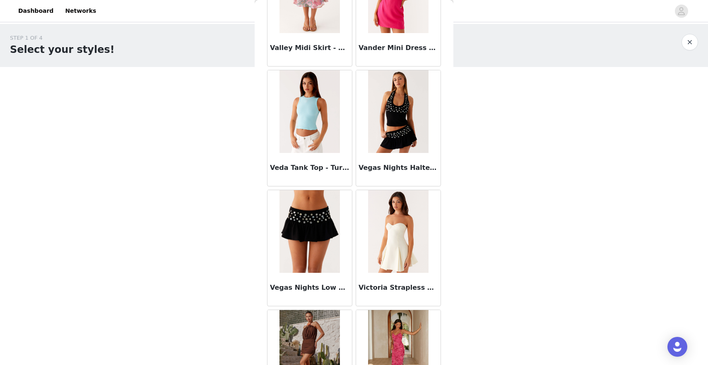
scroll to position [51310, 0]
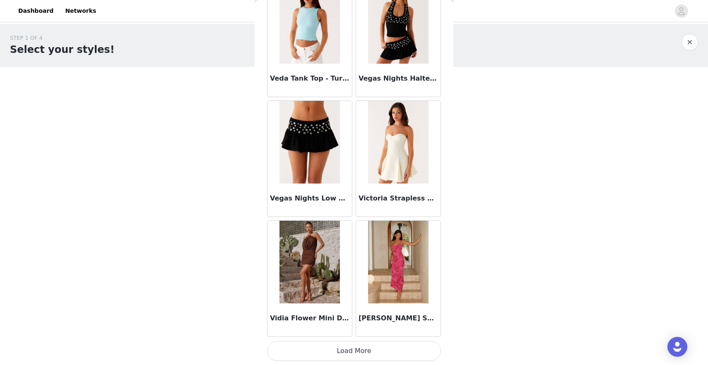
click at [361, 351] on button "Load More" at bounding box center [354, 351] width 174 height 20
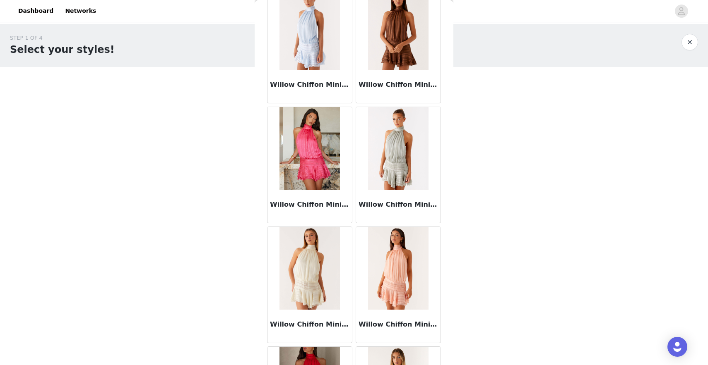
scroll to position [52145, 0]
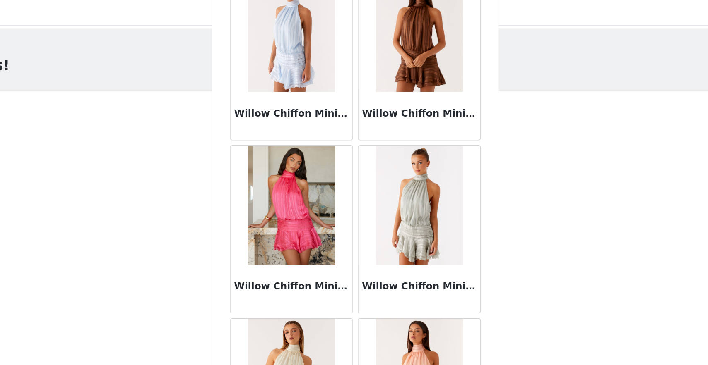
click at [398, 145] on img at bounding box center [398, 147] width 60 height 83
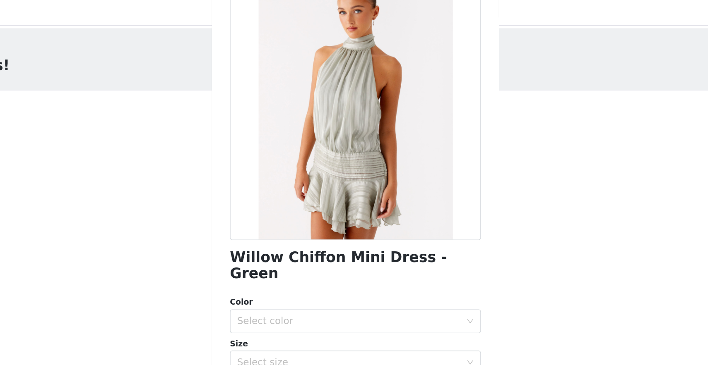
scroll to position [59, 0]
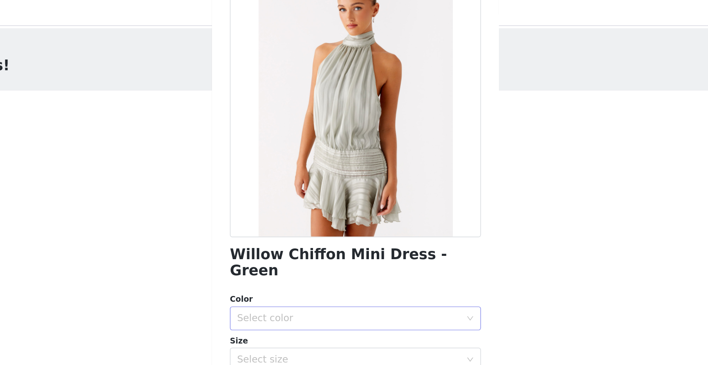
click at [375, 221] on div "Select color" at bounding box center [349, 225] width 155 height 8
click at [350, 231] on li "Green" at bounding box center [354, 232] width 174 height 13
click at [341, 250] on div "Select size" at bounding box center [349, 254] width 155 height 8
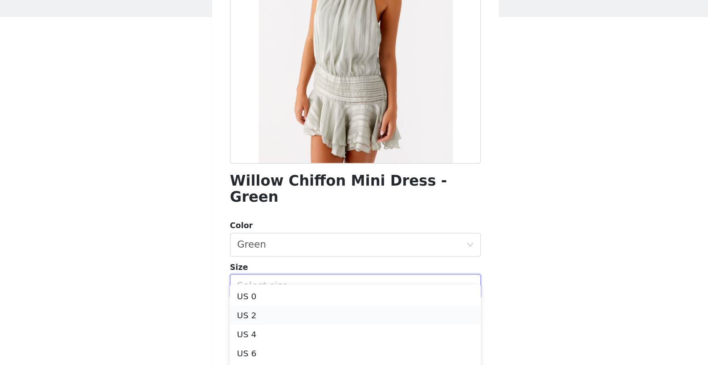
click at [335, 274] on li "US 2" at bounding box center [354, 273] width 174 height 13
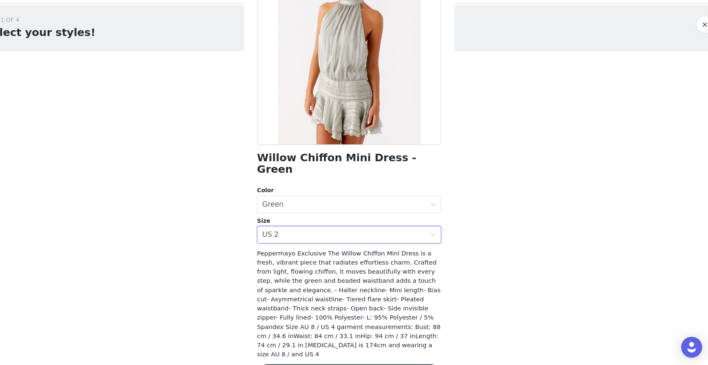
scroll to position [79, 0]
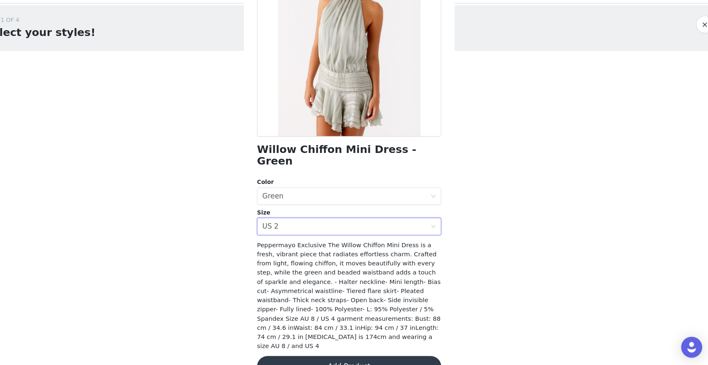
click at [367, 356] on button "Add Product" at bounding box center [354, 366] width 174 height 20
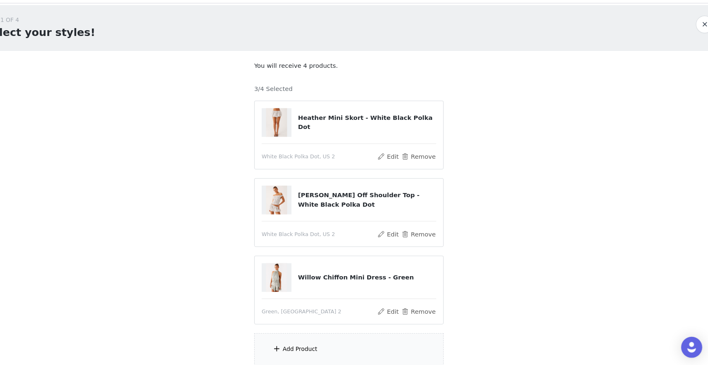
click at [347, 344] on div "Add Product" at bounding box center [353, 349] width 179 height 31
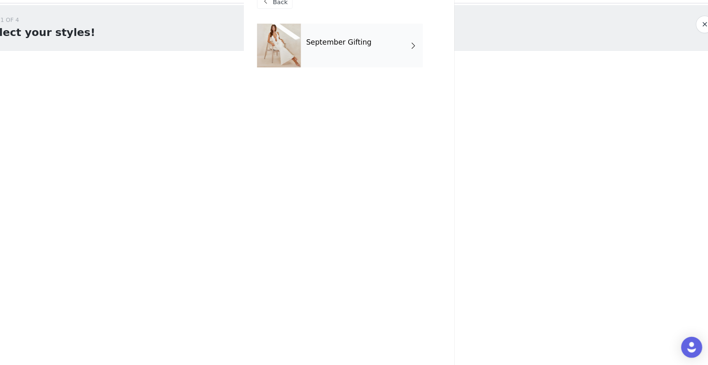
click at [384, 58] on div "September Gifting" at bounding box center [365, 61] width 115 height 41
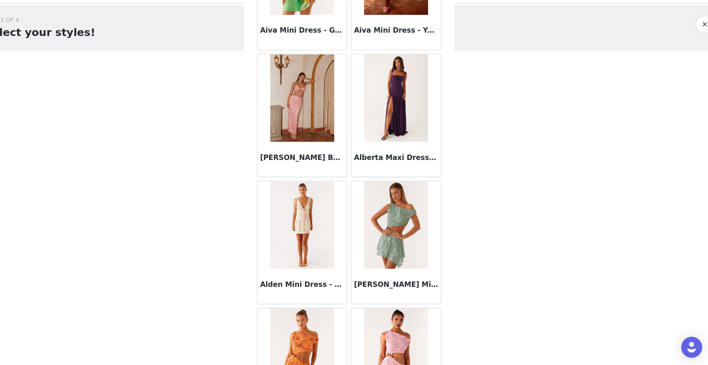
scroll to position [901, 0]
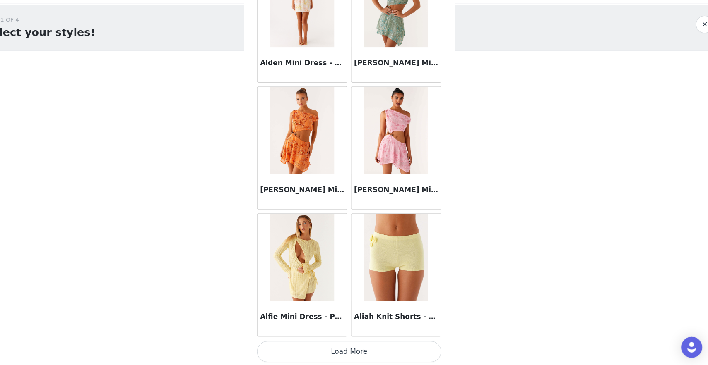
click at [371, 347] on button "Load More" at bounding box center [354, 351] width 174 height 20
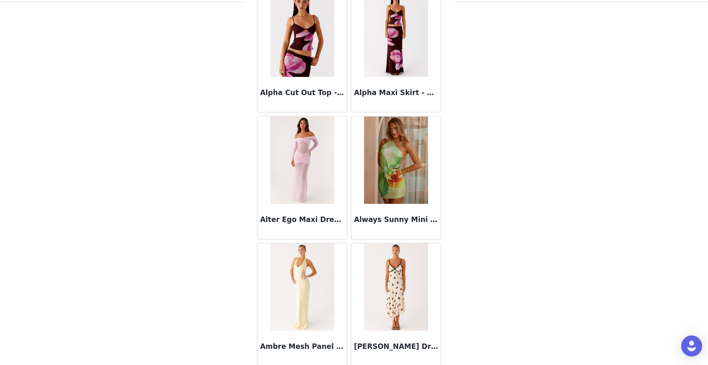
scroll to position [2101, 0]
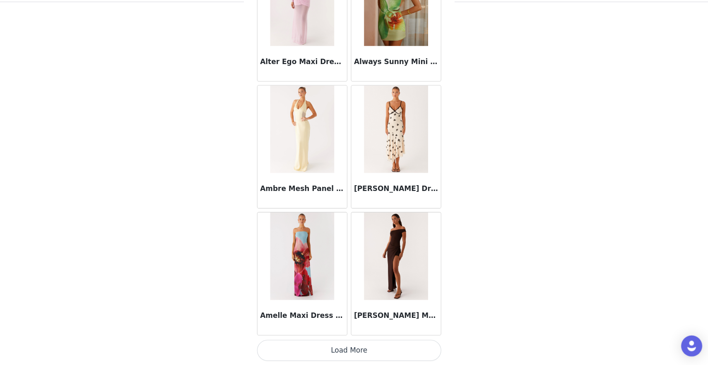
click at [356, 353] on button "Load More" at bounding box center [354, 351] width 174 height 20
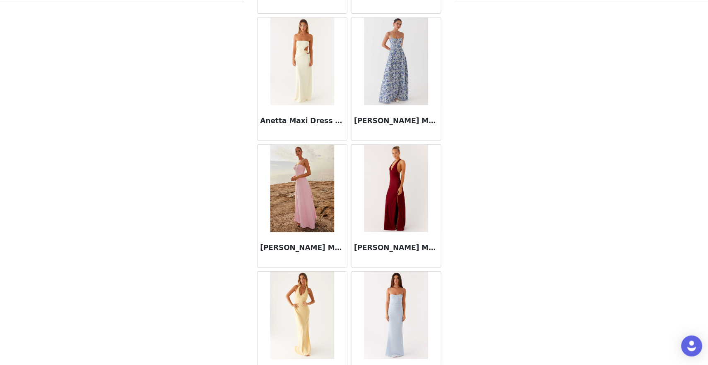
scroll to position [3301, 0]
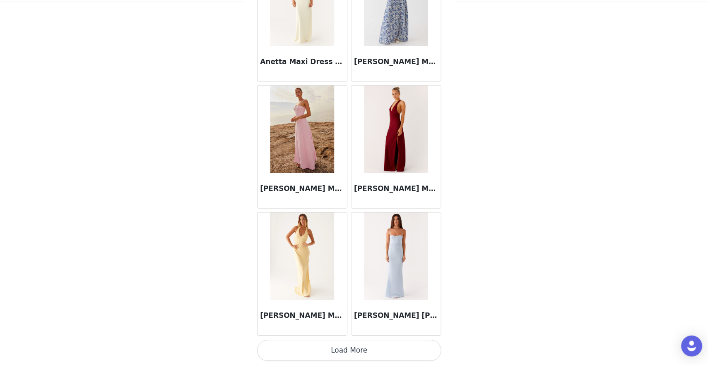
click at [354, 356] on button "Load More" at bounding box center [354, 351] width 174 height 20
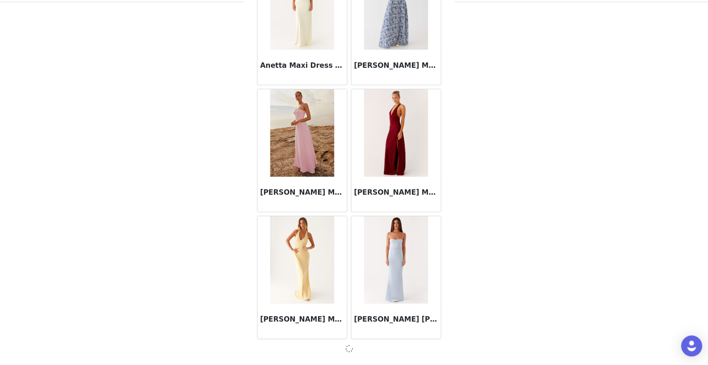
scroll to position [3298, 0]
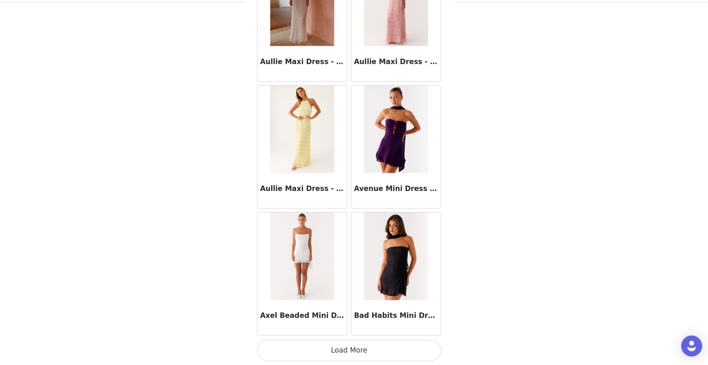
click at [333, 358] on button "Load More" at bounding box center [354, 351] width 174 height 20
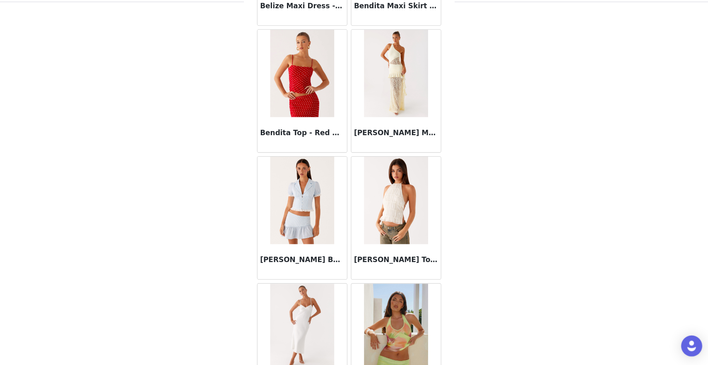
scroll to position [5702, 0]
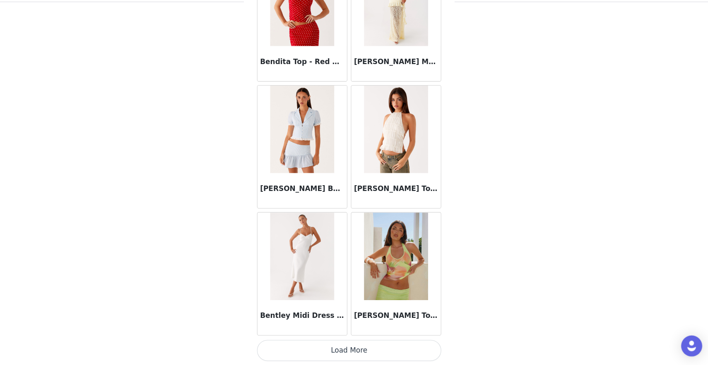
click at [331, 351] on button "Load More" at bounding box center [354, 351] width 174 height 20
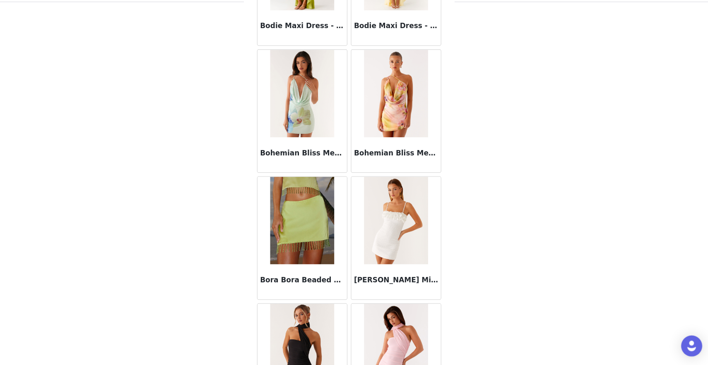
scroll to position [6902, 0]
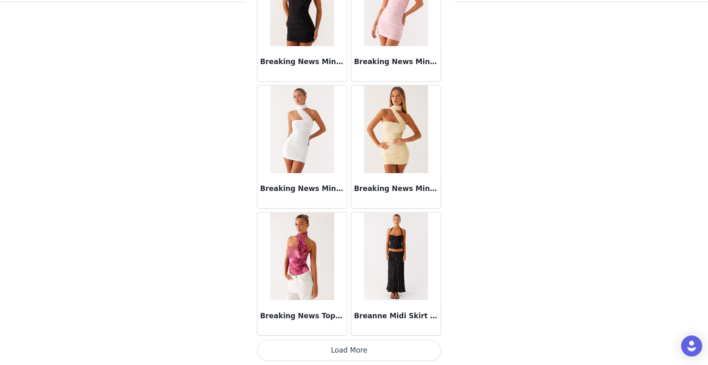
click at [364, 356] on button "Load More" at bounding box center [354, 351] width 174 height 20
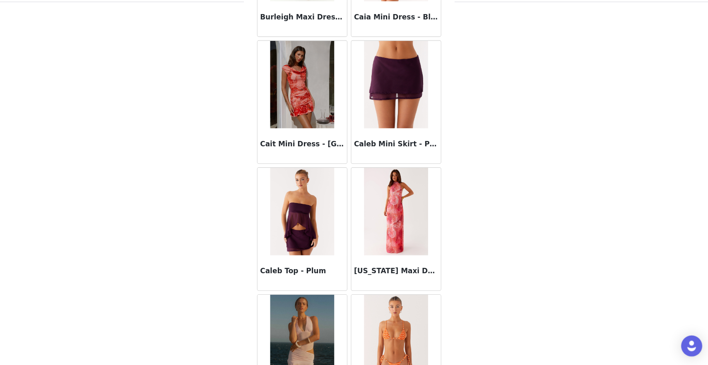
scroll to position [8102, 0]
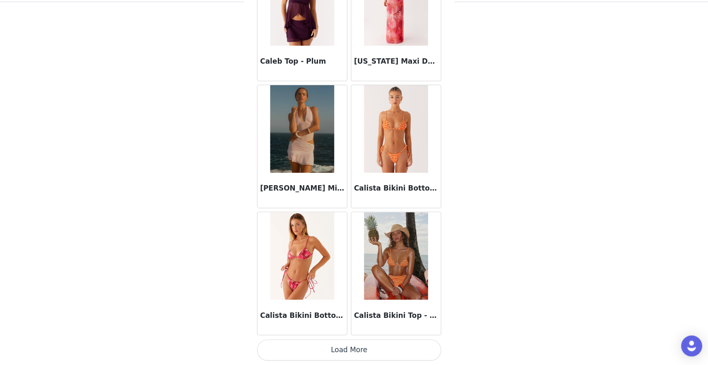
click at [373, 354] on button "Load More" at bounding box center [354, 351] width 174 height 20
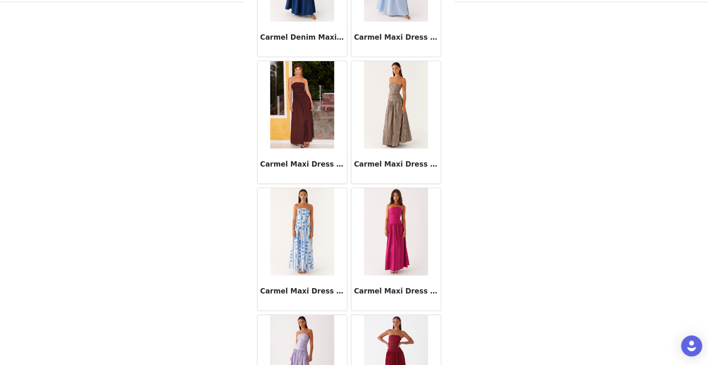
scroll to position [9302, 0]
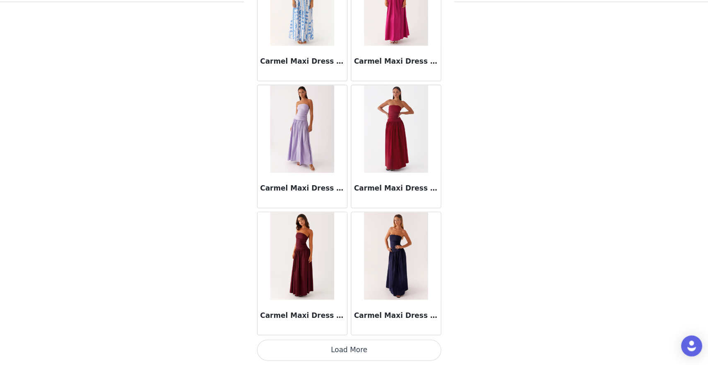
click at [365, 346] on button "Load More" at bounding box center [354, 351] width 174 height 20
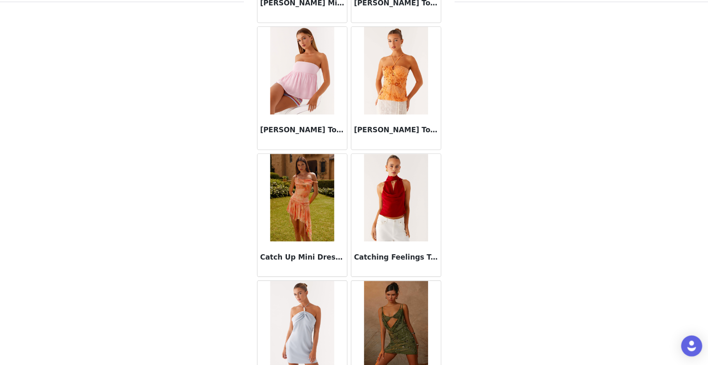
scroll to position [10503, 0]
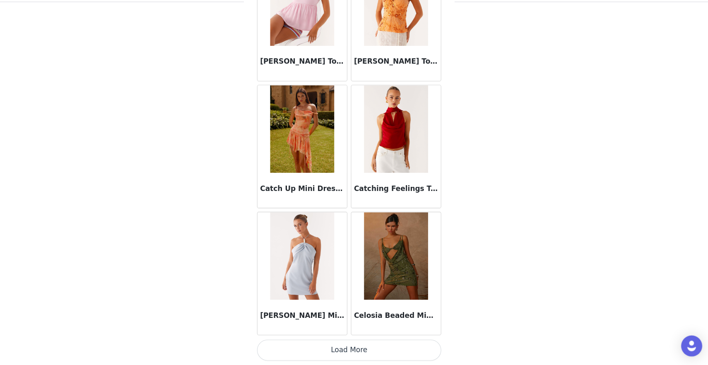
click at [377, 350] on button "Load More" at bounding box center [354, 351] width 174 height 20
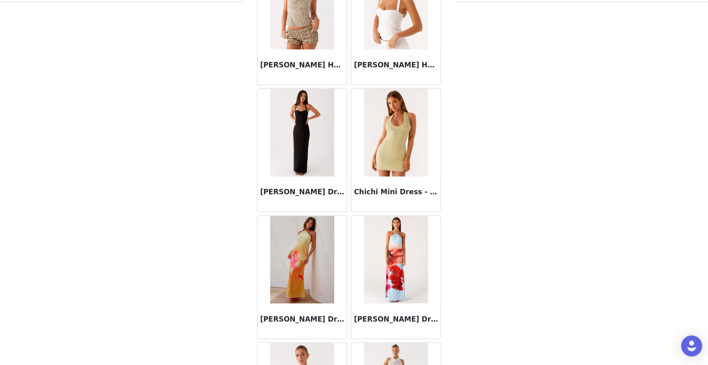
scroll to position [11703, 0]
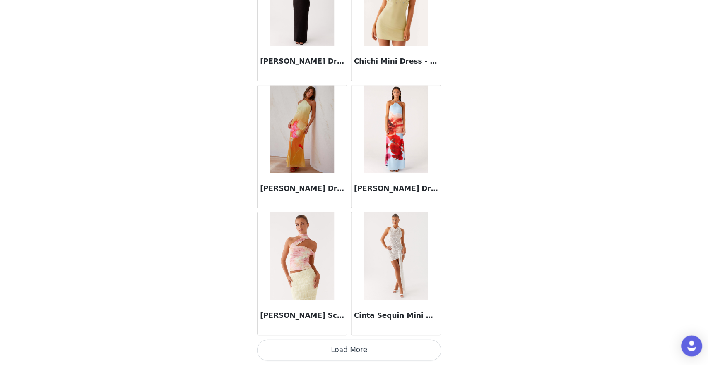
click at [381, 350] on button "Load More" at bounding box center [354, 351] width 174 height 20
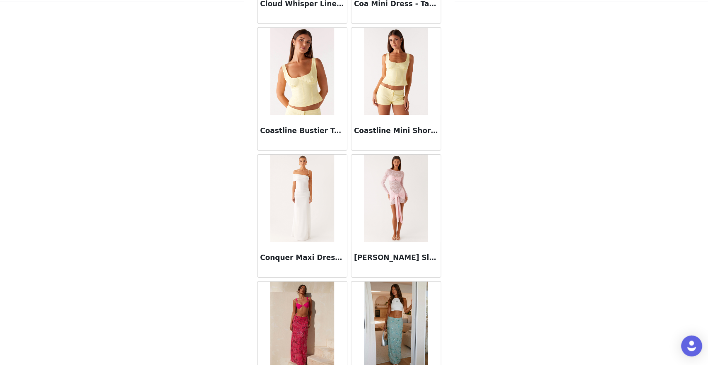
scroll to position [12903, 0]
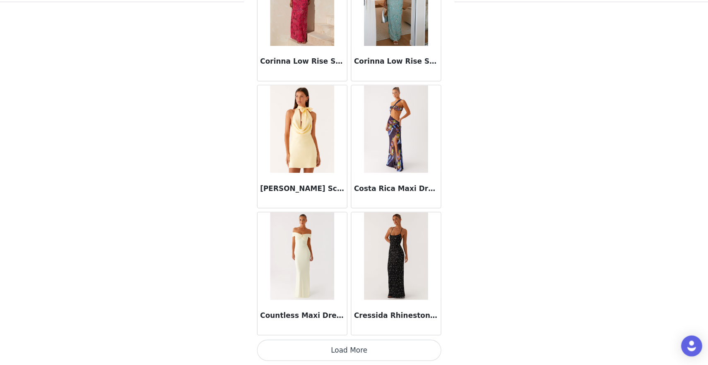
click at [372, 349] on button "Load More" at bounding box center [354, 351] width 174 height 20
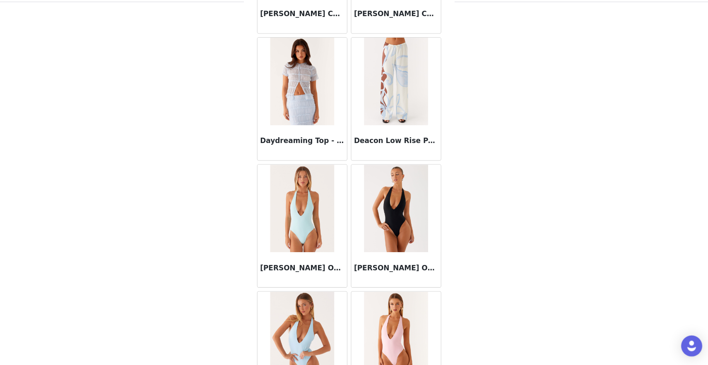
scroll to position [14103, 0]
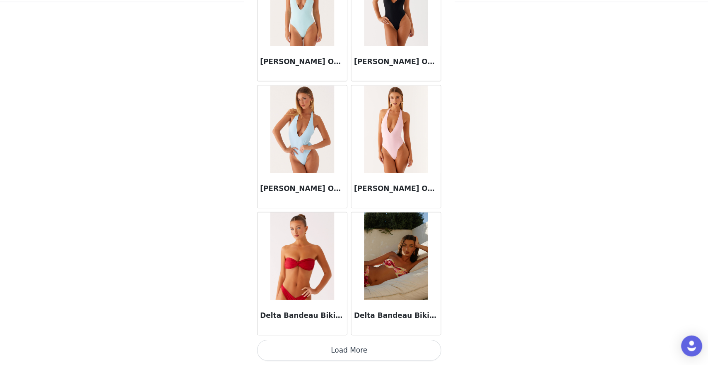
click at [384, 350] on button "Load More" at bounding box center [354, 351] width 174 height 20
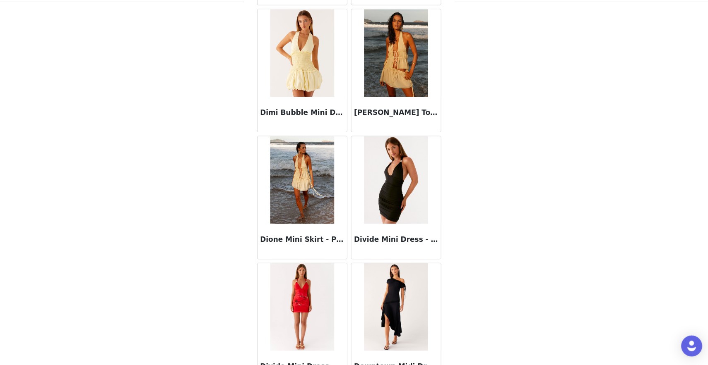
scroll to position [15304, 0]
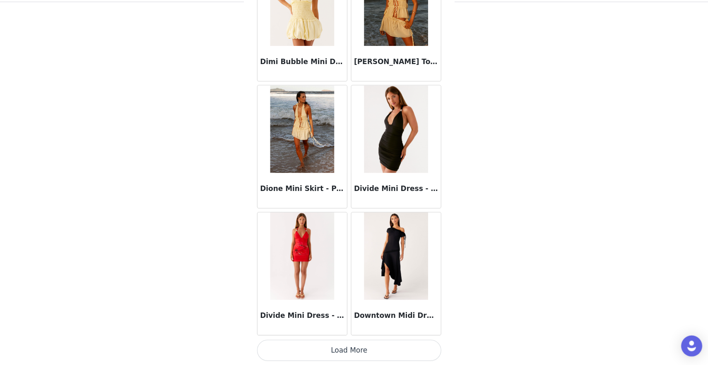
click at [363, 351] on button "Load More" at bounding box center [354, 351] width 174 height 20
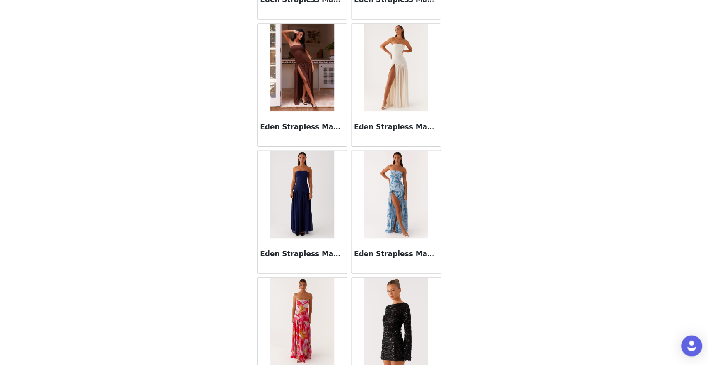
scroll to position [16504, 0]
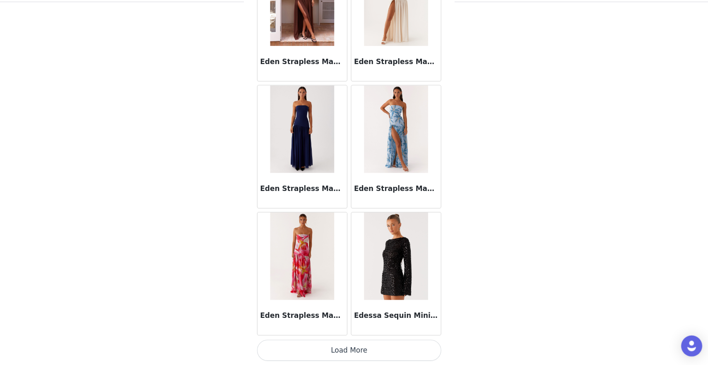
click at [331, 356] on button "Load More" at bounding box center [354, 351] width 174 height 20
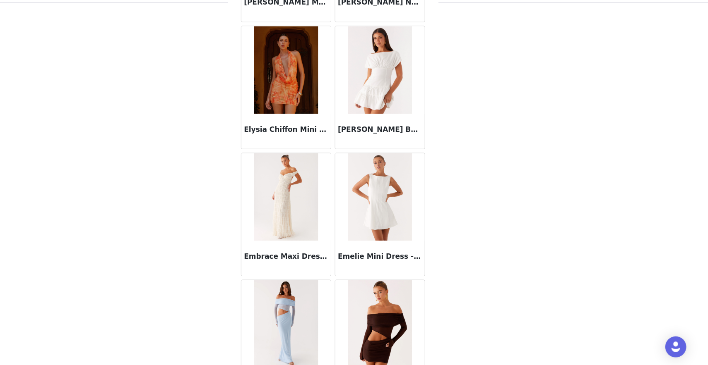
scroll to position [17704, 0]
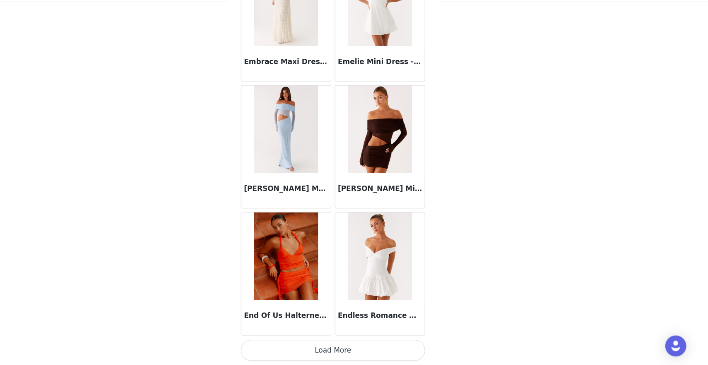
click at [354, 353] on button "Load More" at bounding box center [354, 351] width 174 height 20
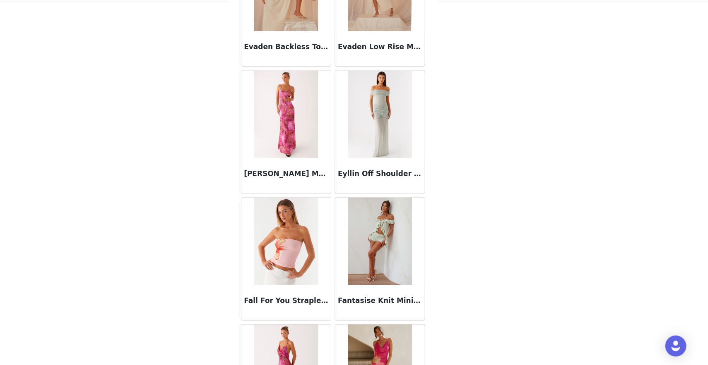
scroll to position [18904, 0]
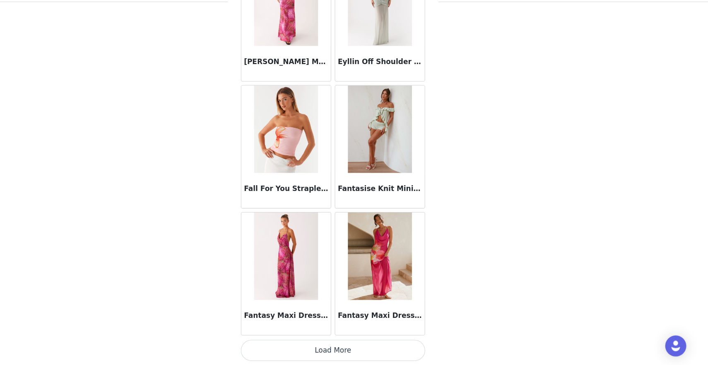
click at [369, 351] on button "Load More" at bounding box center [354, 351] width 174 height 20
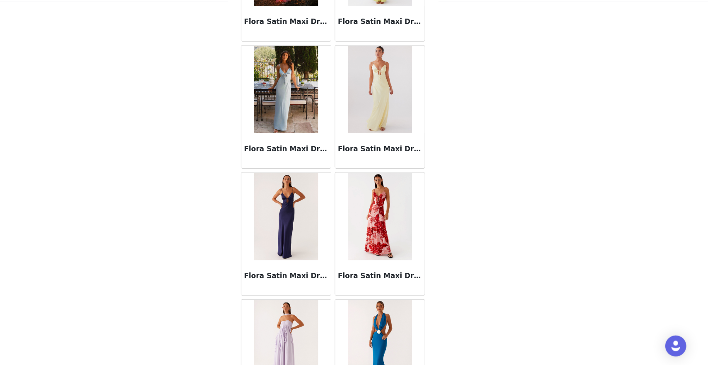
scroll to position [20104, 0]
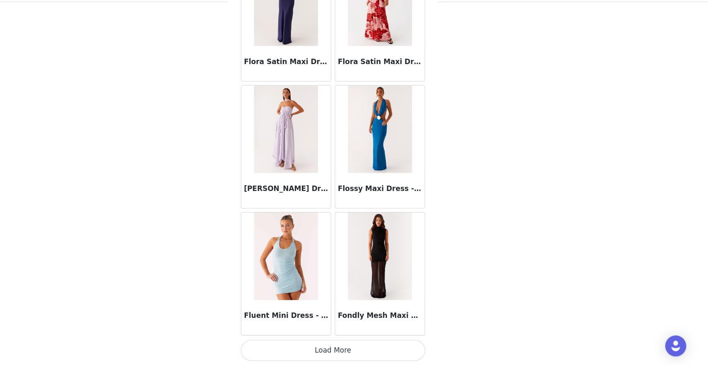
click at [390, 354] on button "Load More" at bounding box center [354, 351] width 174 height 20
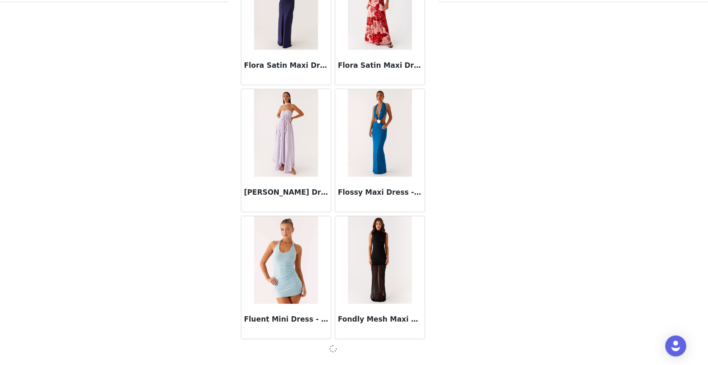
scroll to position [20101, 0]
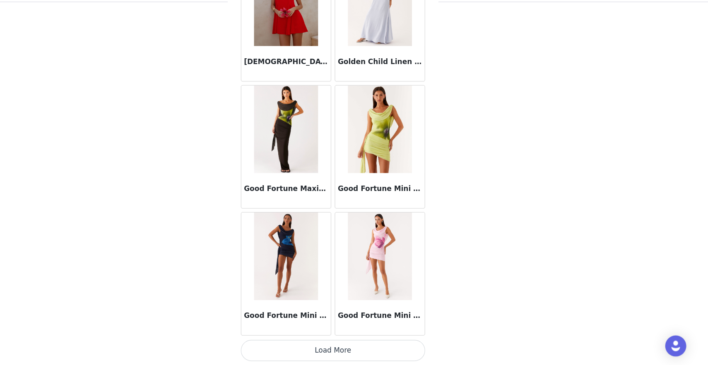
click at [390, 354] on button "Load More" at bounding box center [354, 351] width 174 height 20
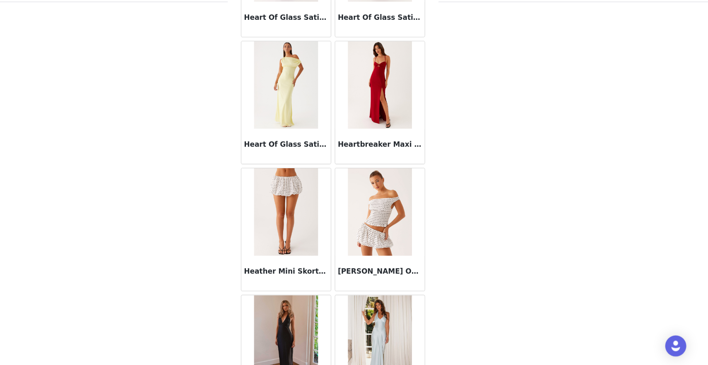
scroll to position [22505, 0]
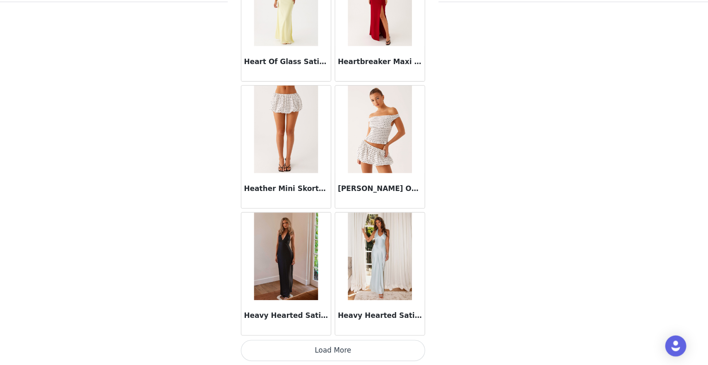
click at [390, 354] on button "Load More" at bounding box center [354, 351] width 174 height 20
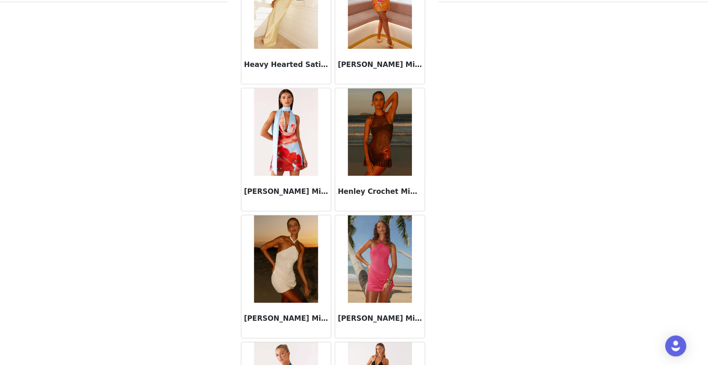
scroll to position [22874, 0]
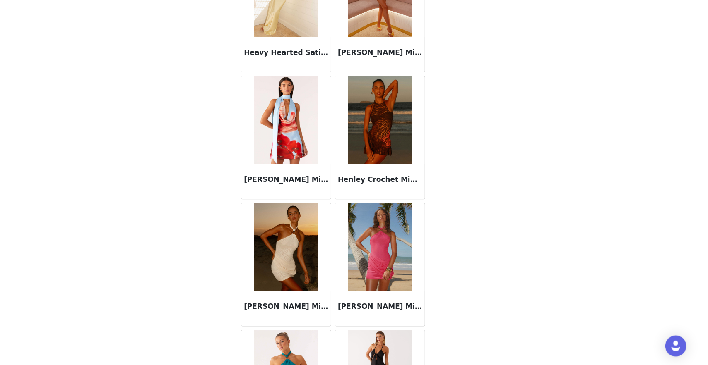
click at [523, 256] on div "STEP 1 OF 4 Select your styles! You will receive 4 products. 3/4 Selected Heath…" at bounding box center [354, 130] width 708 height 351
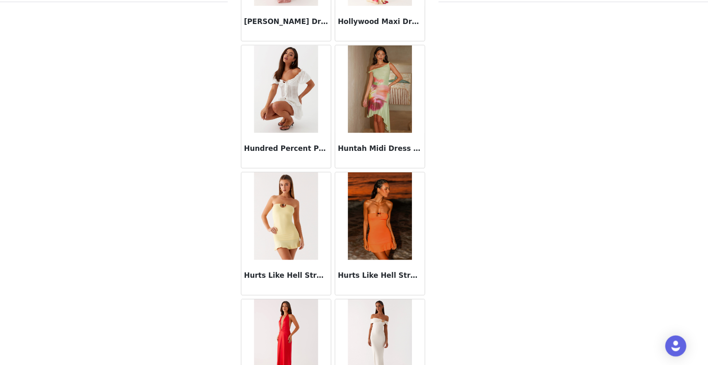
scroll to position [23705, 0]
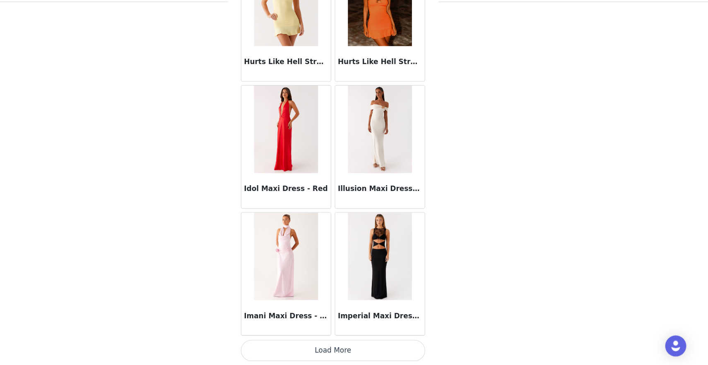
click at [348, 359] on button "Load More" at bounding box center [354, 351] width 174 height 20
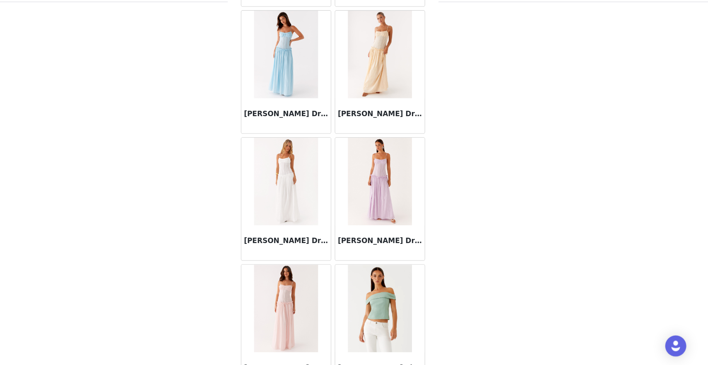
scroll to position [24905, 0]
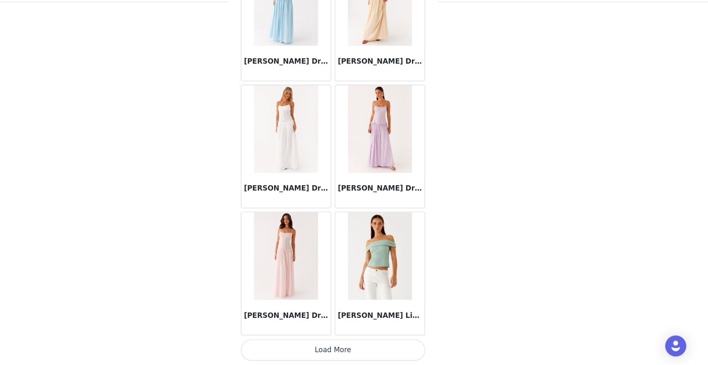
click at [348, 347] on button "Load More" at bounding box center [354, 351] width 174 height 20
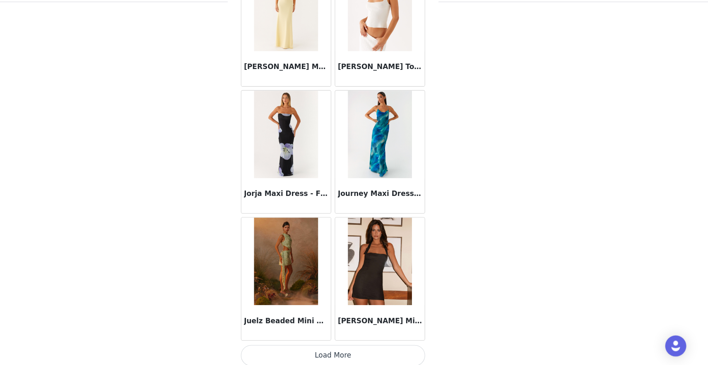
scroll to position [26105, 0]
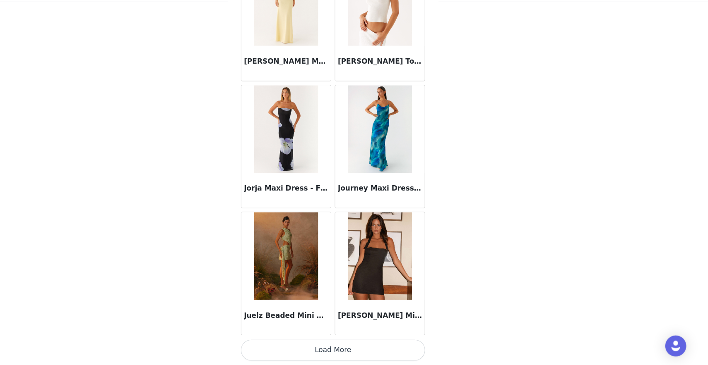
click at [354, 354] on button "Load More" at bounding box center [354, 351] width 174 height 20
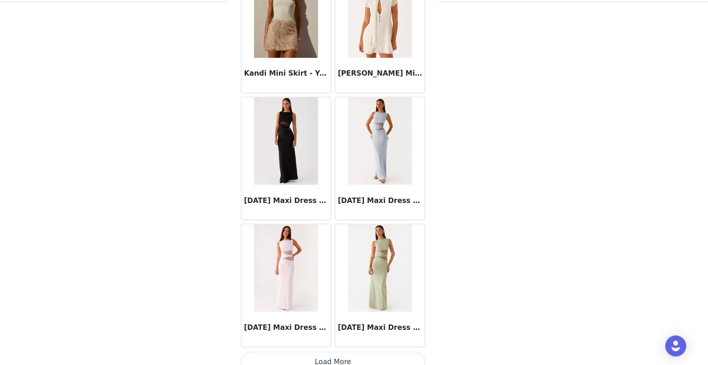
scroll to position [27306, 0]
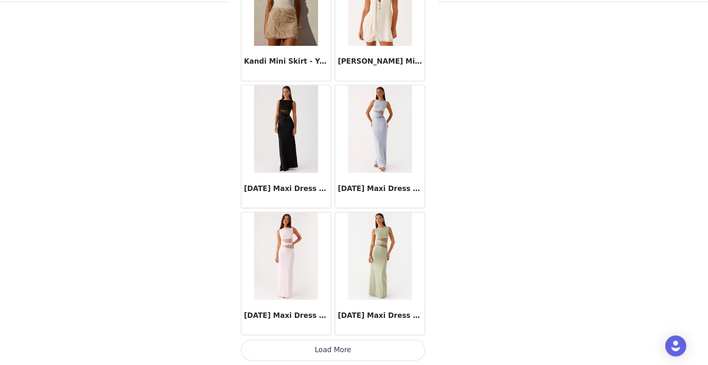
click at [361, 348] on button "Load More" at bounding box center [354, 351] width 174 height 20
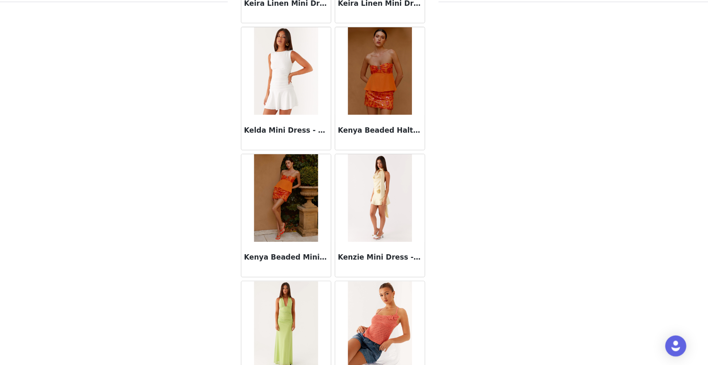
scroll to position [28506, 0]
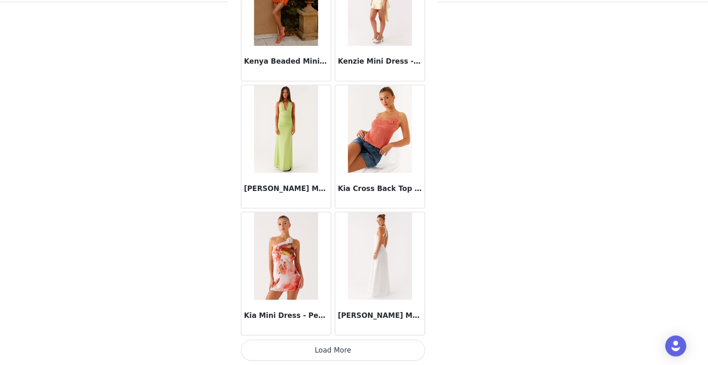
click at [356, 346] on button "Load More" at bounding box center [354, 351] width 174 height 20
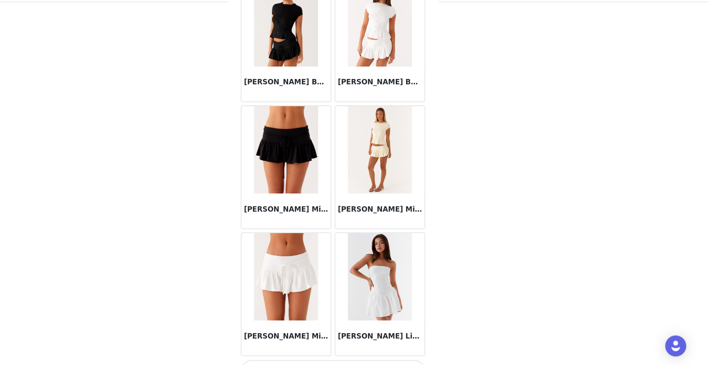
scroll to position [29706, 0]
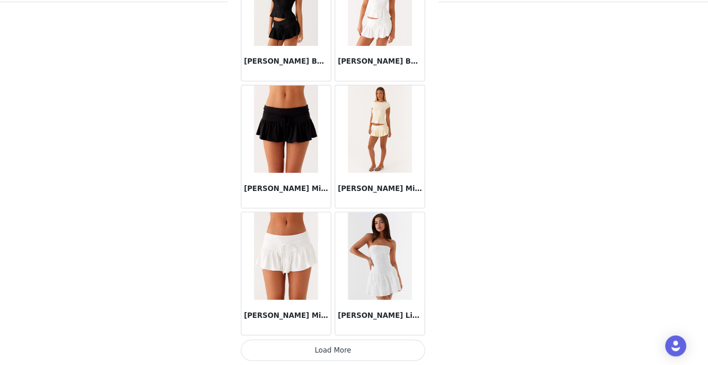
click at [365, 353] on button "Load More" at bounding box center [354, 351] width 174 height 20
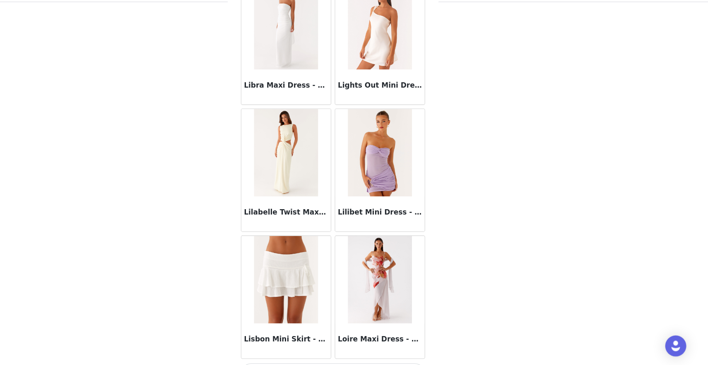
scroll to position [30906, 0]
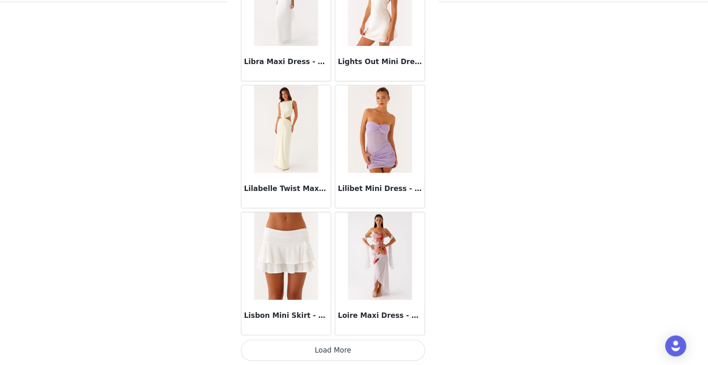
click at [365, 353] on button "Load More" at bounding box center [354, 351] width 174 height 20
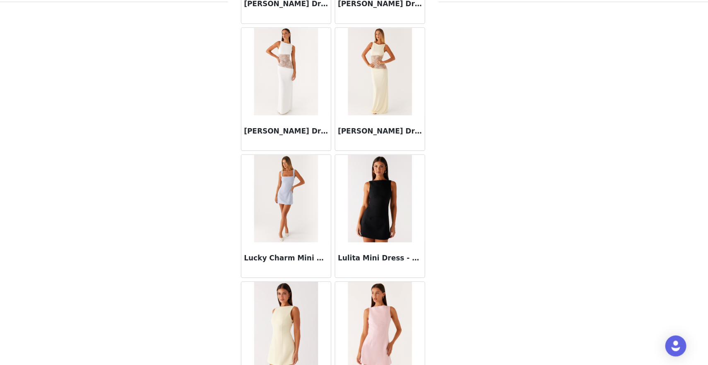
scroll to position [32106, 0]
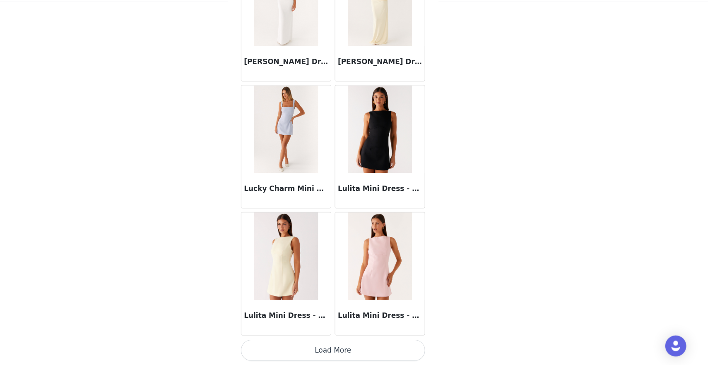
click at [365, 353] on button "Load More" at bounding box center [354, 351] width 174 height 20
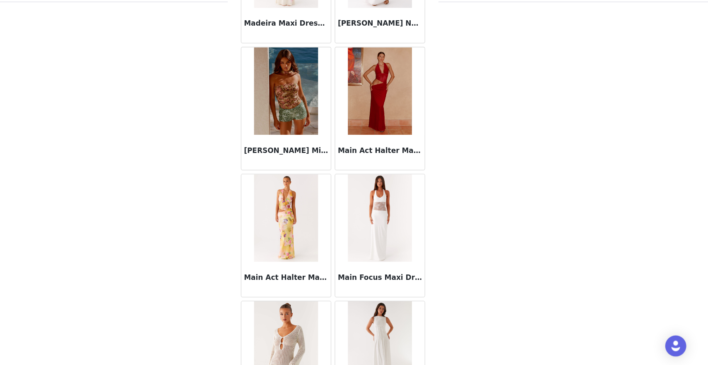
scroll to position [33307, 0]
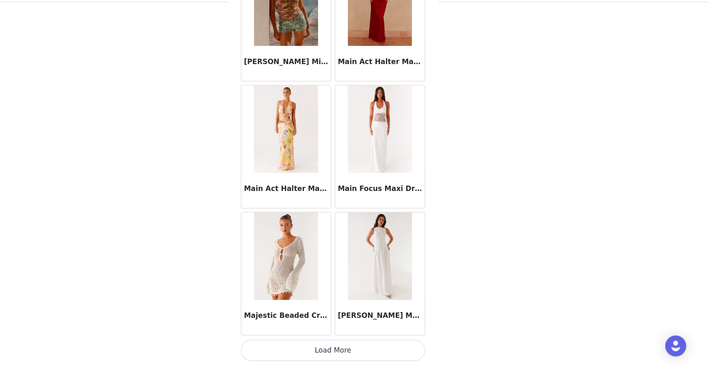
click at [365, 353] on button "Load More" at bounding box center [354, 351] width 174 height 20
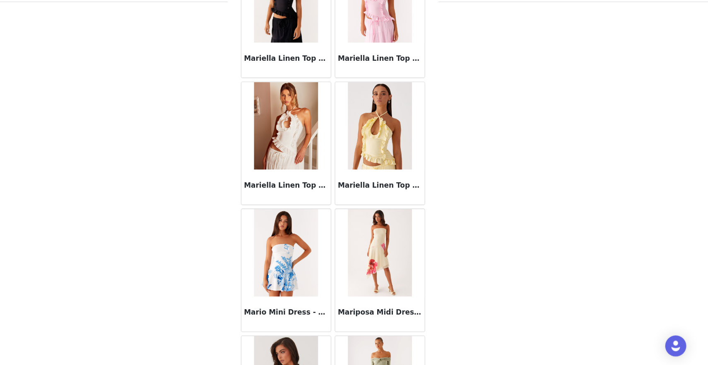
scroll to position [34507, 0]
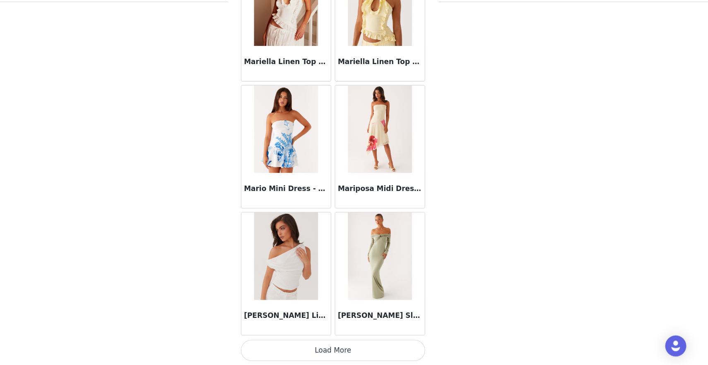
click at [353, 361] on button "Load More" at bounding box center [354, 351] width 174 height 20
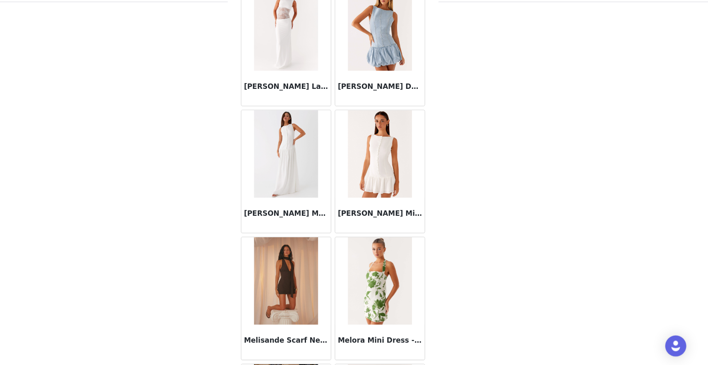
scroll to position [35707, 0]
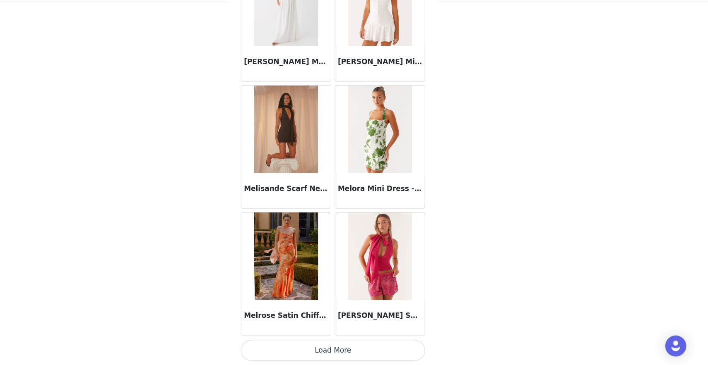
click at [338, 353] on button "Load More" at bounding box center [354, 351] width 174 height 20
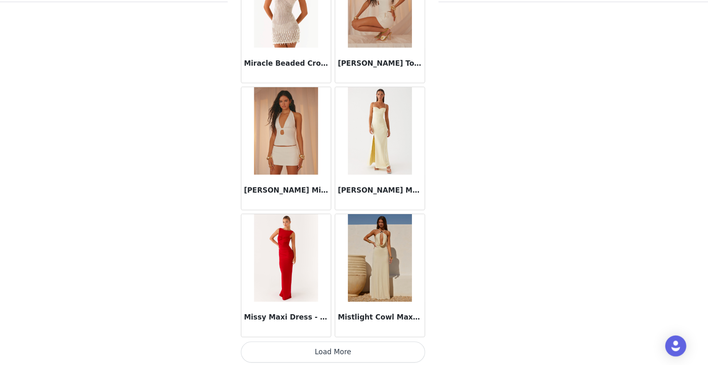
scroll to position [36907, 0]
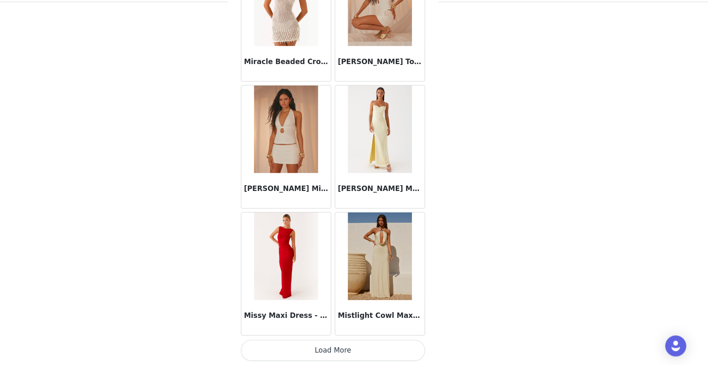
click at [346, 356] on button "Load More" at bounding box center [354, 351] width 174 height 20
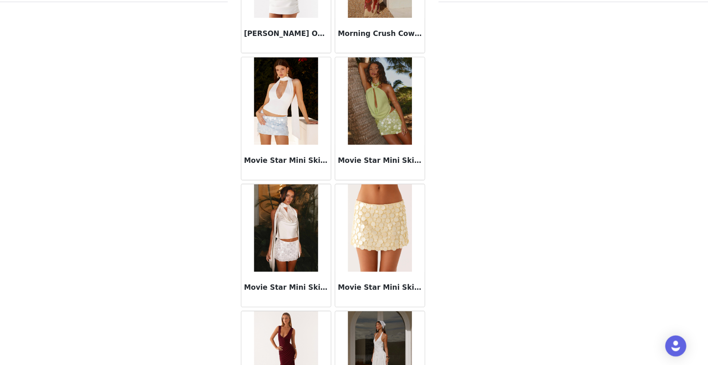
scroll to position [38107, 0]
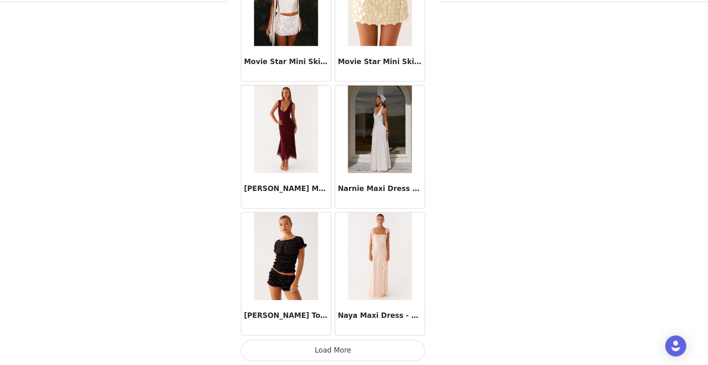
click at [326, 355] on button "Load More" at bounding box center [354, 351] width 174 height 20
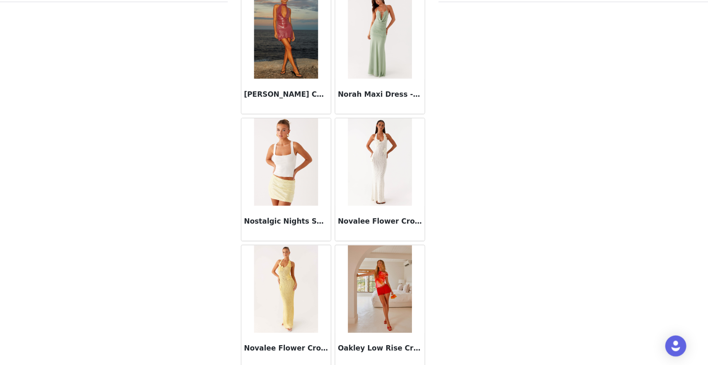
scroll to position [39308, 0]
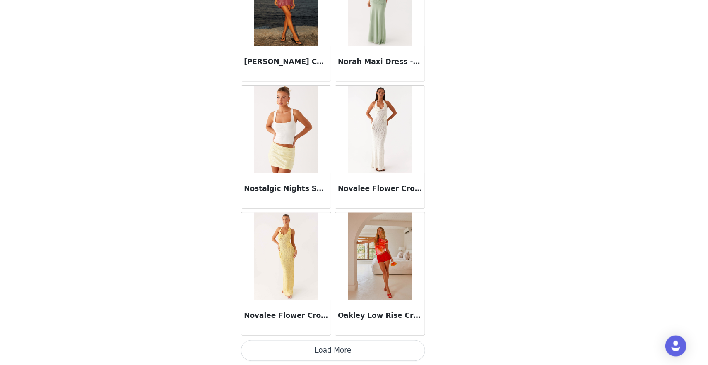
click at [319, 348] on button "Load More" at bounding box center [354, 351] width 174 height 20
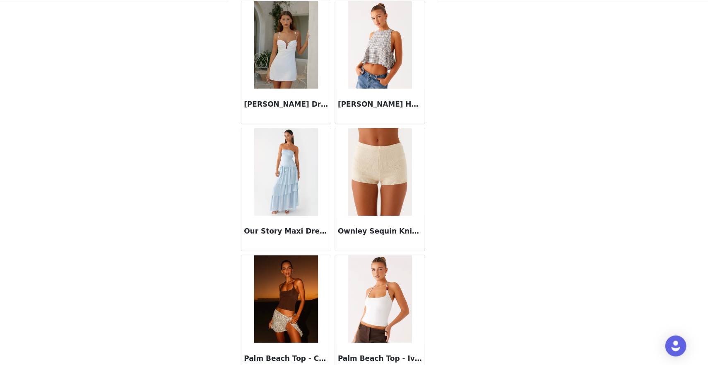
scroll to position [40508, 0]
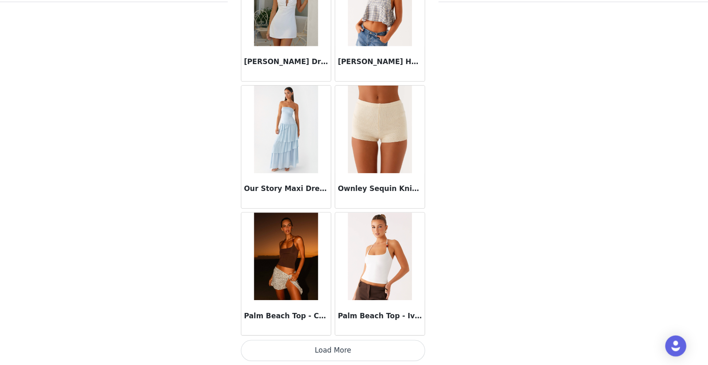
click at [324, 351] on button "Load More" at bounding box center [354, 351] width 174 height 20
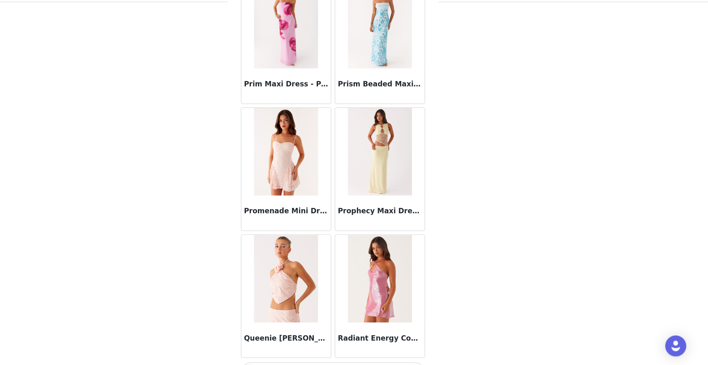
scroll to position [41708, 0]
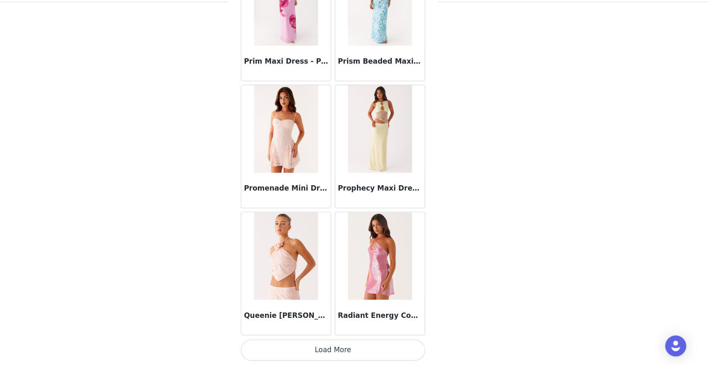
click at [324, 351] on button "Load More" at bounding box center [354, 351] width 174 height 20
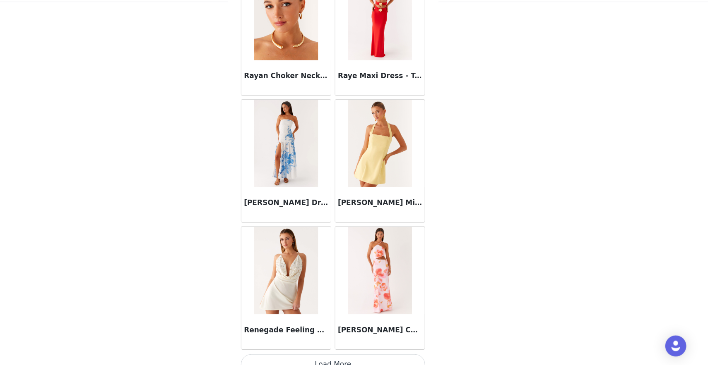
scroll to position [42908, 0]
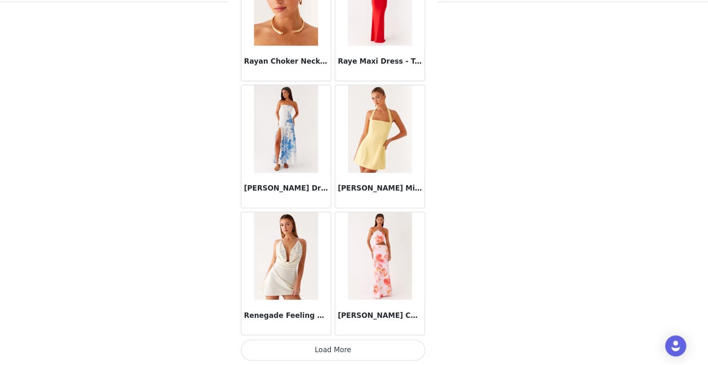
click at [324, 351] on button "Load More" at bounding box center [354, 351] width 174 height 20
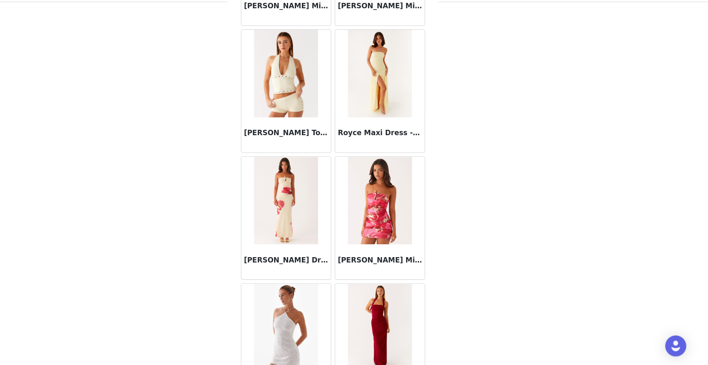
scroll to position [44109, 0]
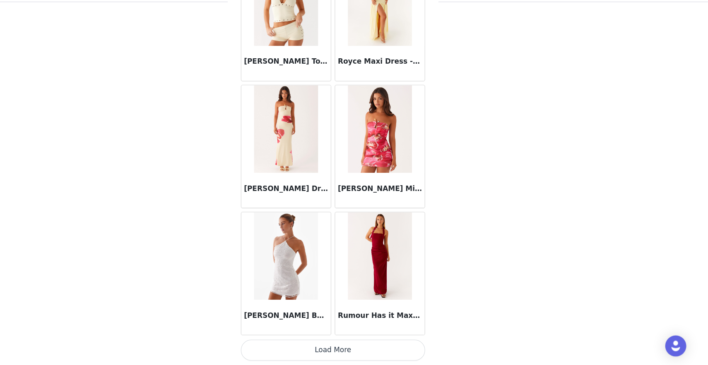
click at [324, 351] on button "Load More" at bounding box center [354, 351] width 174 height 20
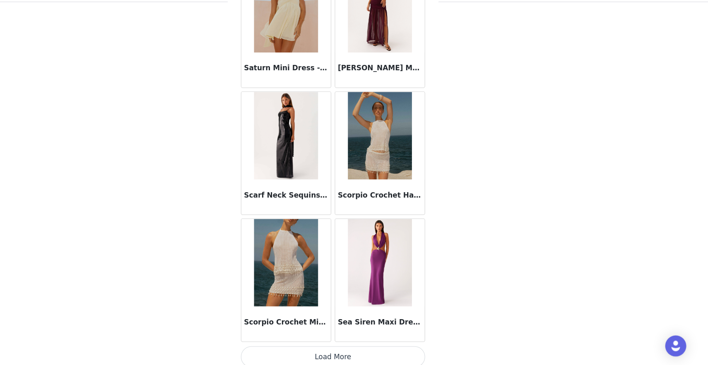
scroll to position [45309, 0]
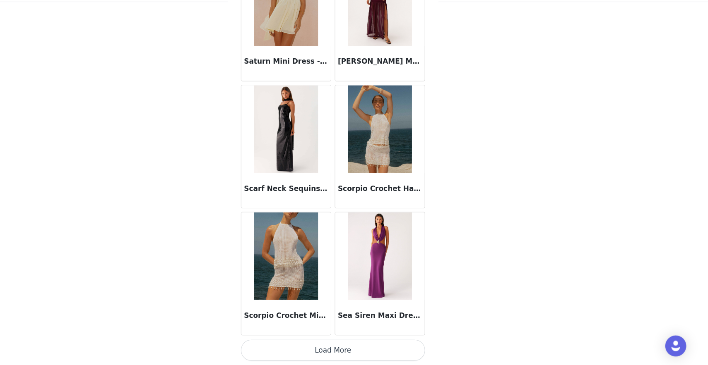
click at [324, 350] on button "Load More" at bounding box center [354, 351] width 174 height 20
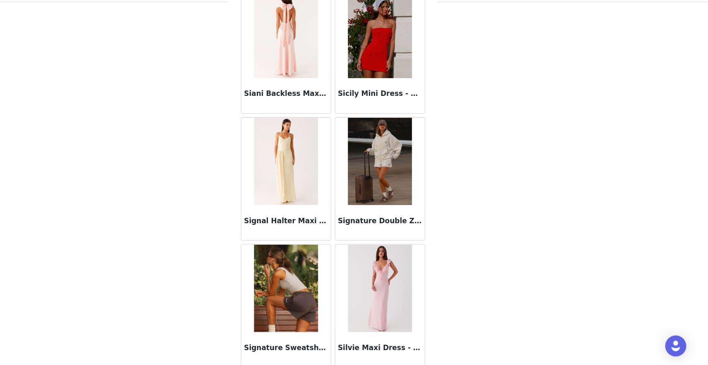
scroll to position [46509, 0]
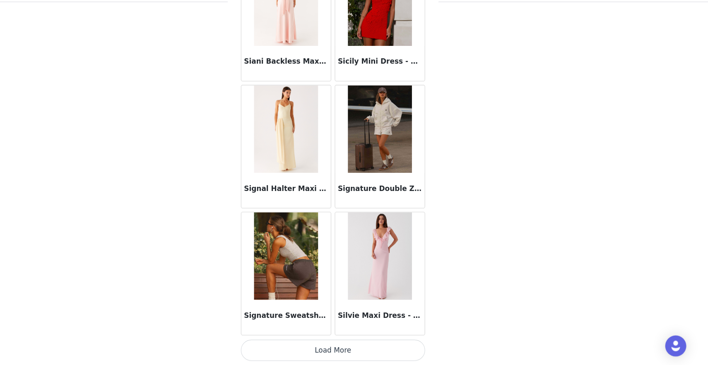
click at [358, 350] on button "Load More" at bounding box center [354, 351] width 174 height 20
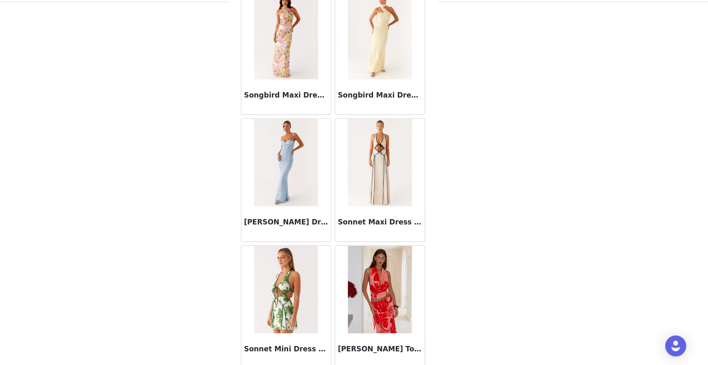
scroll to position [47709, 0]
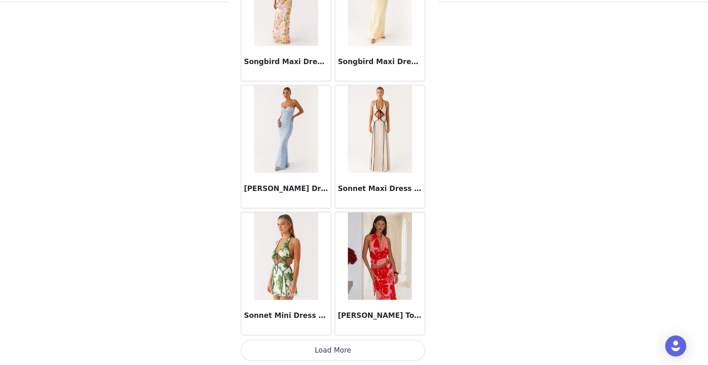
click at [358, 350] on button "Load More" at bounding box center [354, 351] width 174 height 20
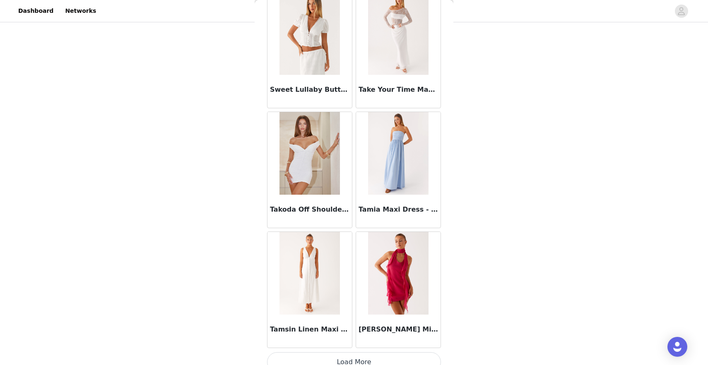
scroll to position [48909, 0]
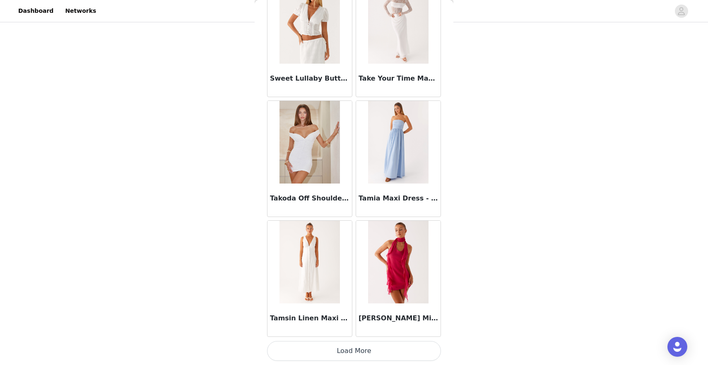
click at [344, 347] on button "Load More" at bounding box center [354, 351] width 174 height 20
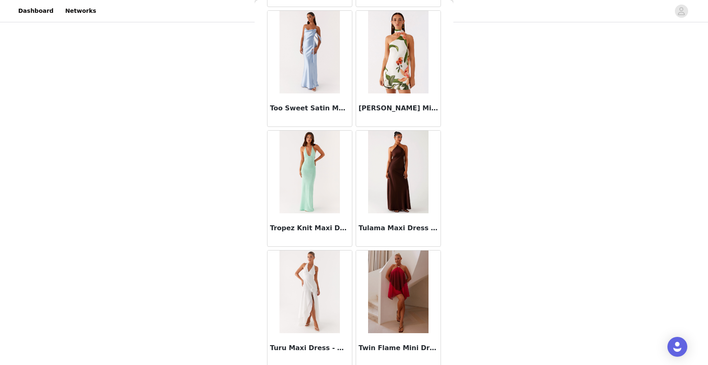
scroll to position [50110, 0]
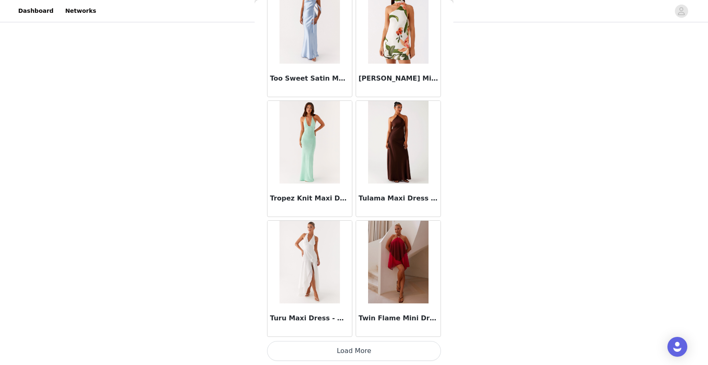
click at [345, 352] on button "Load More" at bounding box center [354, 351] width 174 height 20
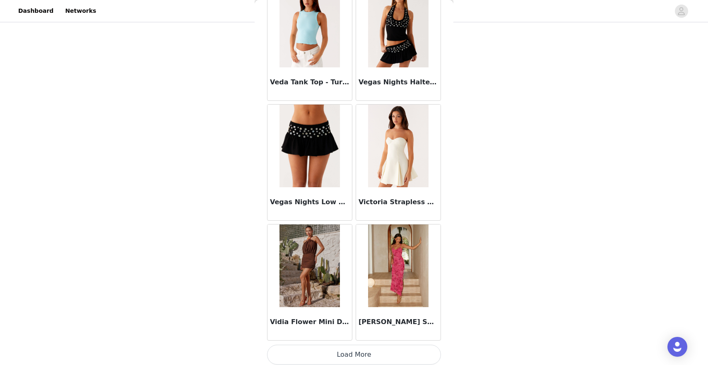
scroll to position [51310, 0]
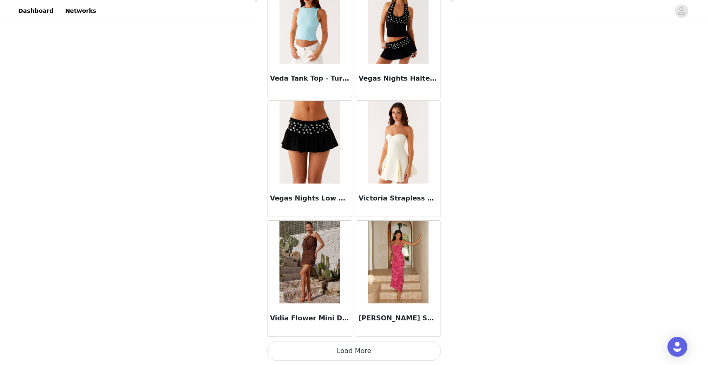
click at [354, 350] on button "Load More" at bounding box center [354, 351] width 174 height 20
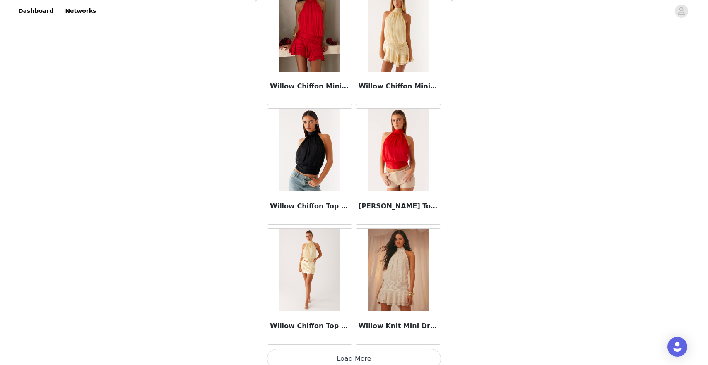
scroll to position [52510, 0]
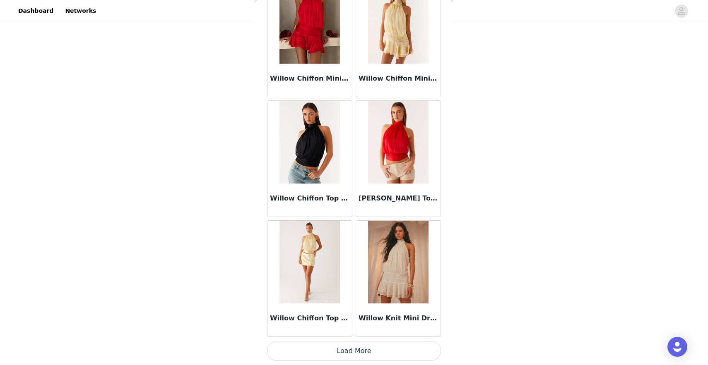
click at [348, 351] on button "Load More" at bounding box center [354, 351] width 174 height 20
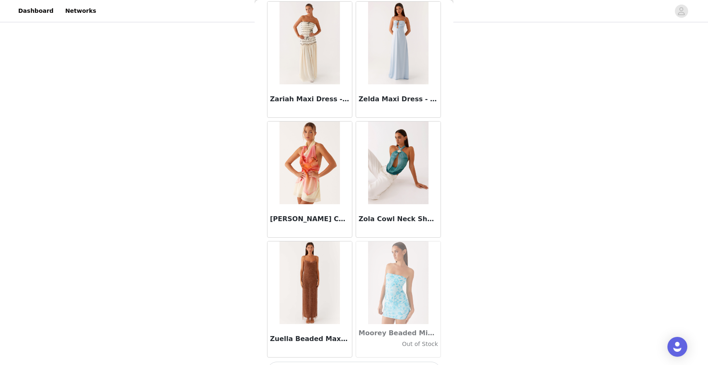
scroll to position [53710, 0]
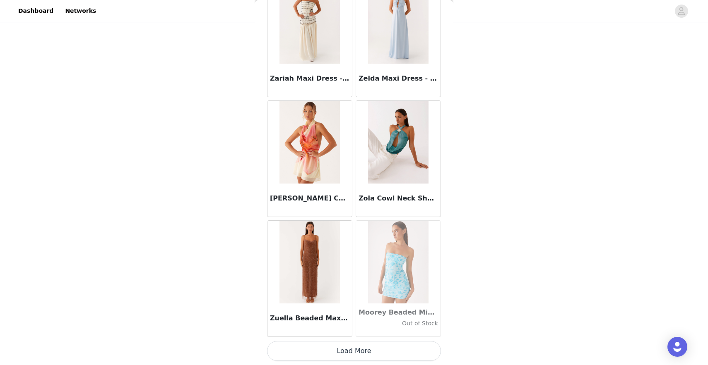
click at [369, 350] on button "Load More" at bounding box center [354, 351] width 174 height 20
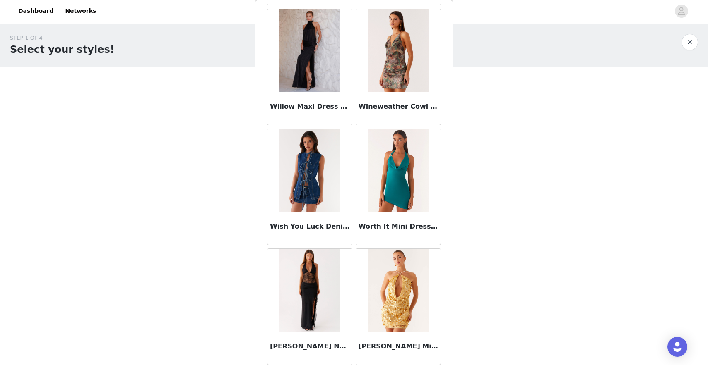
scroll to position [52837, 0]
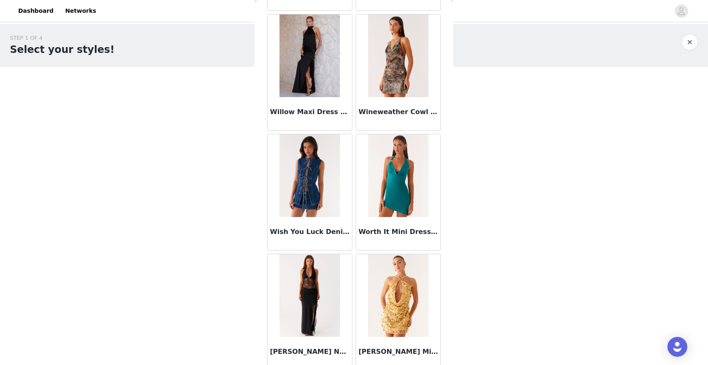
click at [314, 199] on img at bounding box center [309, 176] width 60 height 83
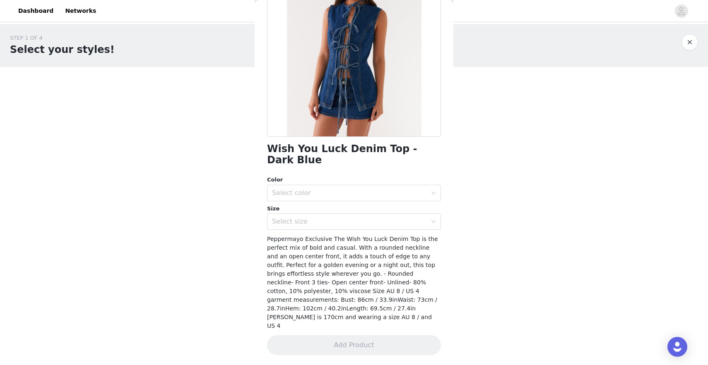
scroll to position [62, 0]
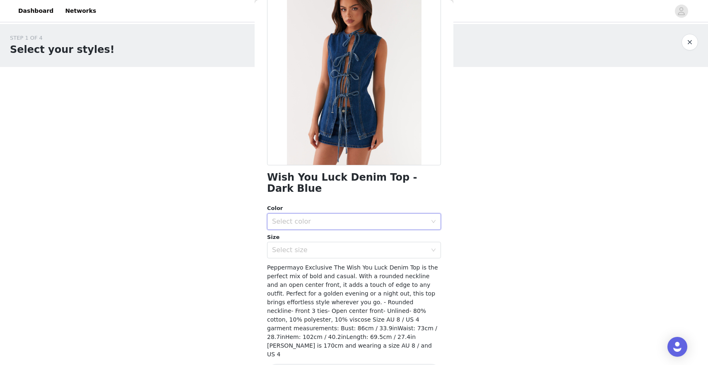
click at [324, 216] on div "Select color" at bounding box center [351, 222] width 159 height 16
click at [326, 229] on li "Dark Blue" at bounding box center [354, 228] width 174 height 13
click at [327, 246] on div "Select size" at bounding box center [349, 250] width 155 height 8
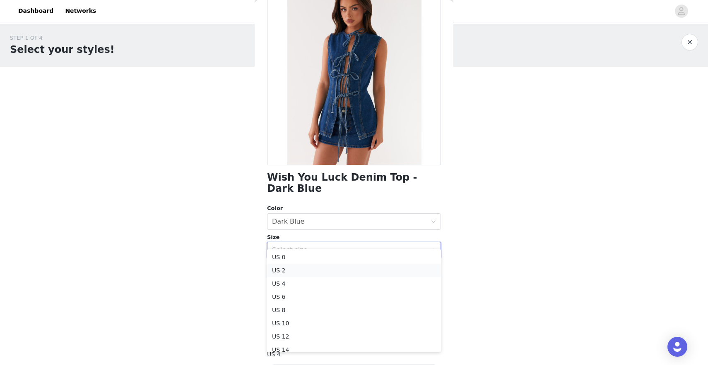
click at [317, 271] on li "US 2" at bounding box center [354, 270] width 174 height 13
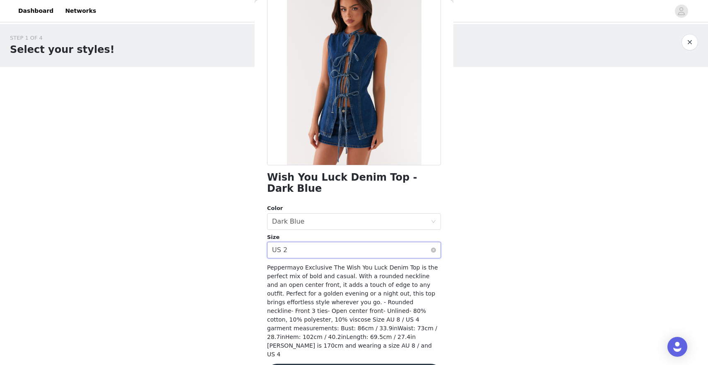
click at [318, 243] on div "Select size US 2" at bounding box center [351, 251] width 159 height 16
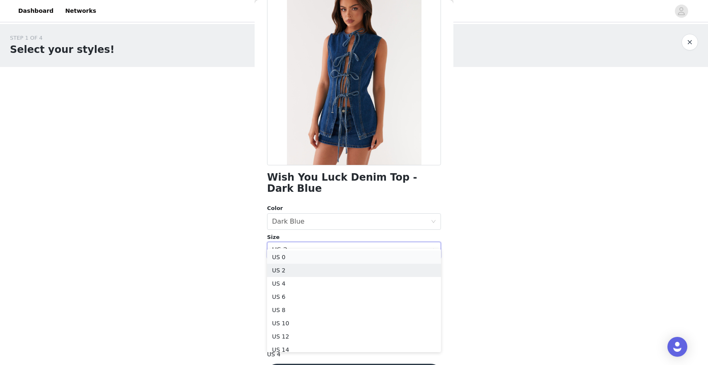
click at [313, 258] on li "US 0" at bounding box center [354, 257] width 174 height 13
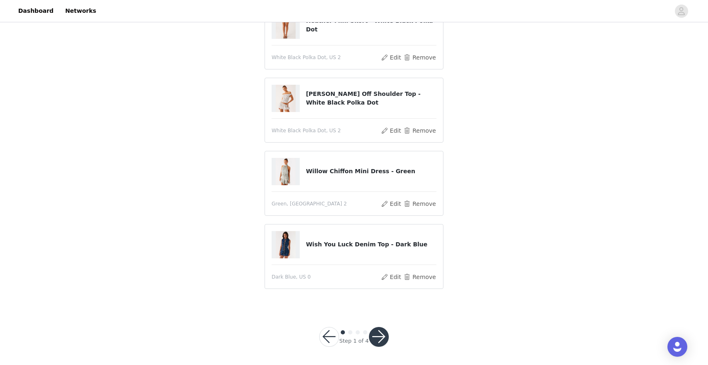
scroll to position [89, 0]
click at [376, 336] on button "button" at bounding box center [379, 336] width 20 height 20
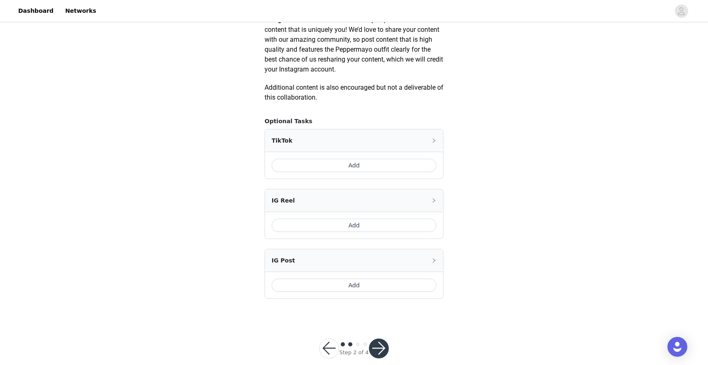
scroll to position [441, 0]
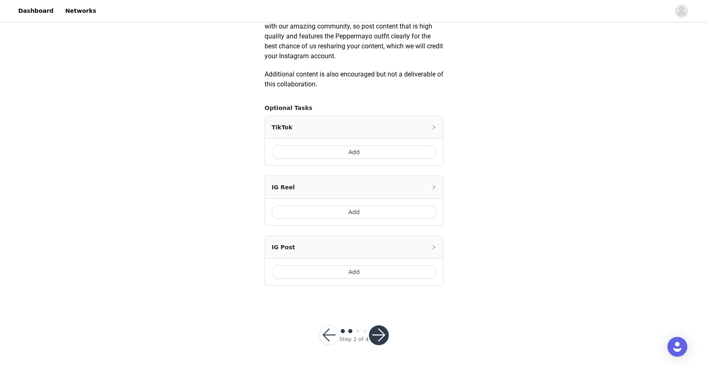
click at [383, 219] on button "Add" at bounding box center [353, 212] width 165 height 13
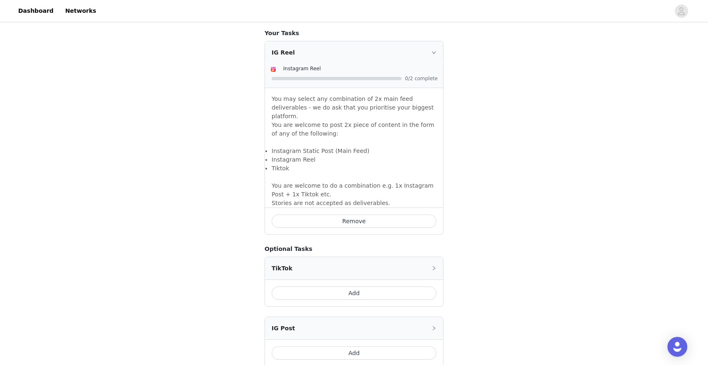
scroll to position [588, 0]
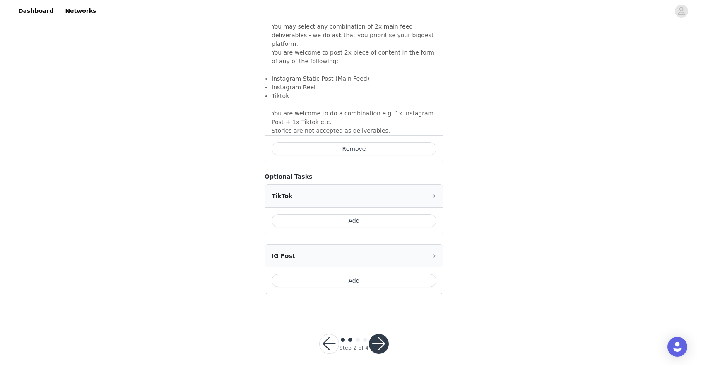
click at [376, 276] on button "Add" at bounding box center [353, 280] width 165 height 13
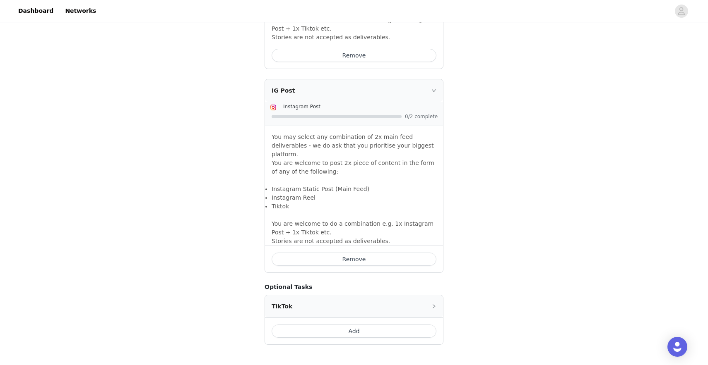
scroll to position [717, 0]
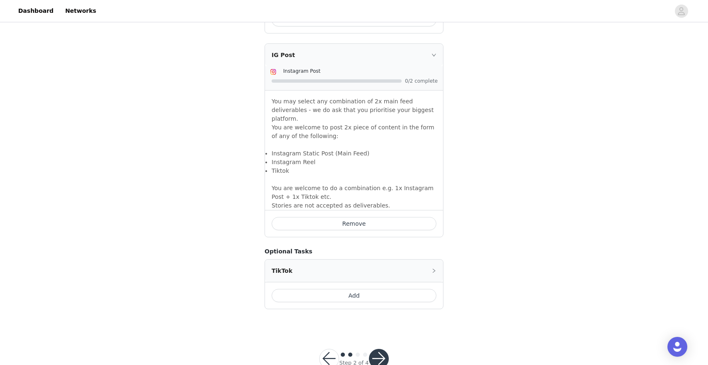
click at [382, 349] on button "button" at bounding box center [379, 359] width 20 height 20
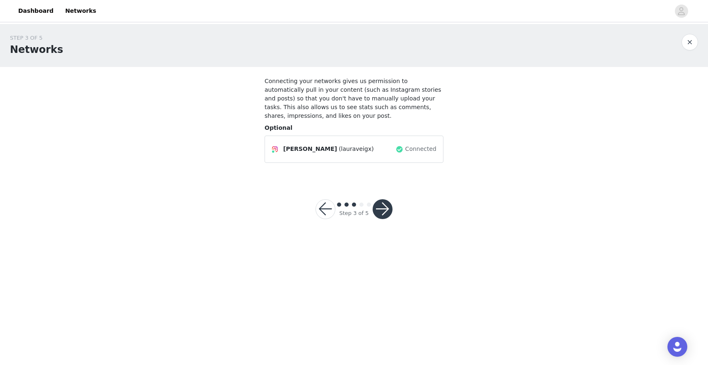
click at [385, 211] on button "button" at bounding box center [382, 209] width 20 height 20
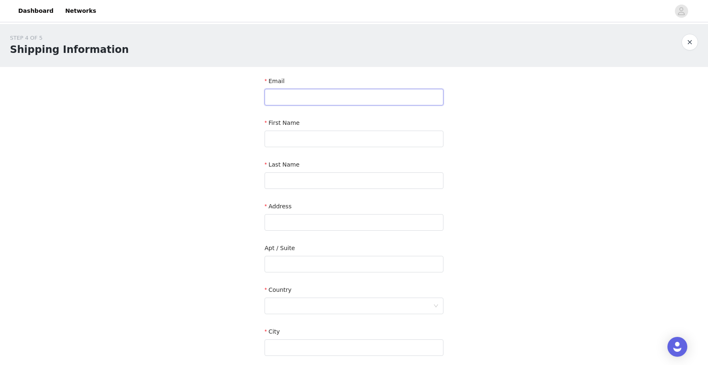
click at [387, 94] on input "text" at bounding box center [353, 97] width 179 height 17
type input "[EMAIL_ADDRESS]"
type input "l"
type input "[PERSON_NAME]"
type input "v"
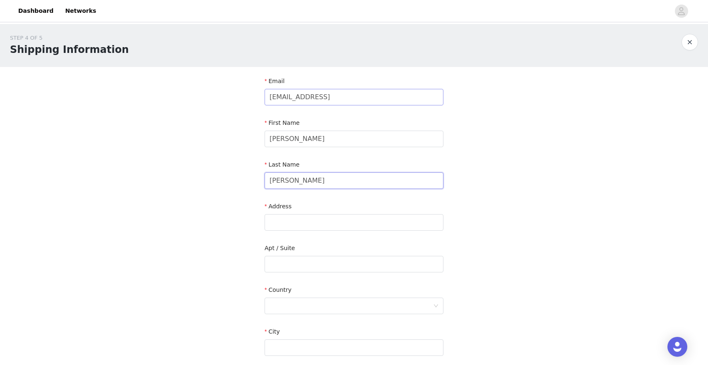
type input "[PERSON_NAME]"
type input "[STREET_ADDRESS]"
type input "Ap 2b"
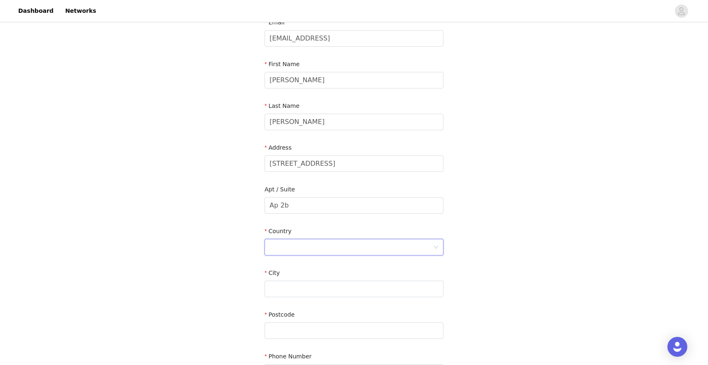
scroll to position [65, 0]
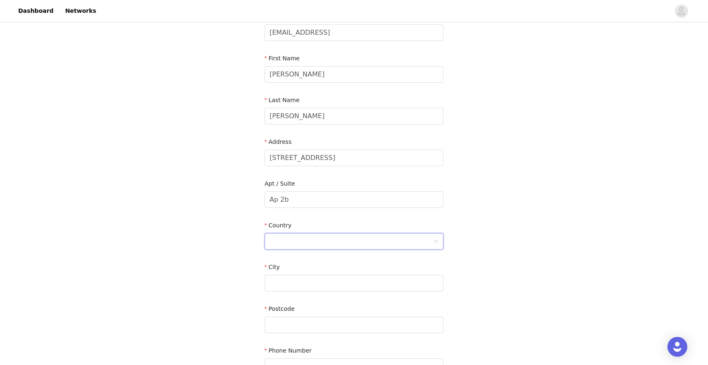
click at [348, 234] on div at bounding box center [350, 242] width 163 height 16
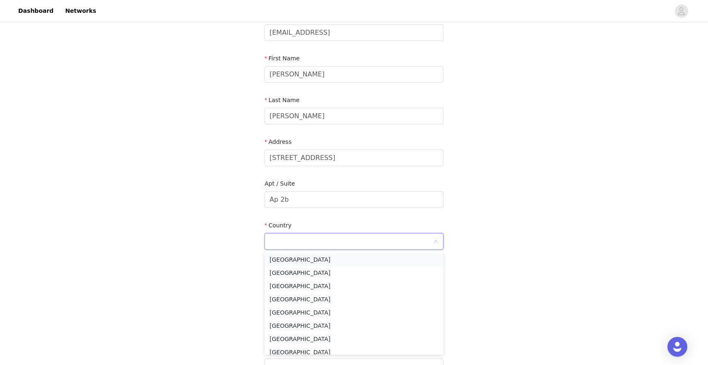
click at [336, 260] on li "[GEOGRAPHIC_DATA]" at bounding box center [353, 259] width 179 height 13
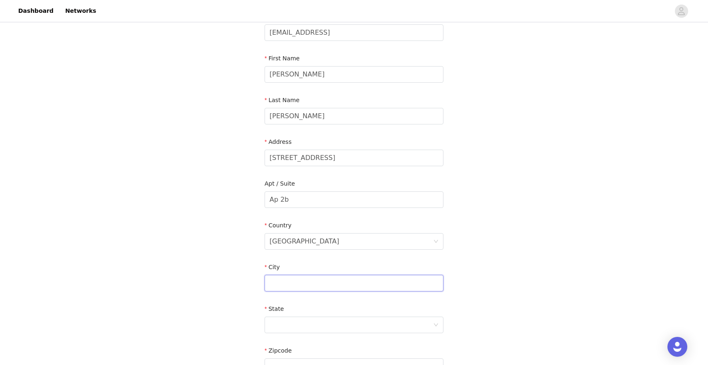
click at [329, 280] on input "text" at bounding box center [353, 283] width 179 height 17
type input "[US_STATE][GEOGRAPHIC_DATA]"
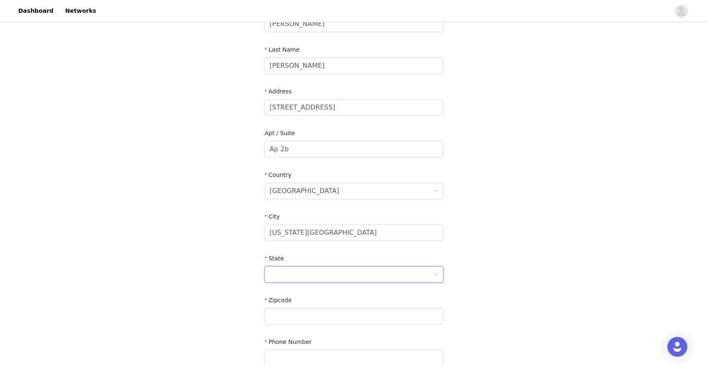
scroll to position [119, 0]
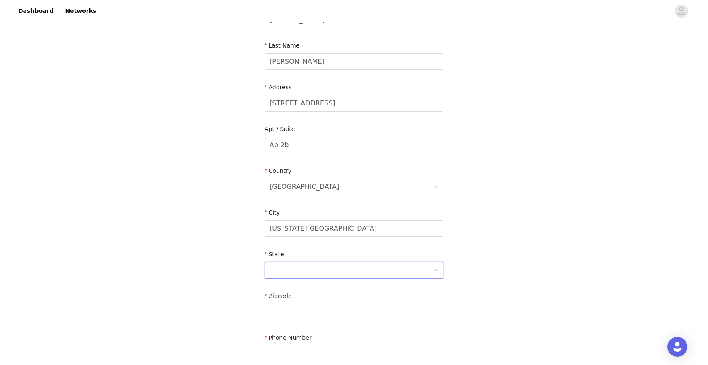
click at [334, 271] on div at bounding box center [350, 271] width 163 height 16
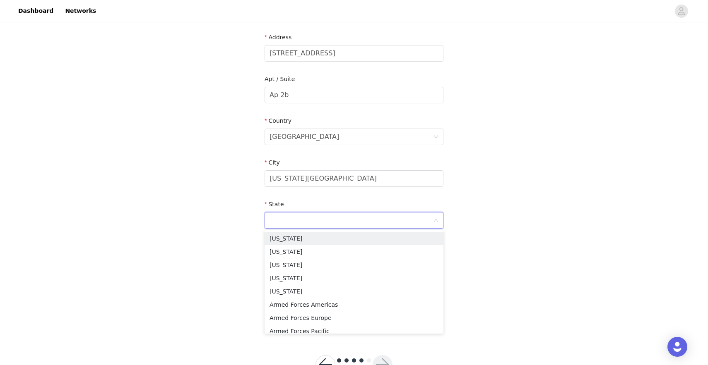
scroll to position [199, 0]
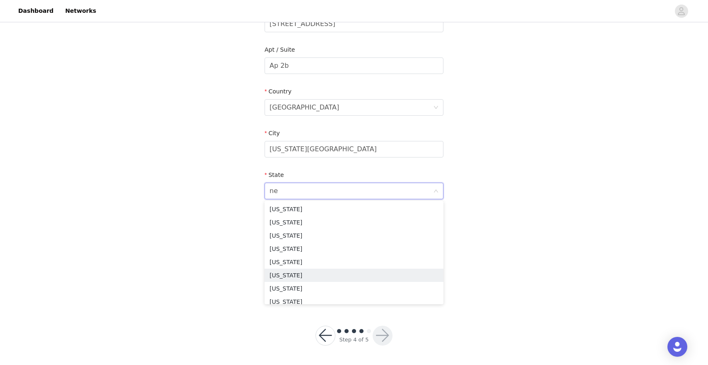
type input "new"
click at [307, 251] on li "[US_STATE]" at bounding box center [353, 249] width 179 height 13
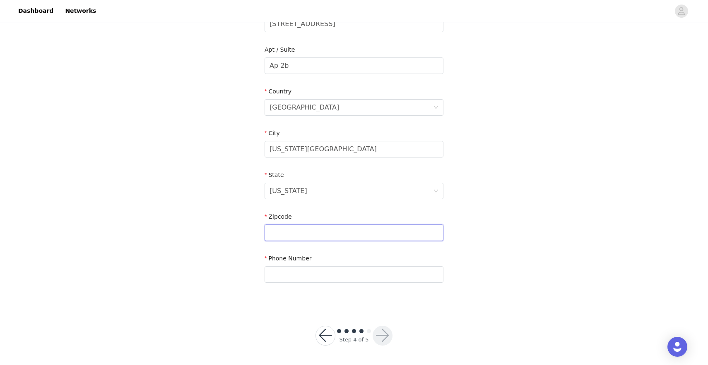
click at [296, 228] on input "text" at bounding box center [353, 233] width 179 height 17
type input "10025"
click at [283, 273] on input "text" at bounding box center [353, 275] width 179 height 17
type input "8027774672"
click at [386, 331] on button "button" at bounding box center [382, 336] width 20 height 20
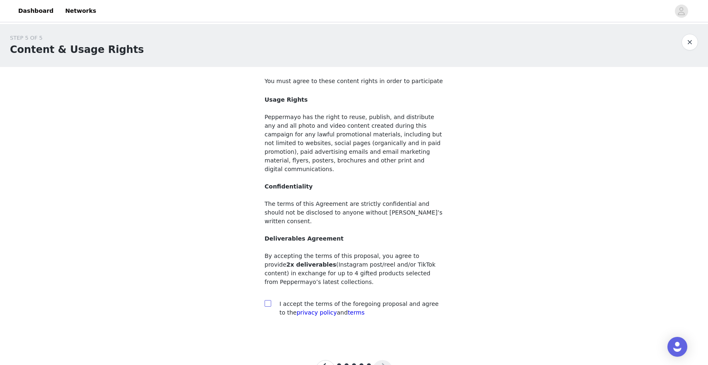
click at [270, 300] on span at bounding box center [267, 303] width 7 height 7
click at [270, 300] on input "checkbox" at bounding box center [267, 303] width 6 height 6
checkbox input "true"
click at [391, 360] on button "button" at bounding box center [382, 370] width 20 height 20
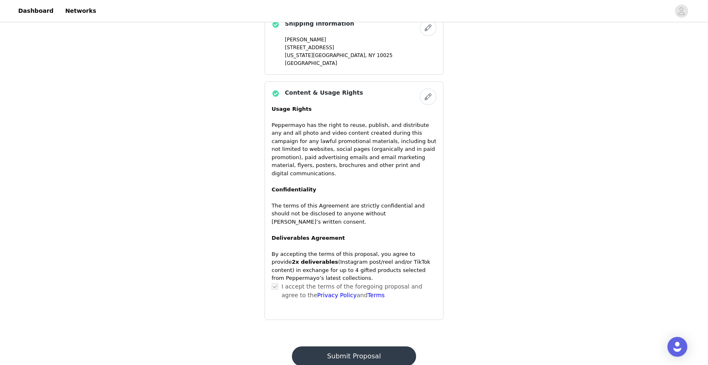
scroll to position [653, 0]
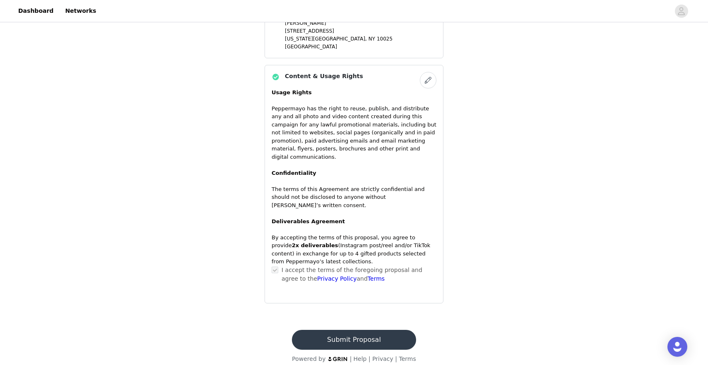
click at [396, 330] on button "Submit Proposal" at bounding box center [354, 340] width 124 height 20
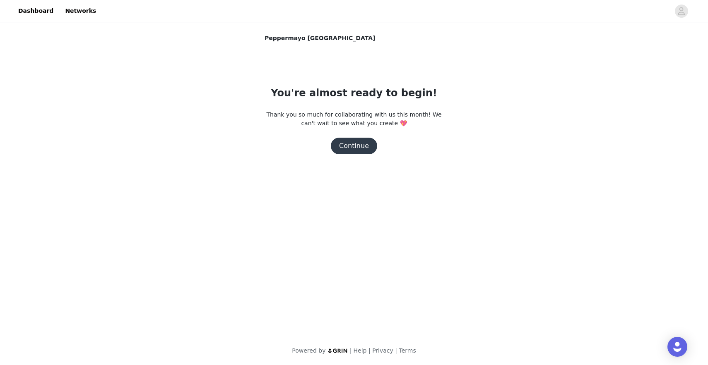
click at [358, 146] on button "Continue" at bounding box center [354, 146] width 46 height 17
